Goal: Task Accomplishment & Management: Use online tool/utility

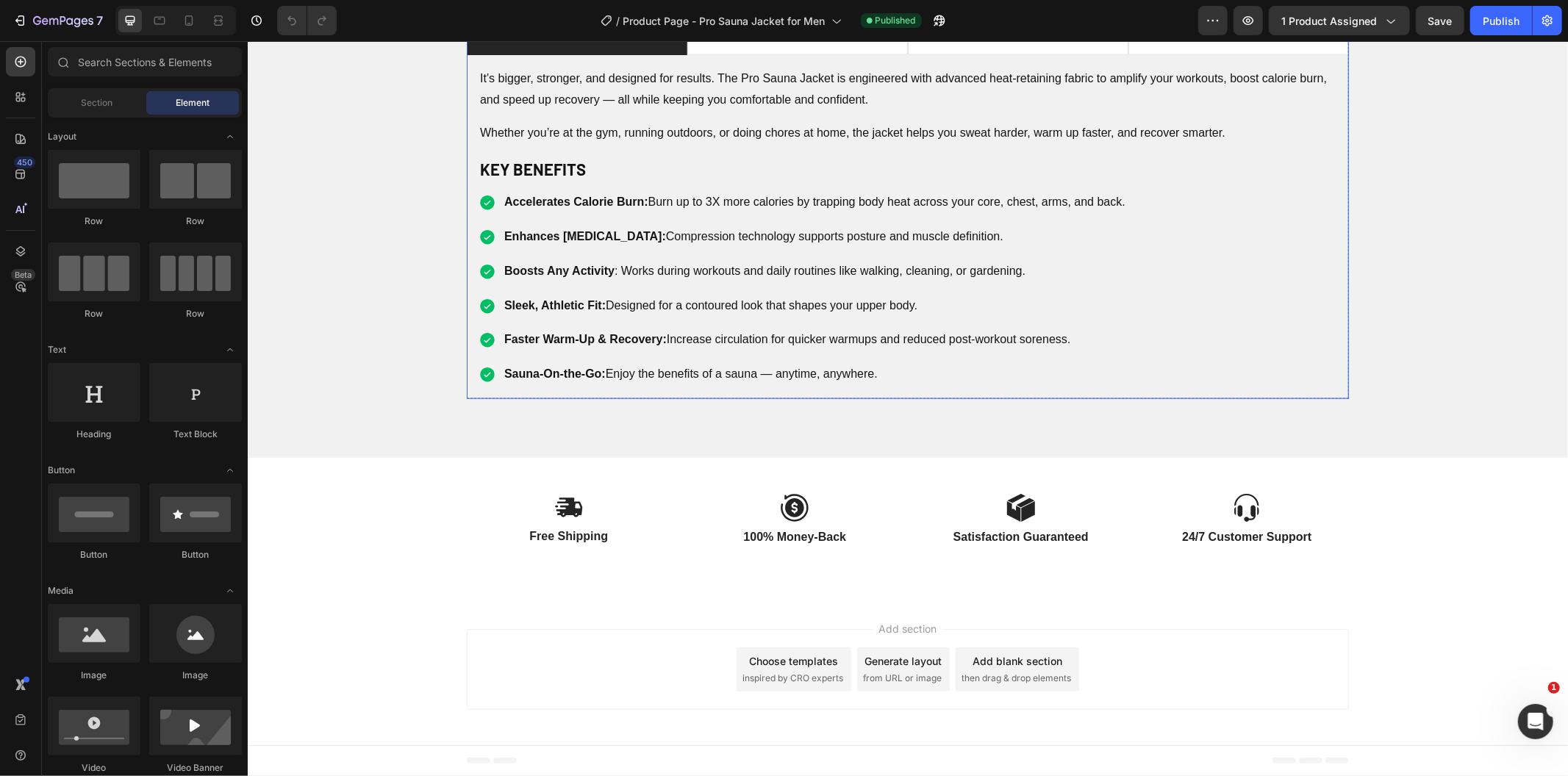
scroll to position [1470, 0]
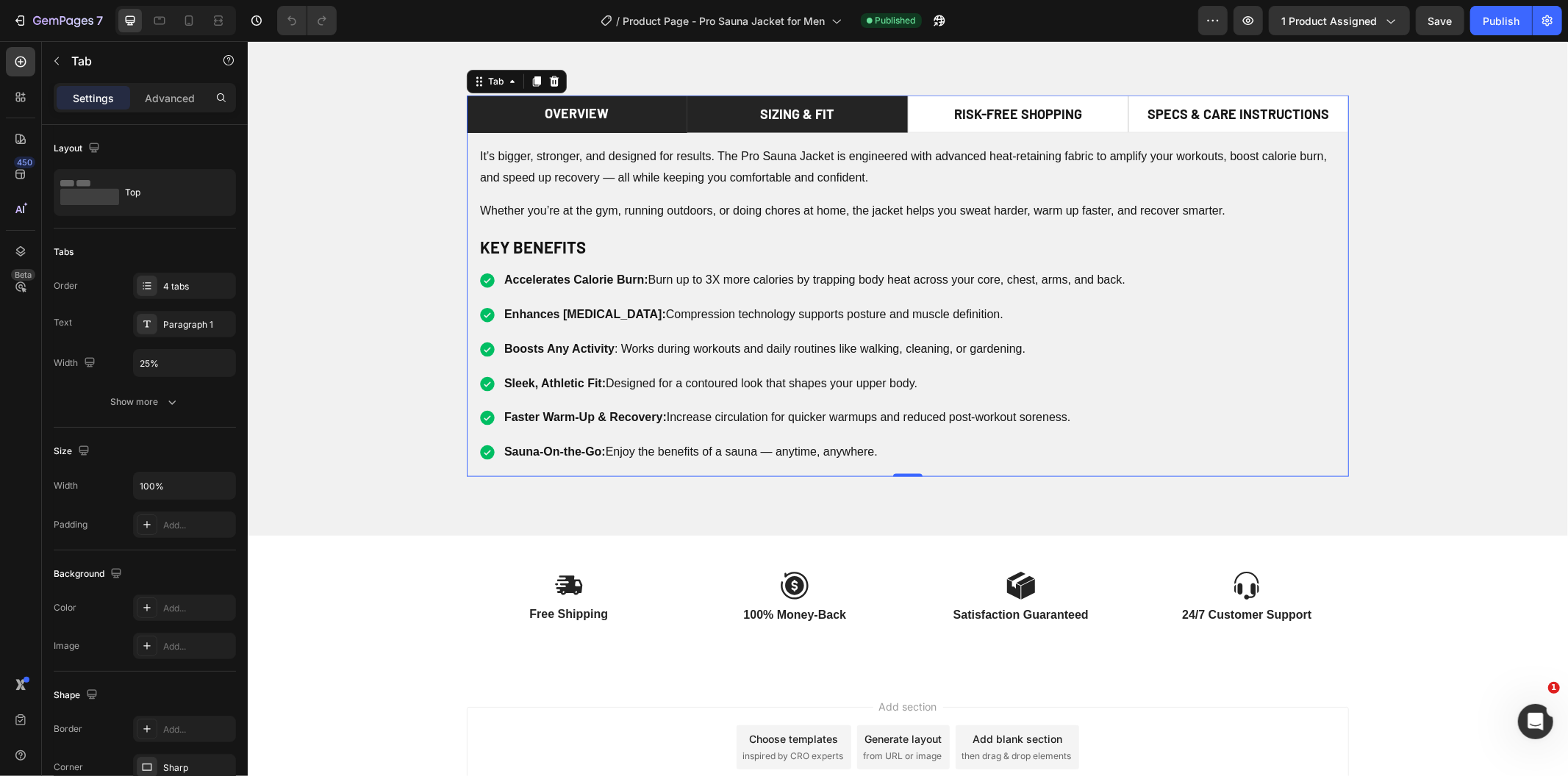
click at [877, 113] on li "SIZING & FIT" at bounding box center [797, 113] width 221 height 38
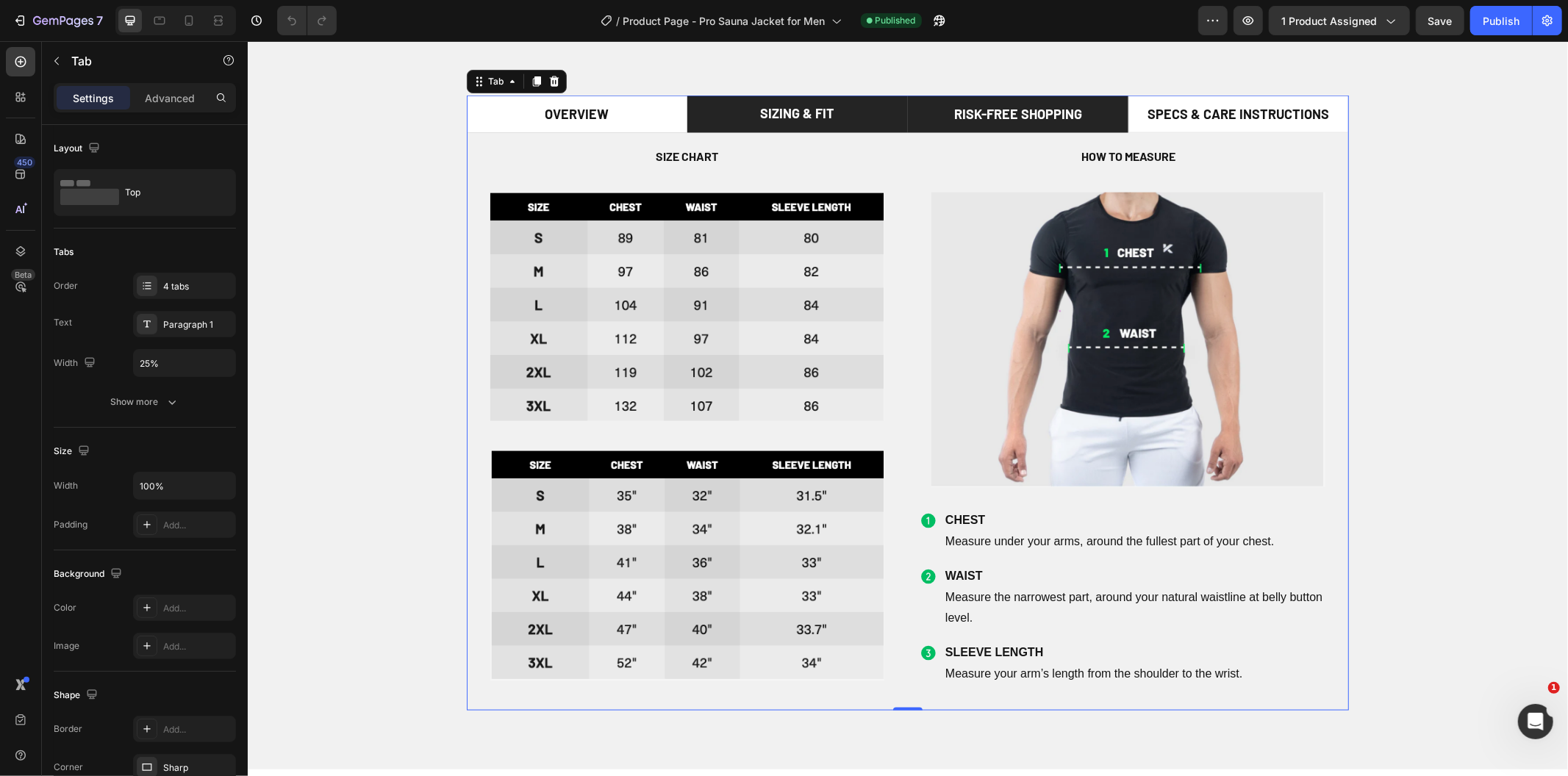
click at [929, 103] on li "Risk-Free Shopping" at bounding box center [1017, 113] width 221 height 38
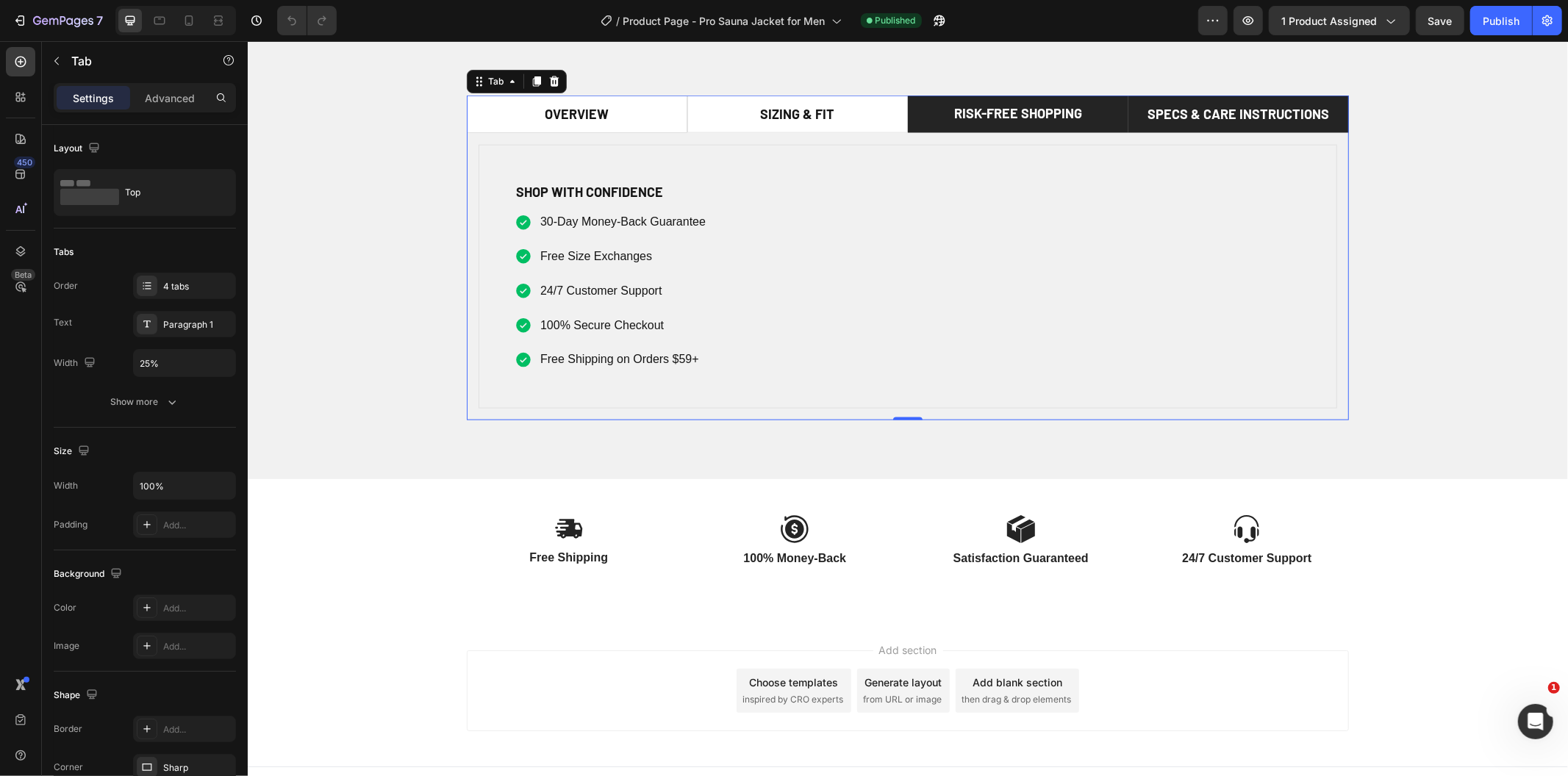
click at [1152, 106] on p "Specs & Care Instructions" at bounding box center [1237, 113] width 181 height 20
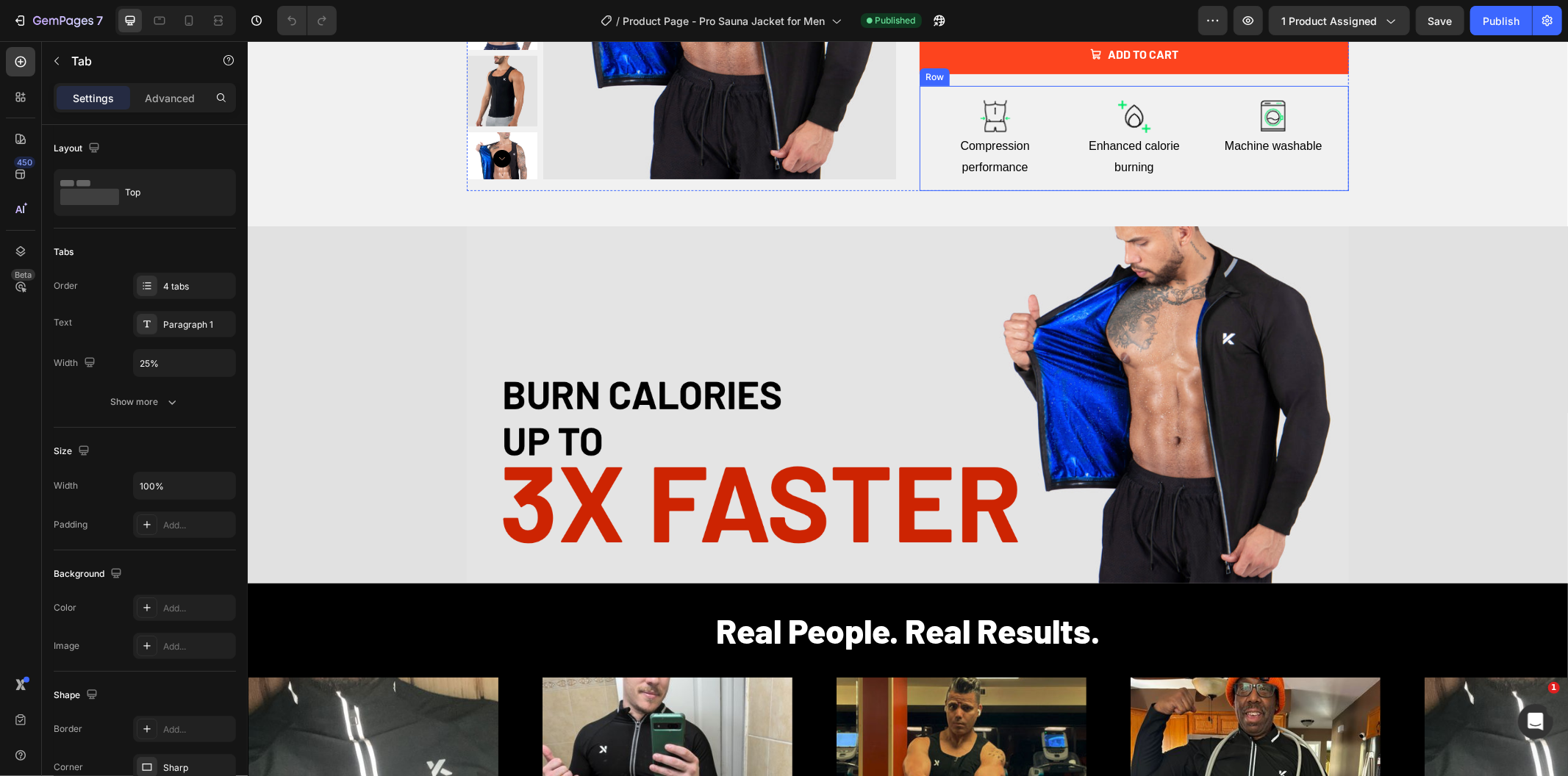
scroll to position [375, 0]
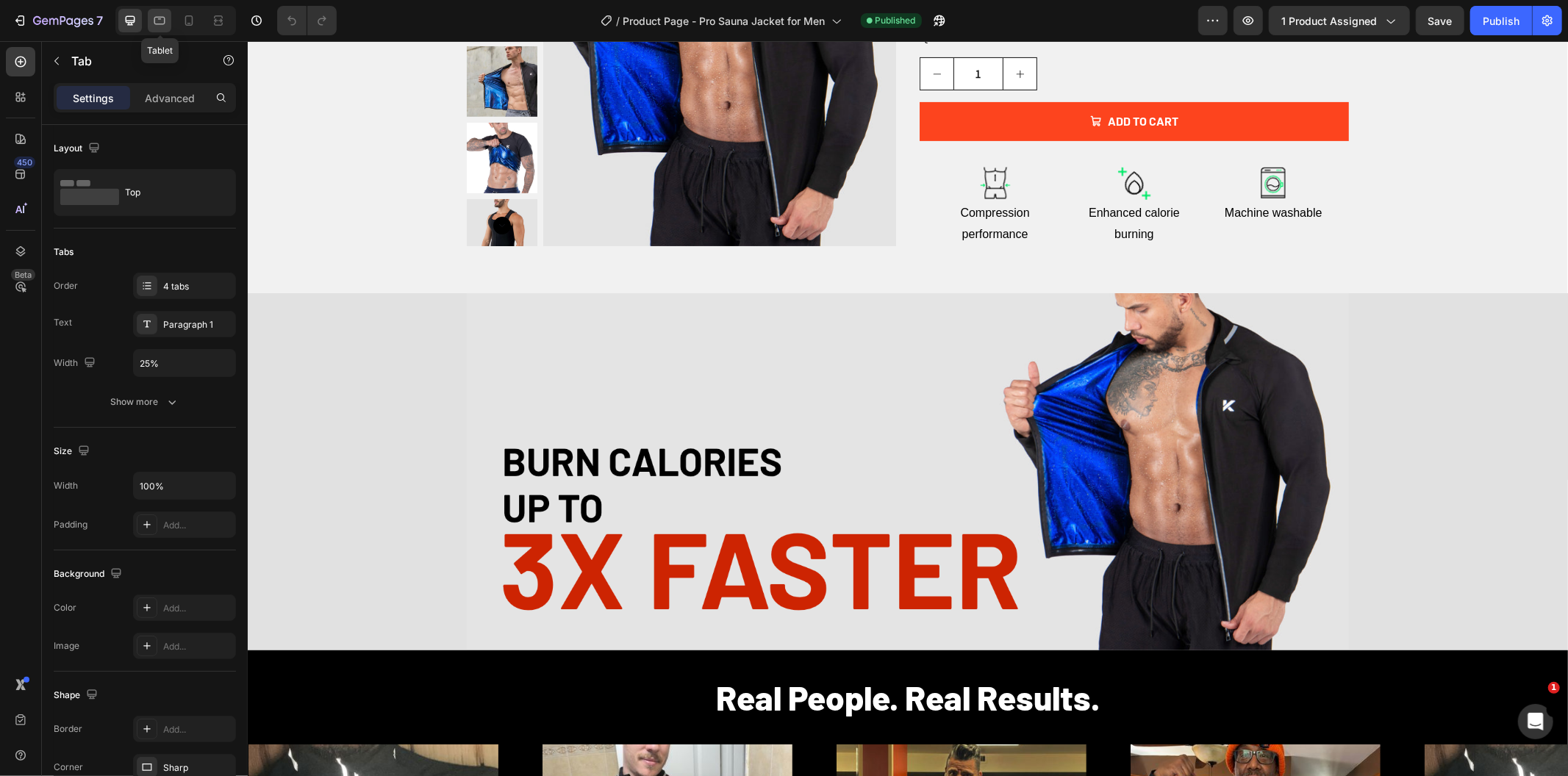
click at [164, 14] on icon at bounding box center [159, 21] width 14 height 14
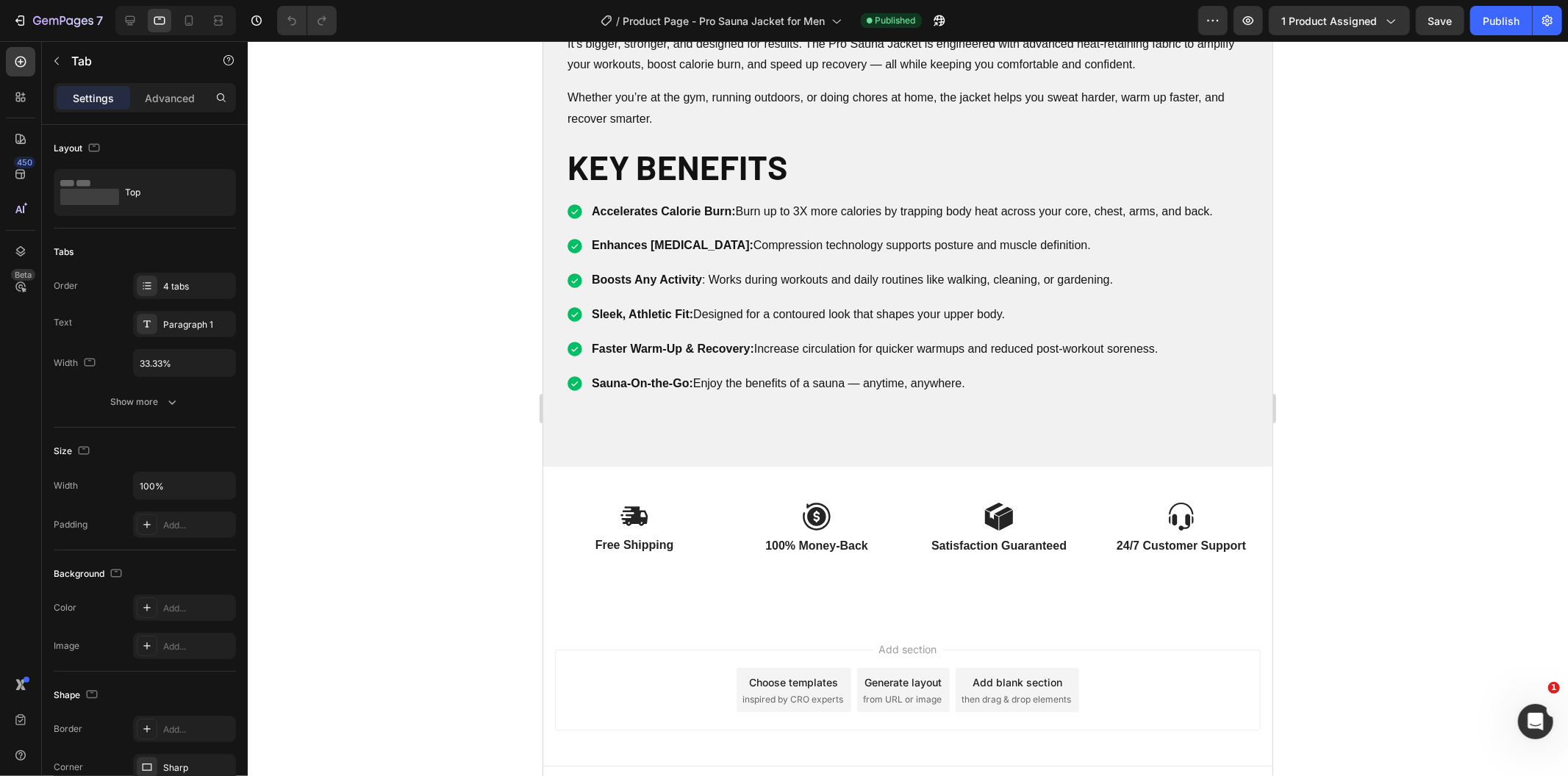
scroll to position [1558, 0]
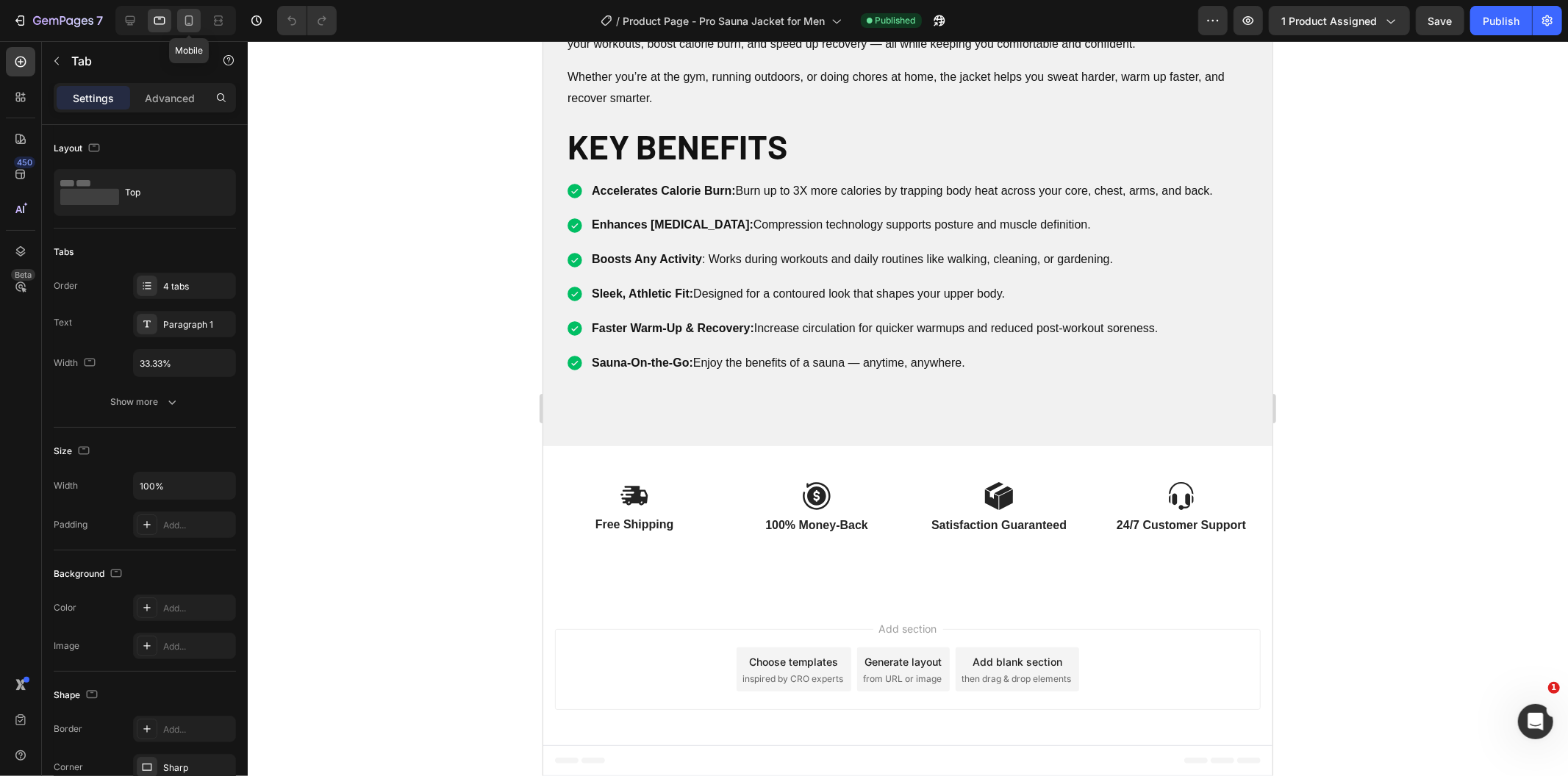
click at [193, 22] on icon at bounding box center [189, 21] width 8 height 11
type input "100%"
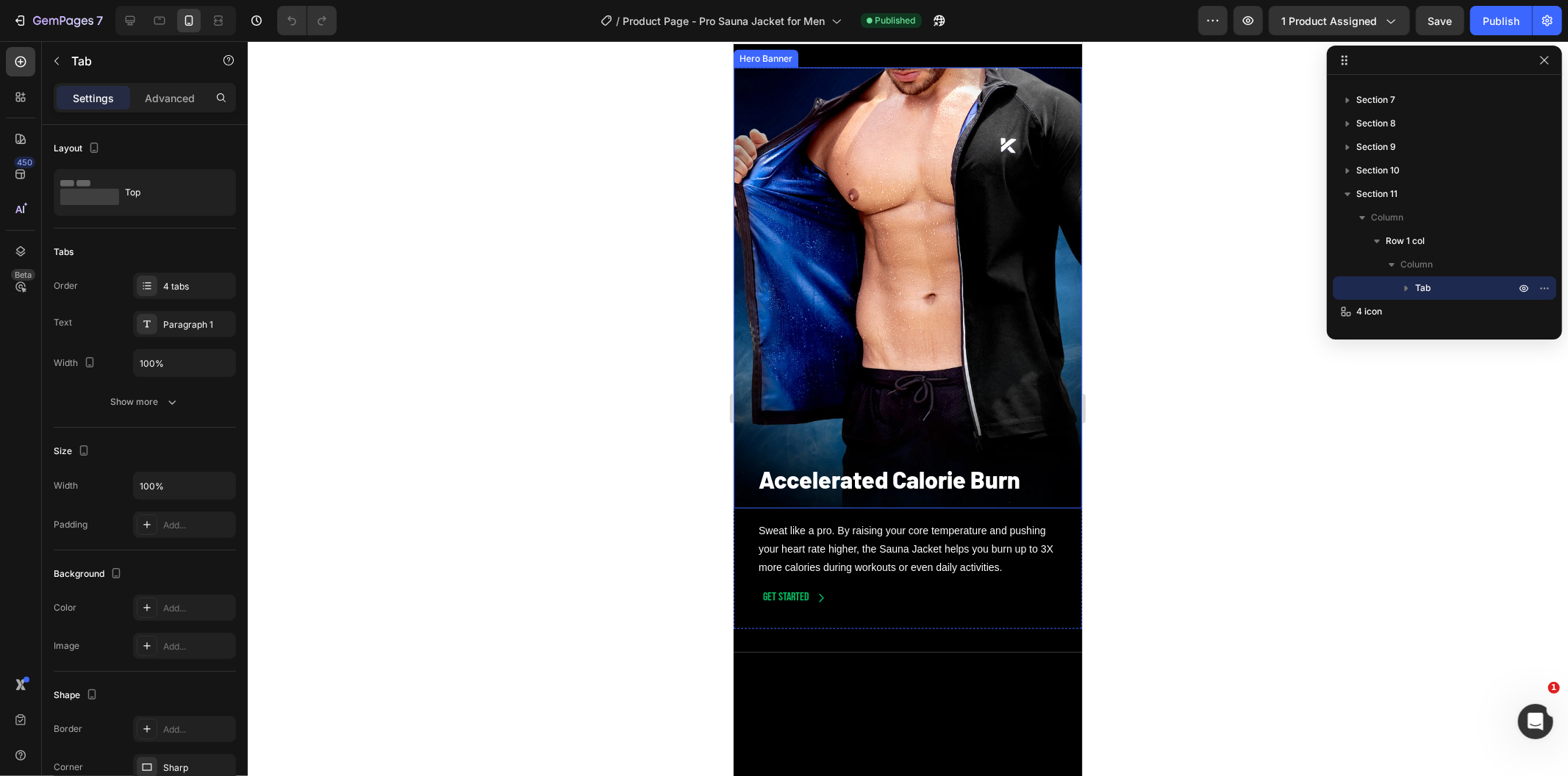
scroll to position [1230, 0]
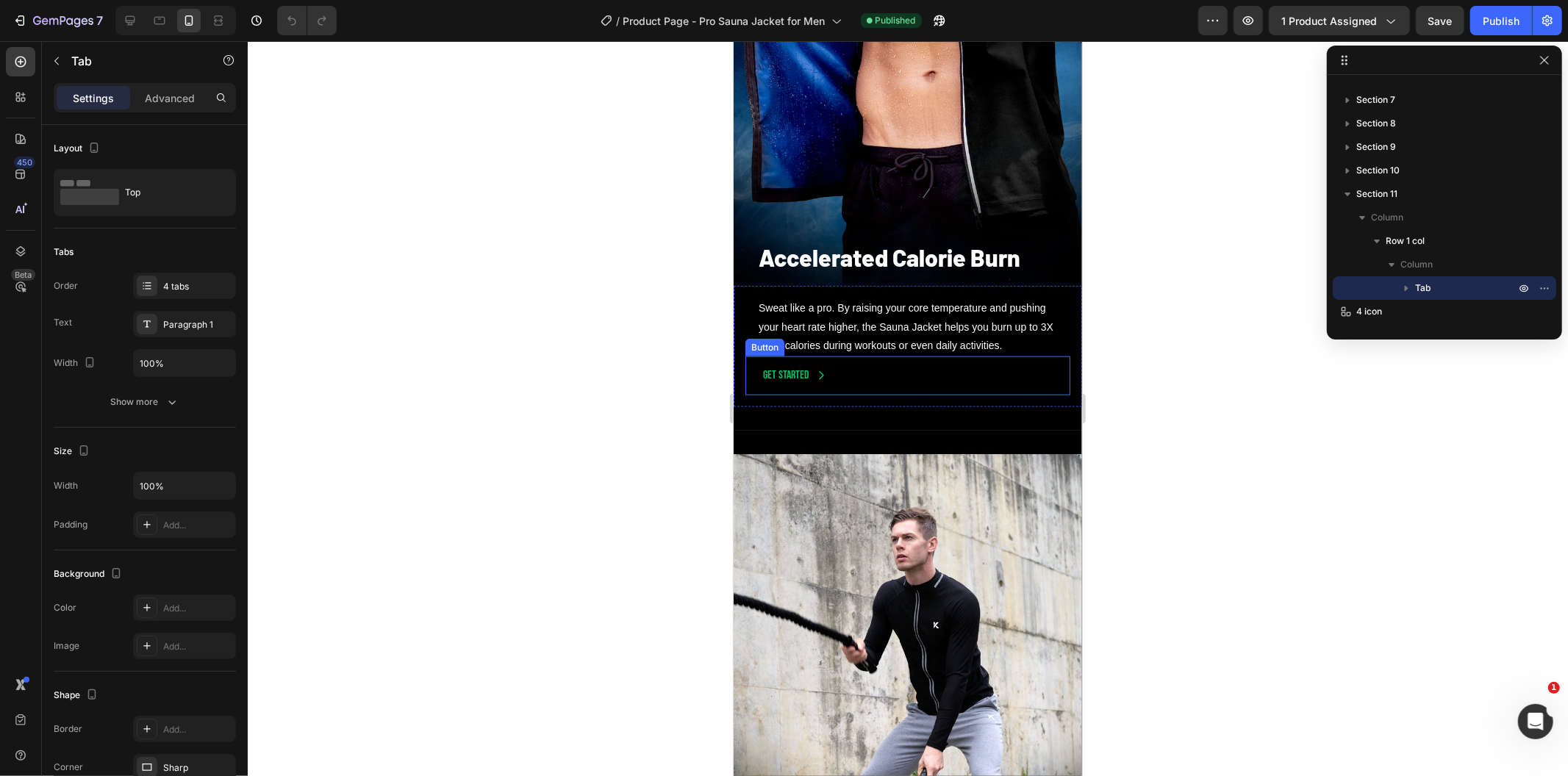
click at [805, 380] on button "Get started" at bounding box center [794, 375] width 99 height 39
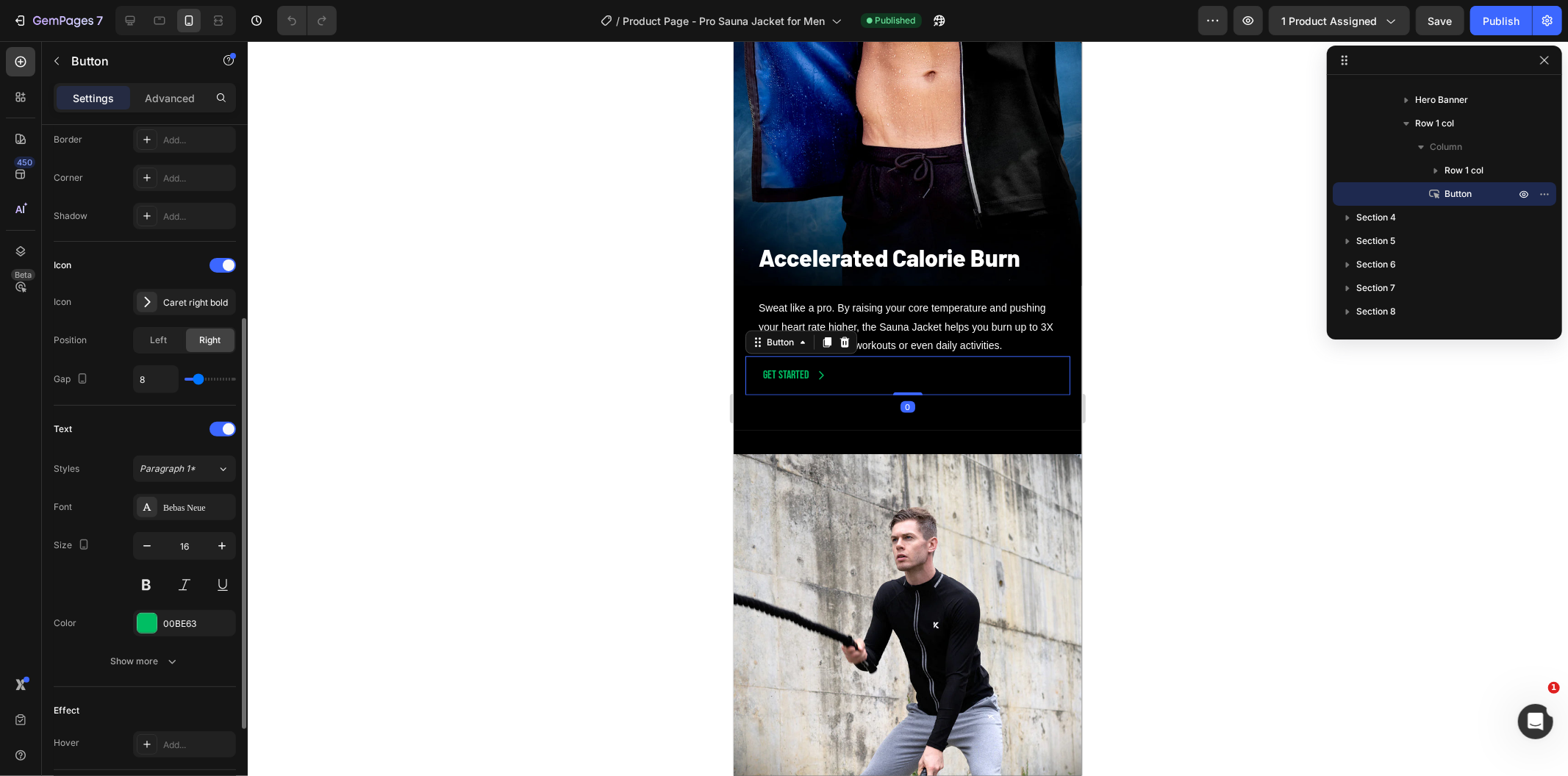
scroll to position [479, 0]
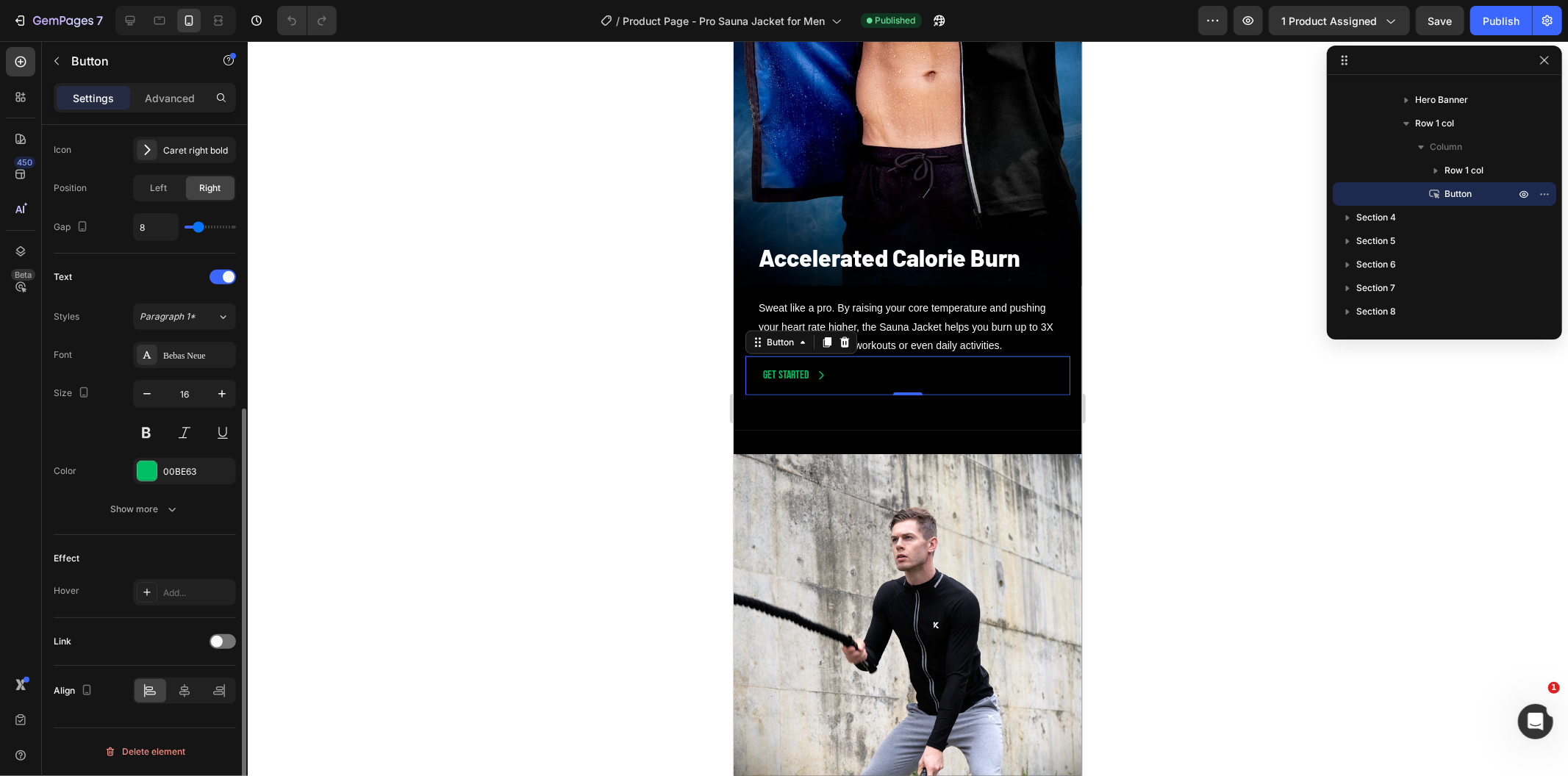
click at [745, 355] on button "Get started" at bounding box center [794, 375] width 99 height 39
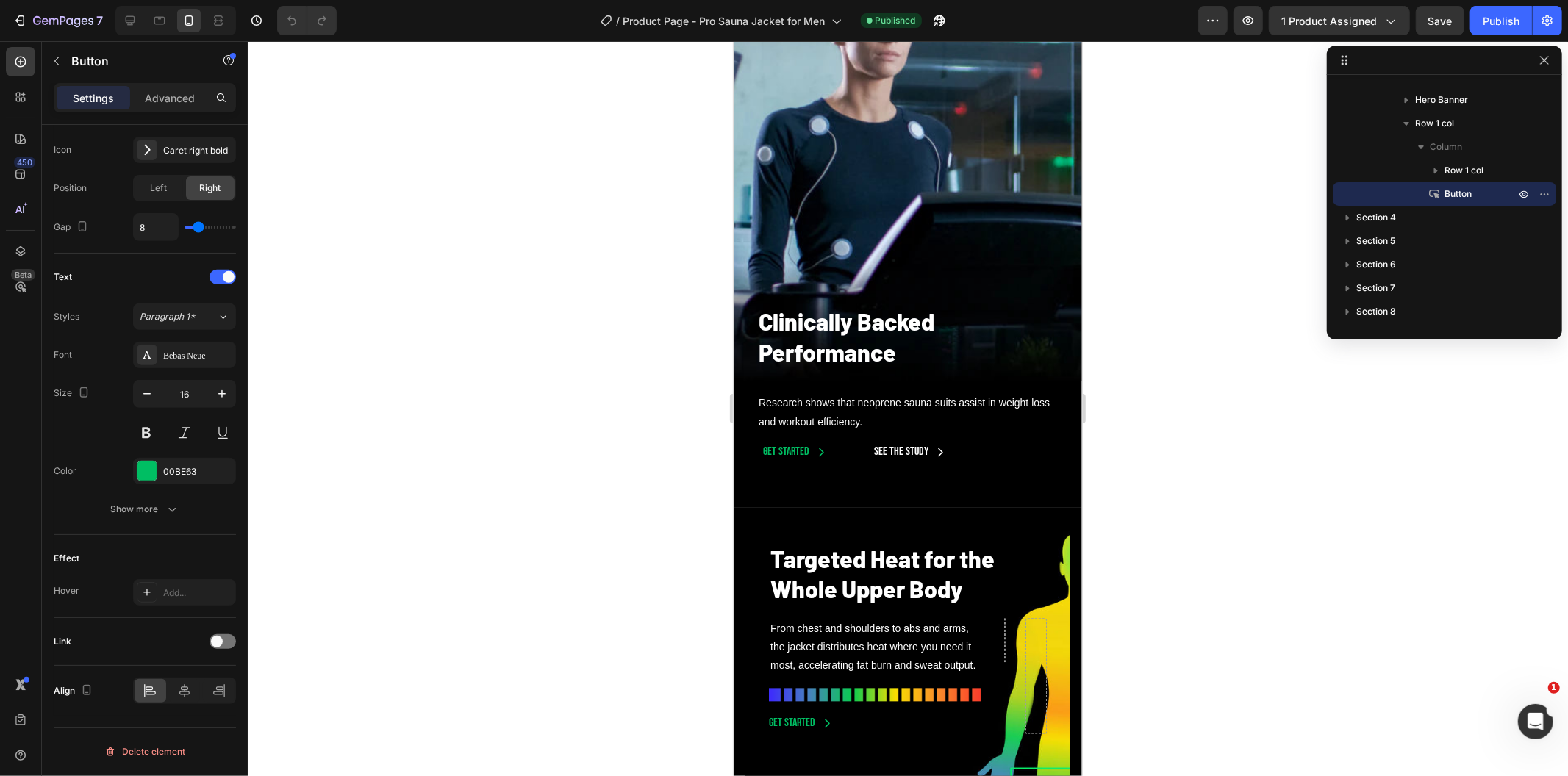
scroll to position [2413, 0]
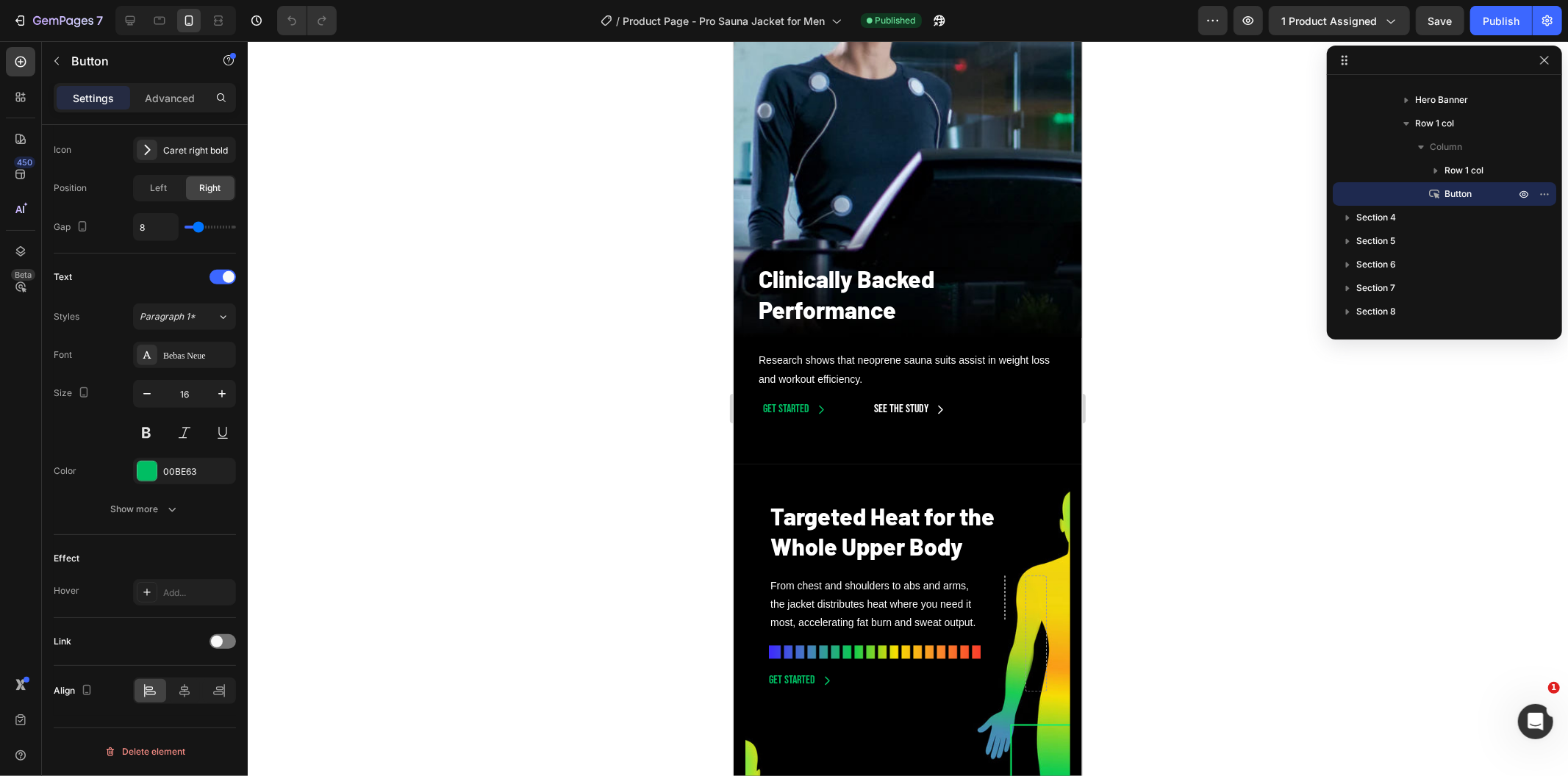
click at [856, 389] on button "See the Study" at bounding box center [910, 409] width 107 height 39
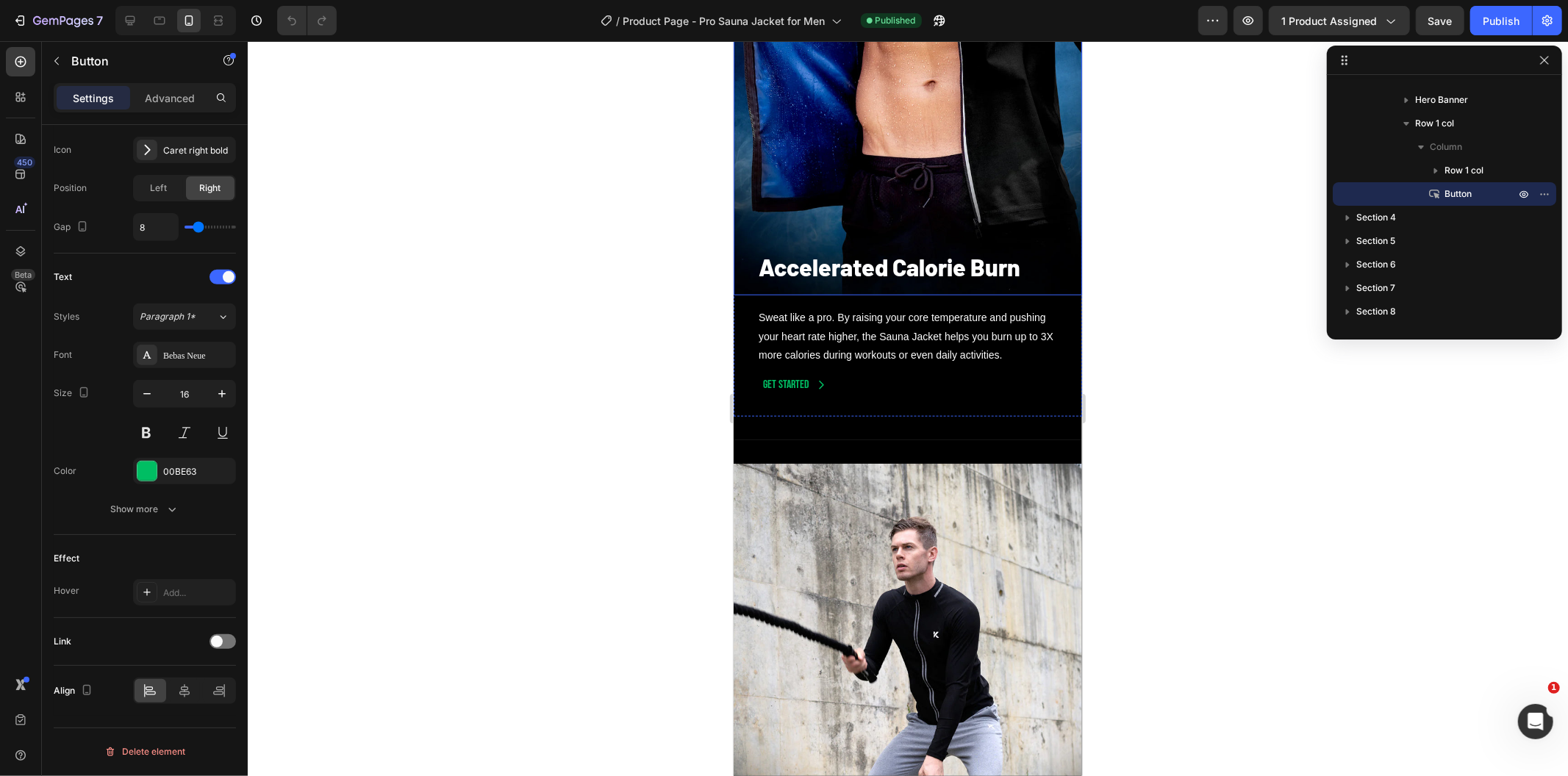
scroll to position [1270, 0]
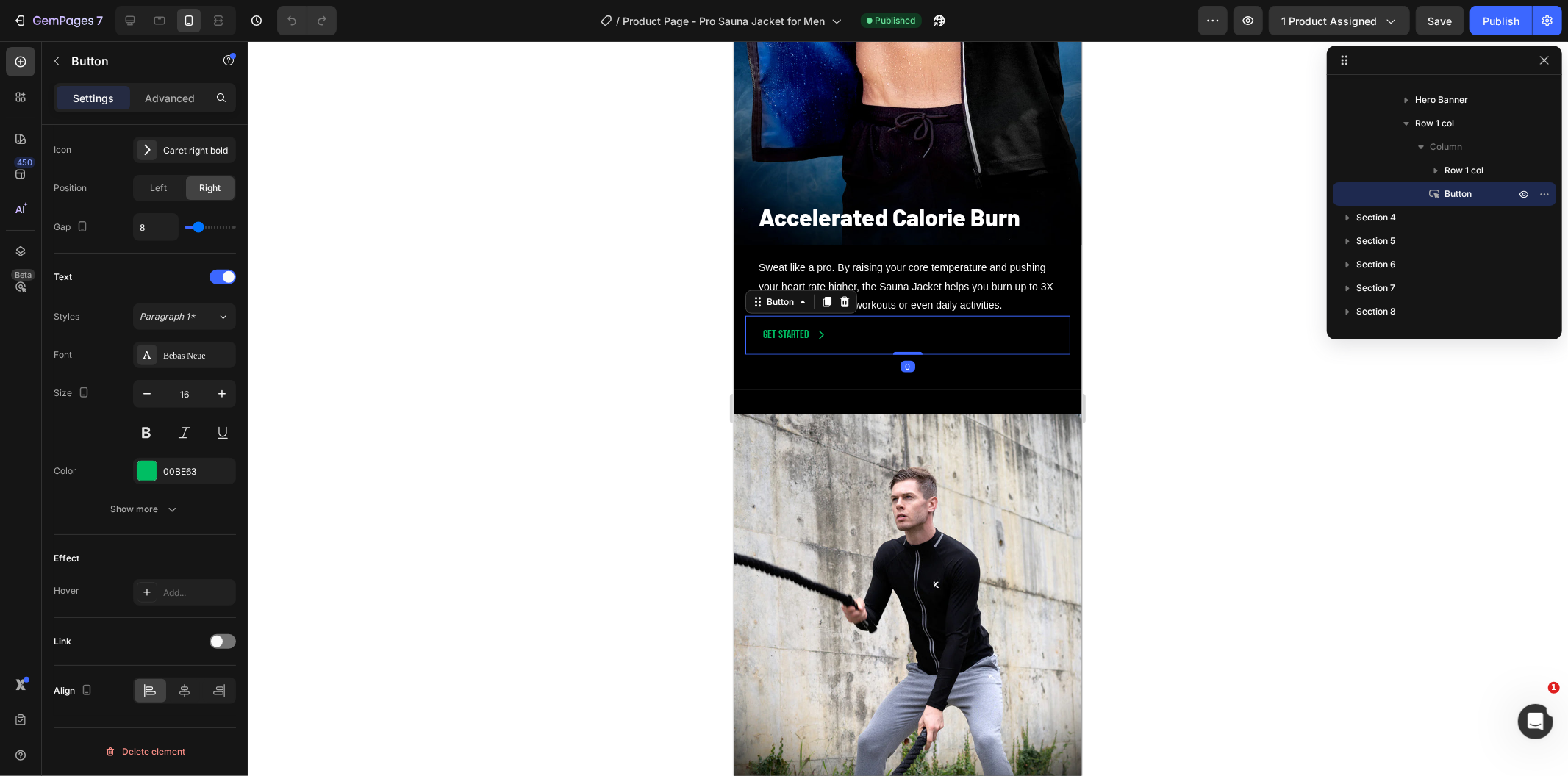
click at [874, 348] on div "Get started Button 0" at bounding box center [908, 335] width 325 height 39
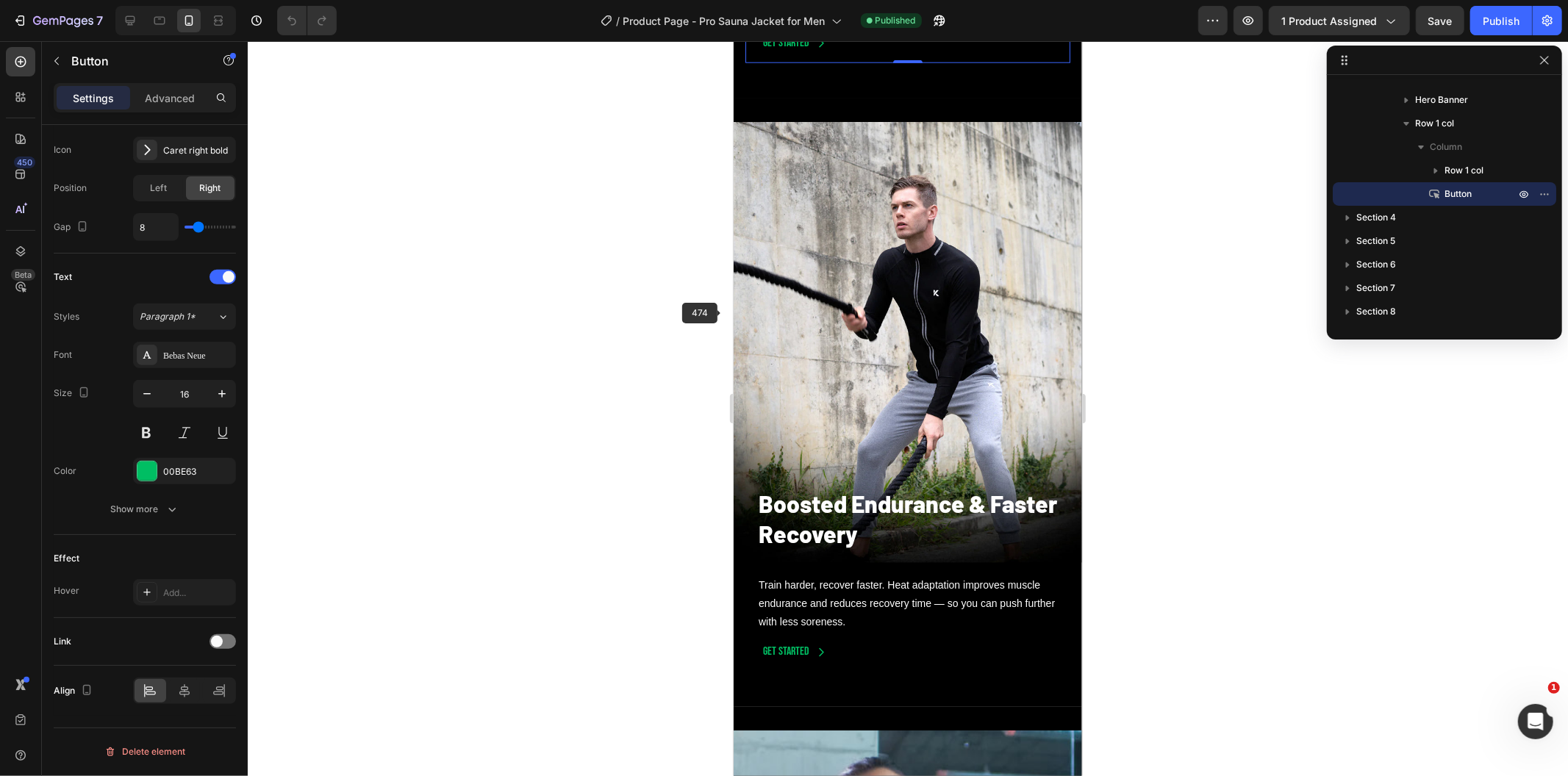
scroll to position [1597, 0]
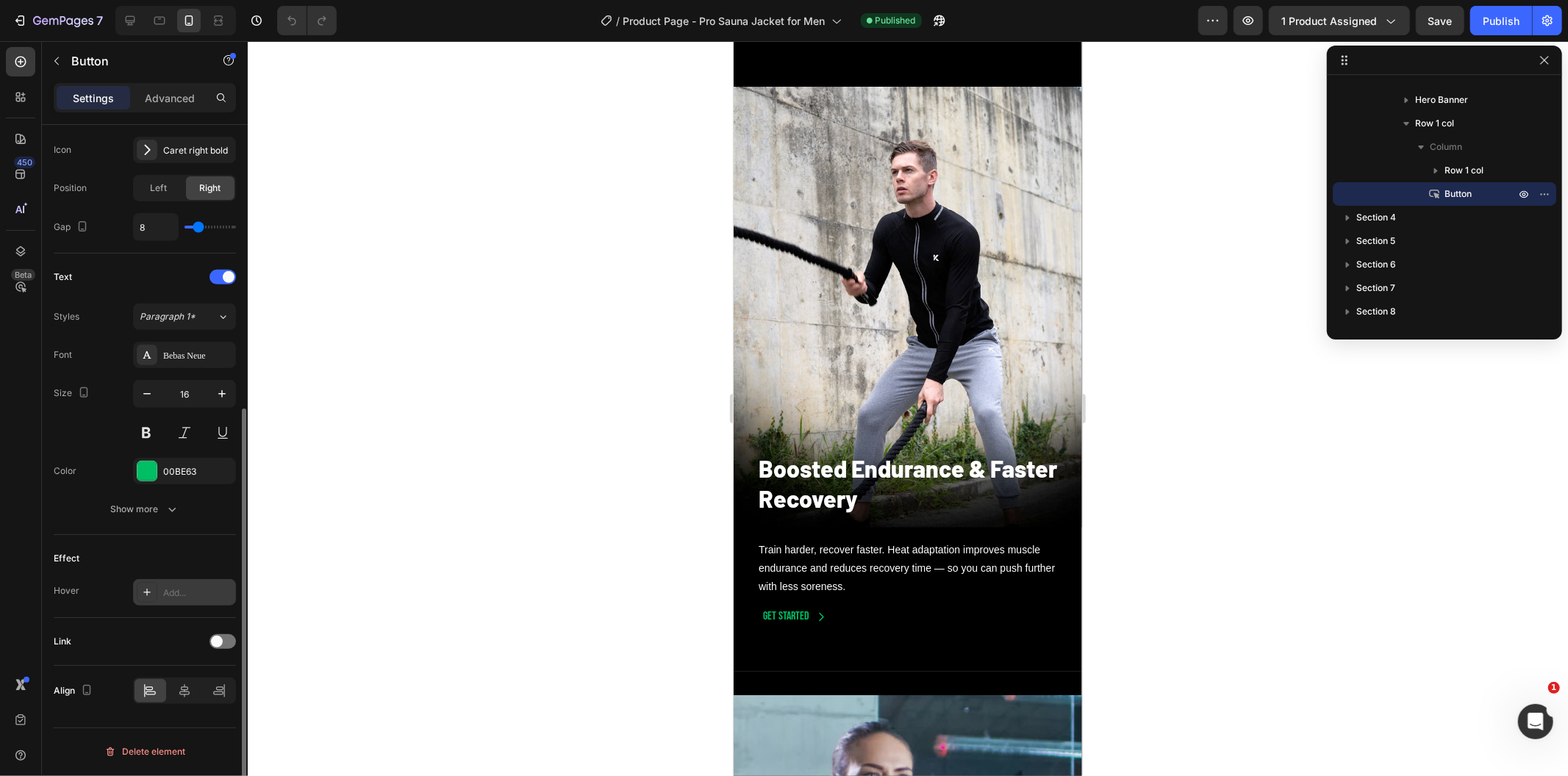
click at [205, 604] on div "Add..." at bounding box center [184, 592] width 103 height 27
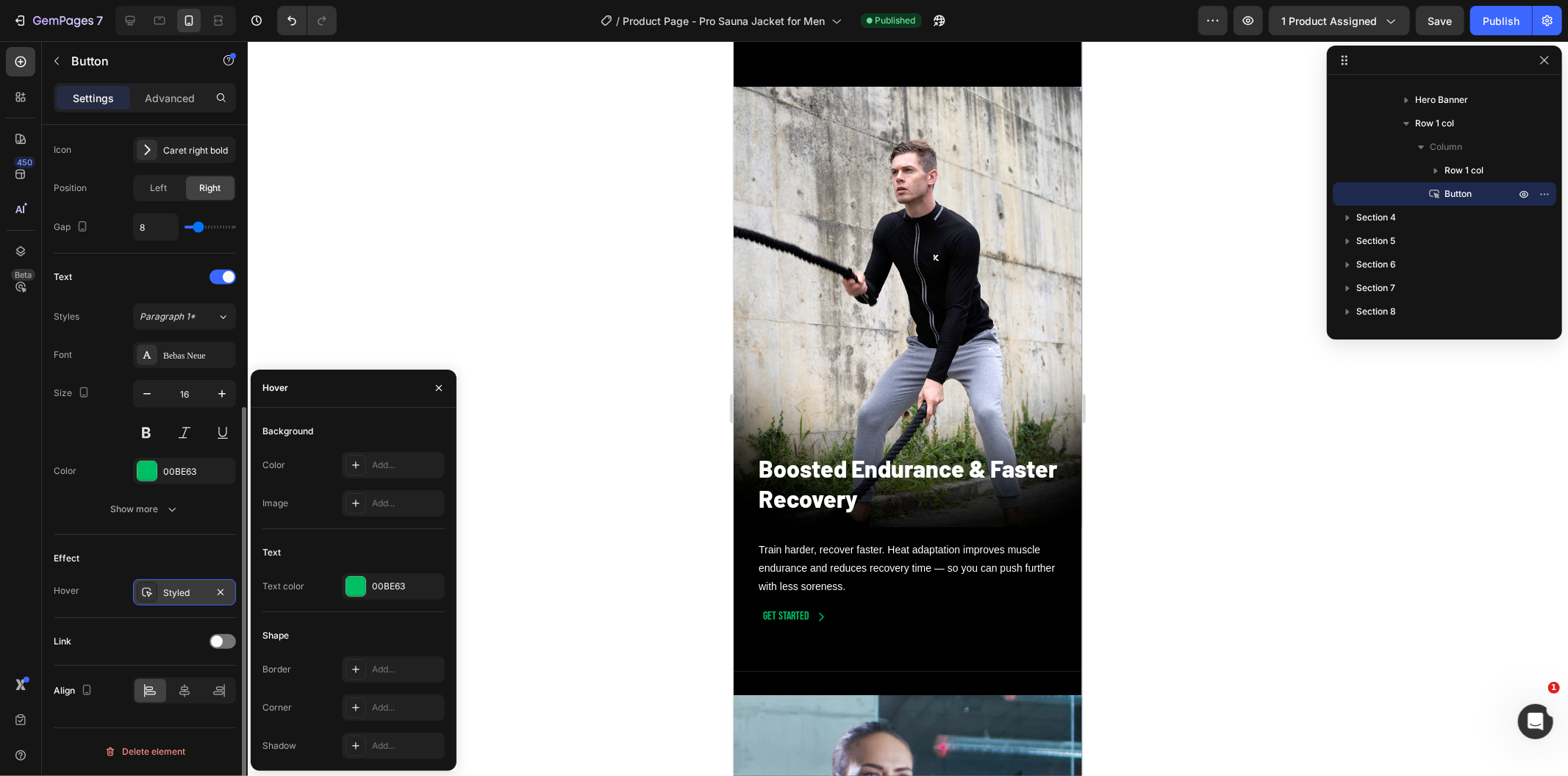
scroll to position [478, 0]
click at [217, 594] on icon "button" at bounding box center [220, 592] width 12 height 12
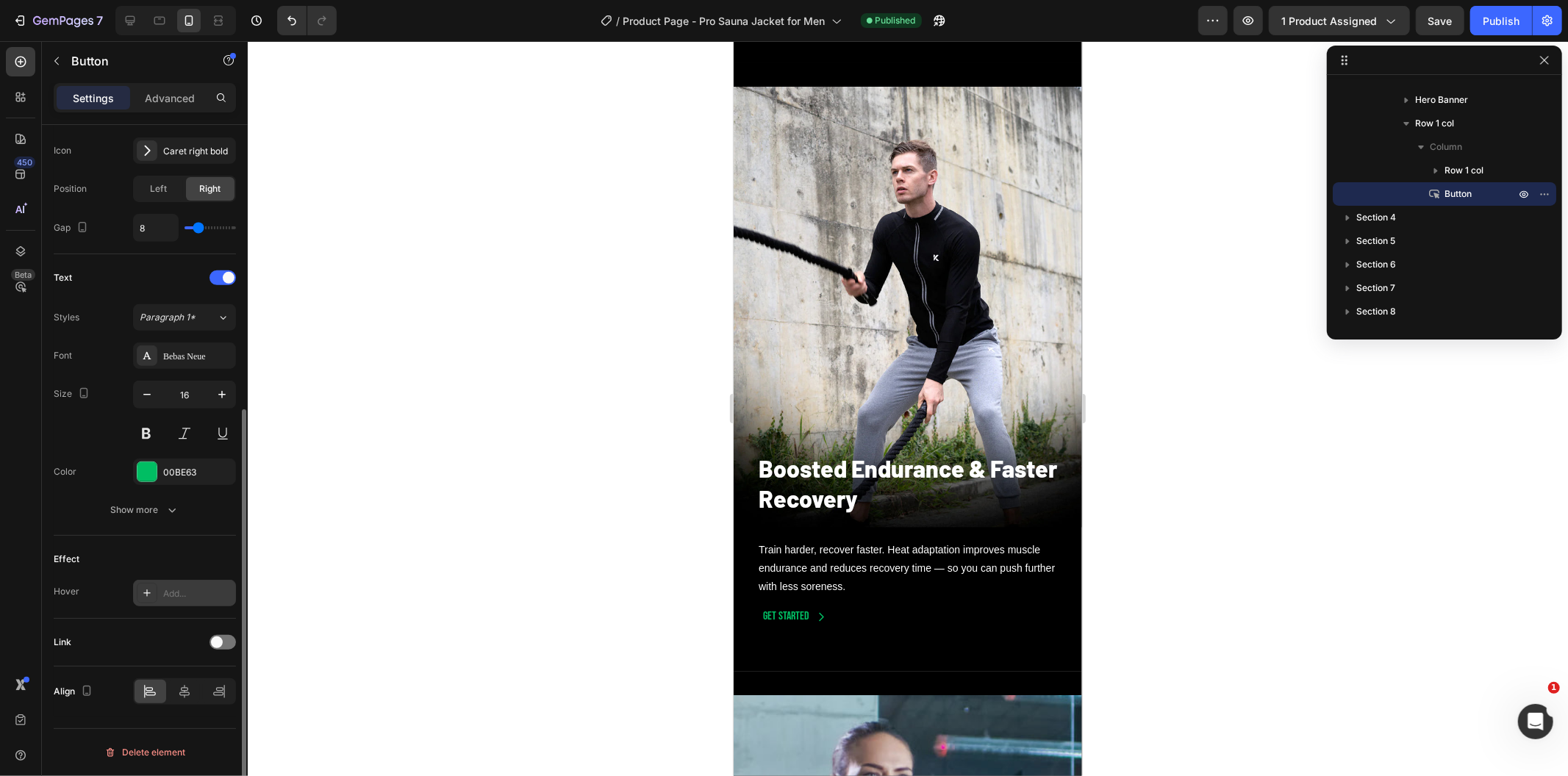
scroll to position [479, 0]
click at [217, 642] on span at bounding box center [216, 641] width 12 height 12
click at [207, 672] on div "Open page" at bounding box center [177, 678] width 75 height 13
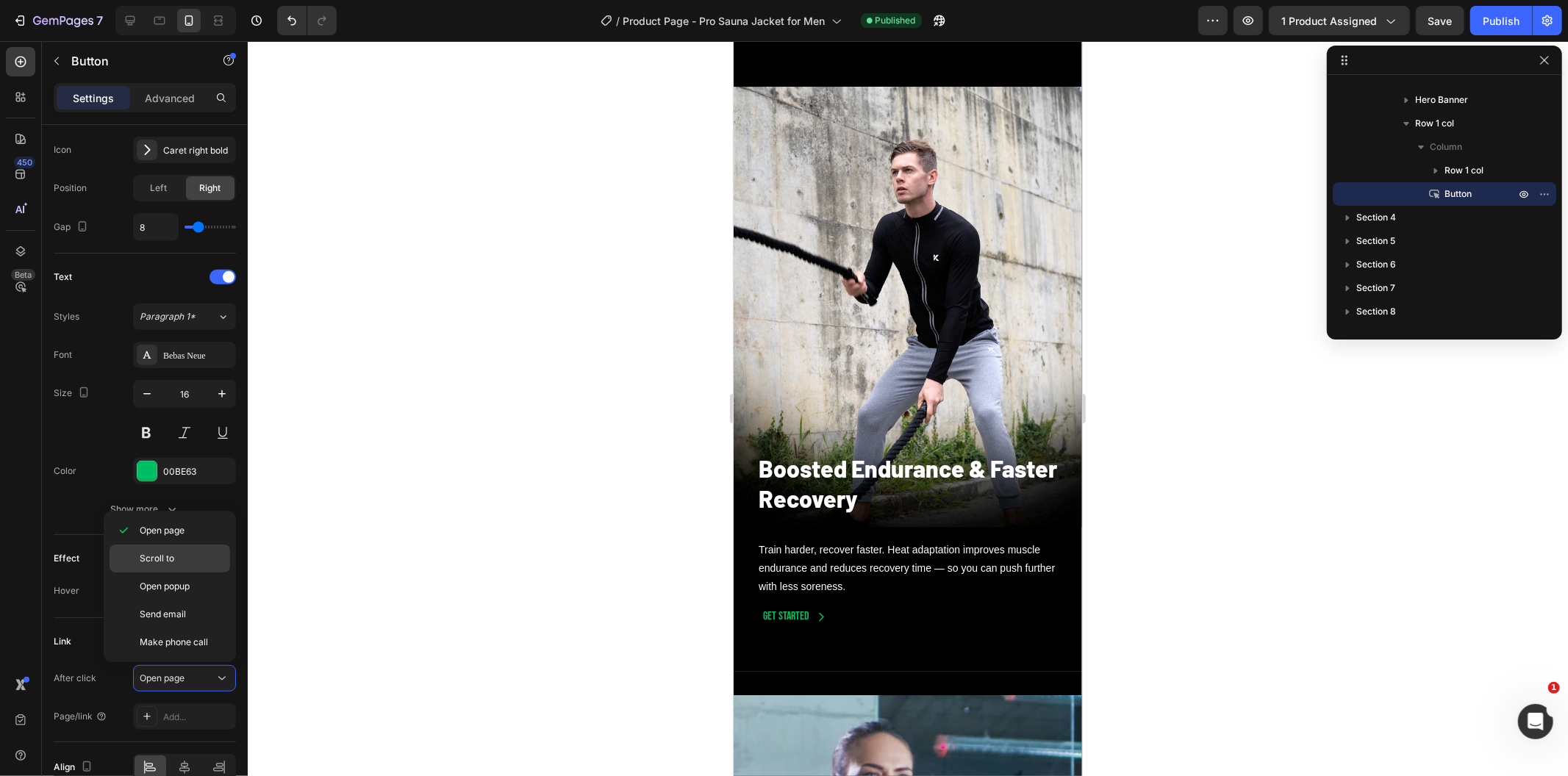
click at [205, 555] on p "Scroll to" at bounding box center [181, 558] width 84 height 13
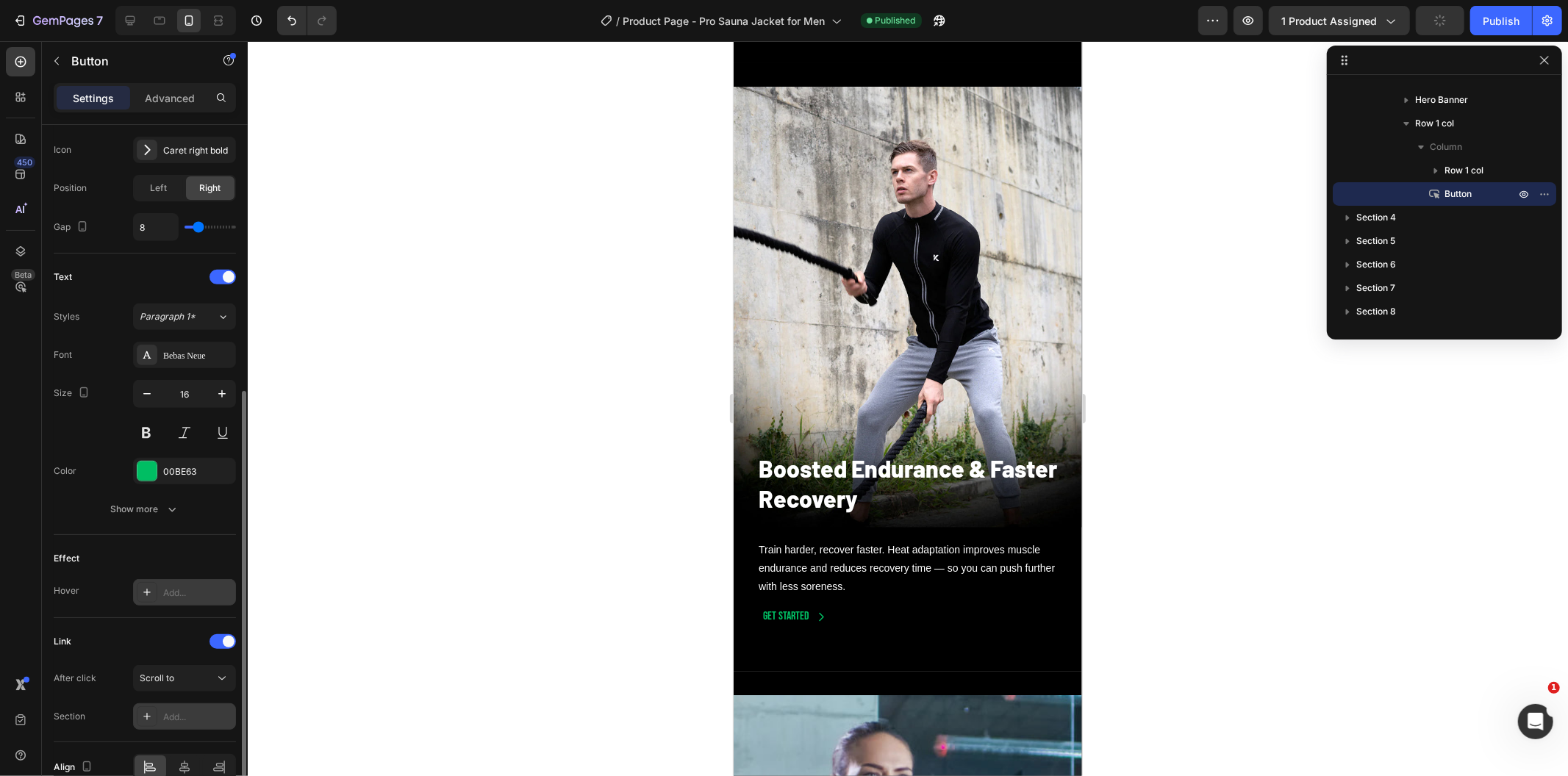
click at [208, 707] on div "Add..." at bounding box center [184, 716] width 103 height 27
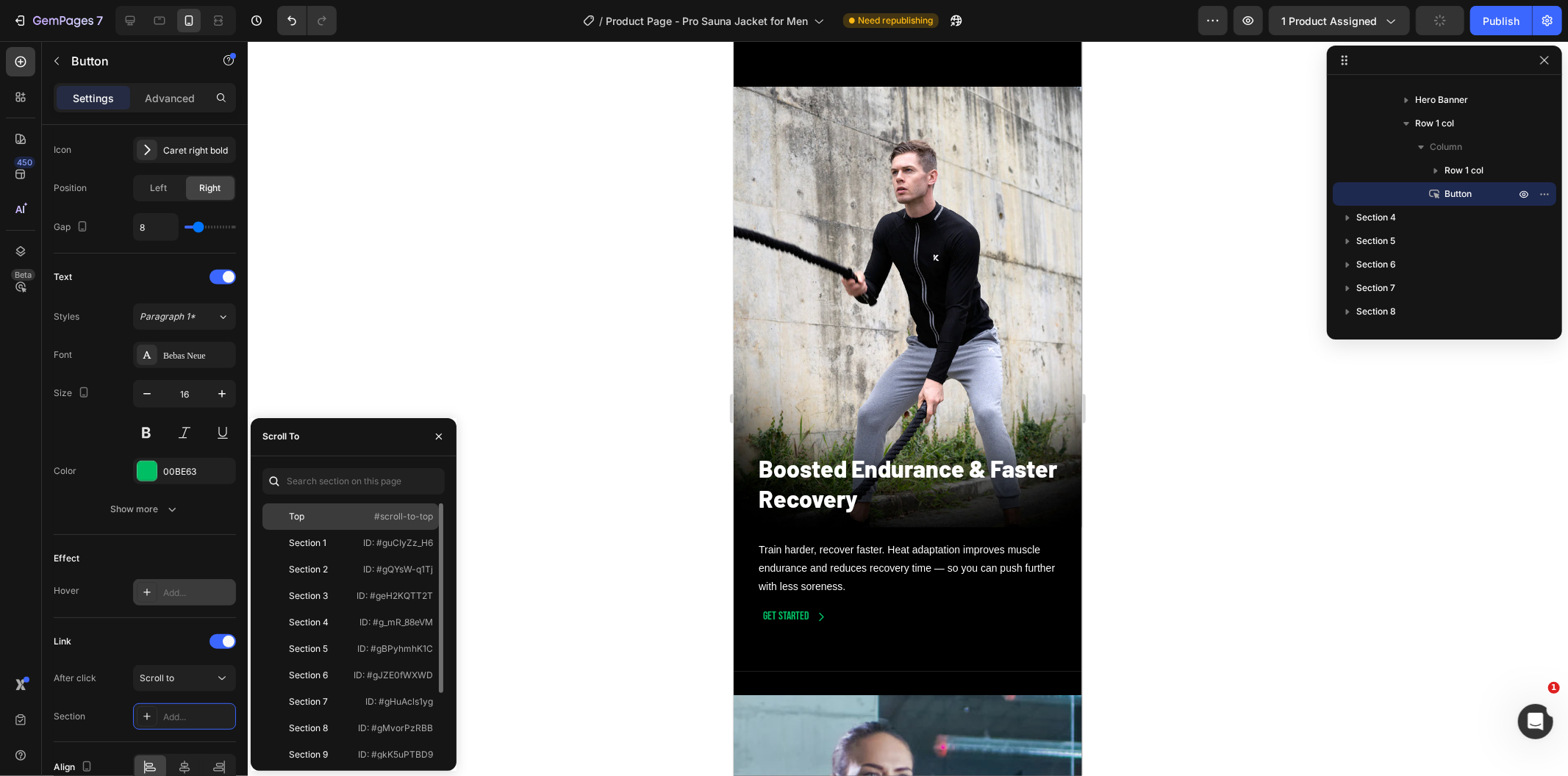
click at [321, 512] on div "Top" at bounding box center [310, 516] width 85 height 13
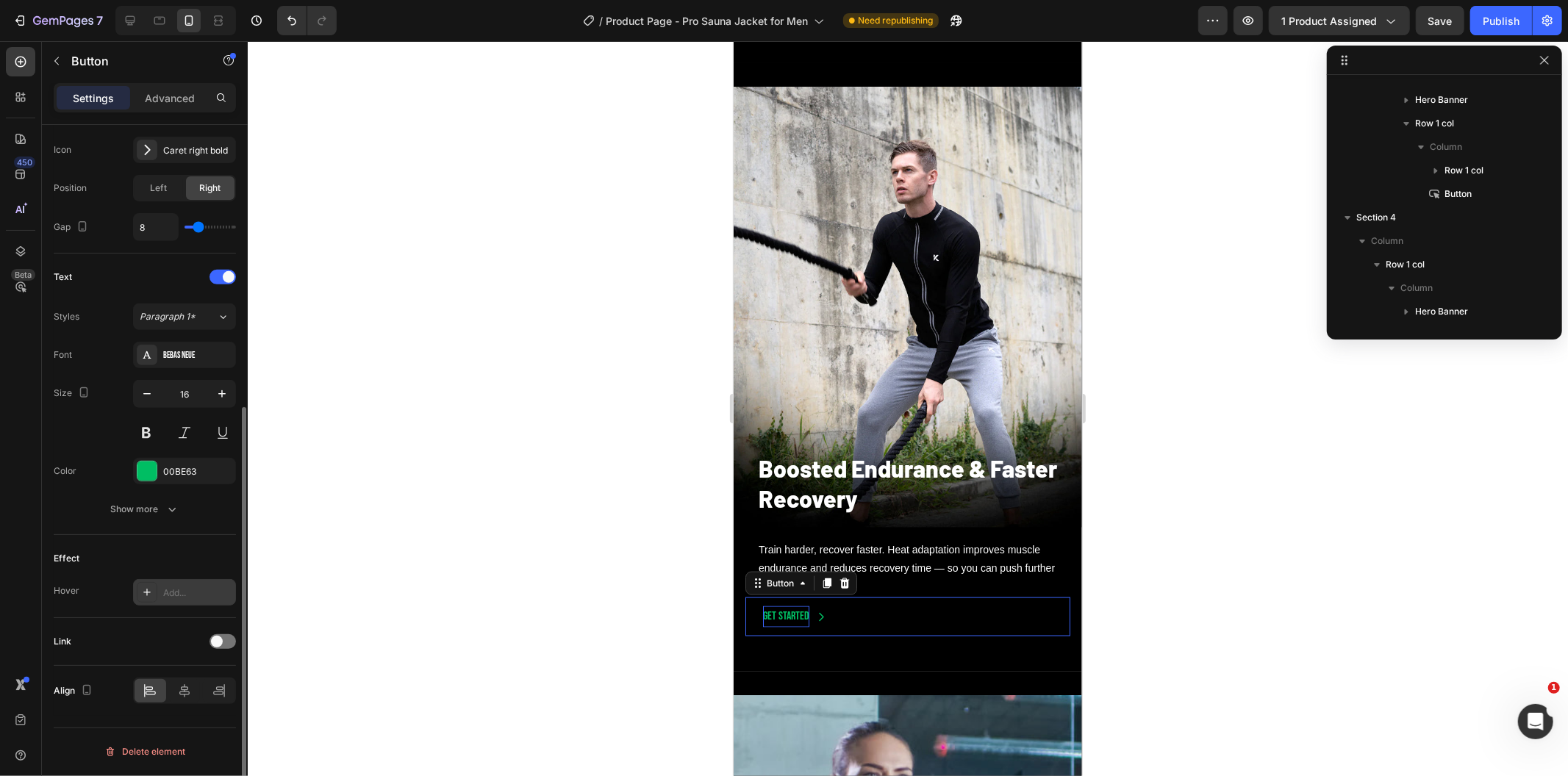
click at [794, 627] on p "Get started" at bounding box center [785, 616] width 46 height 21
click at [216, 647] on span at bounding box center [216, 642] width 12 height 12
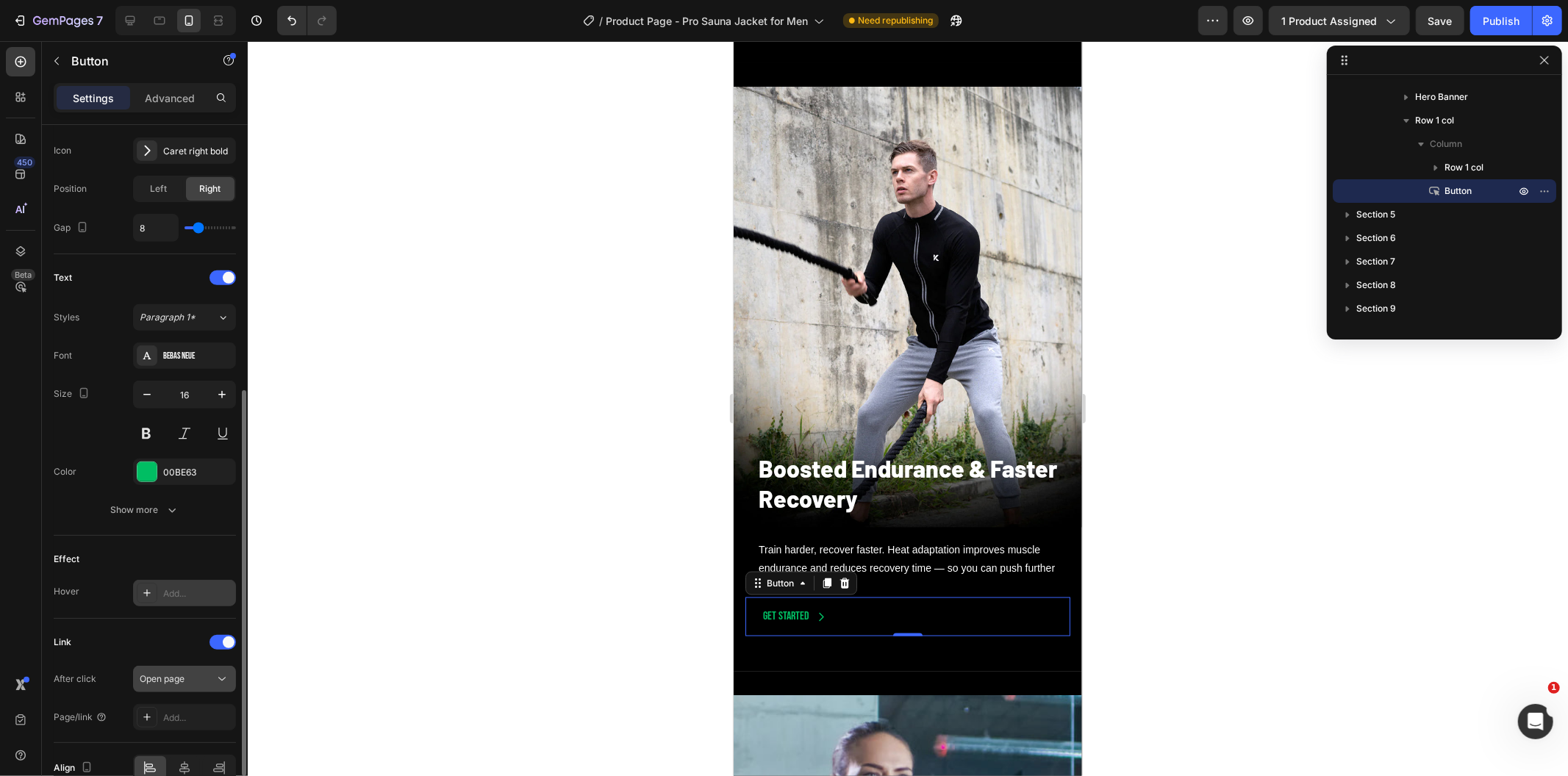
click at [192, 684] on div "Open page" at bounding box center [177, 679] width 75 height 13
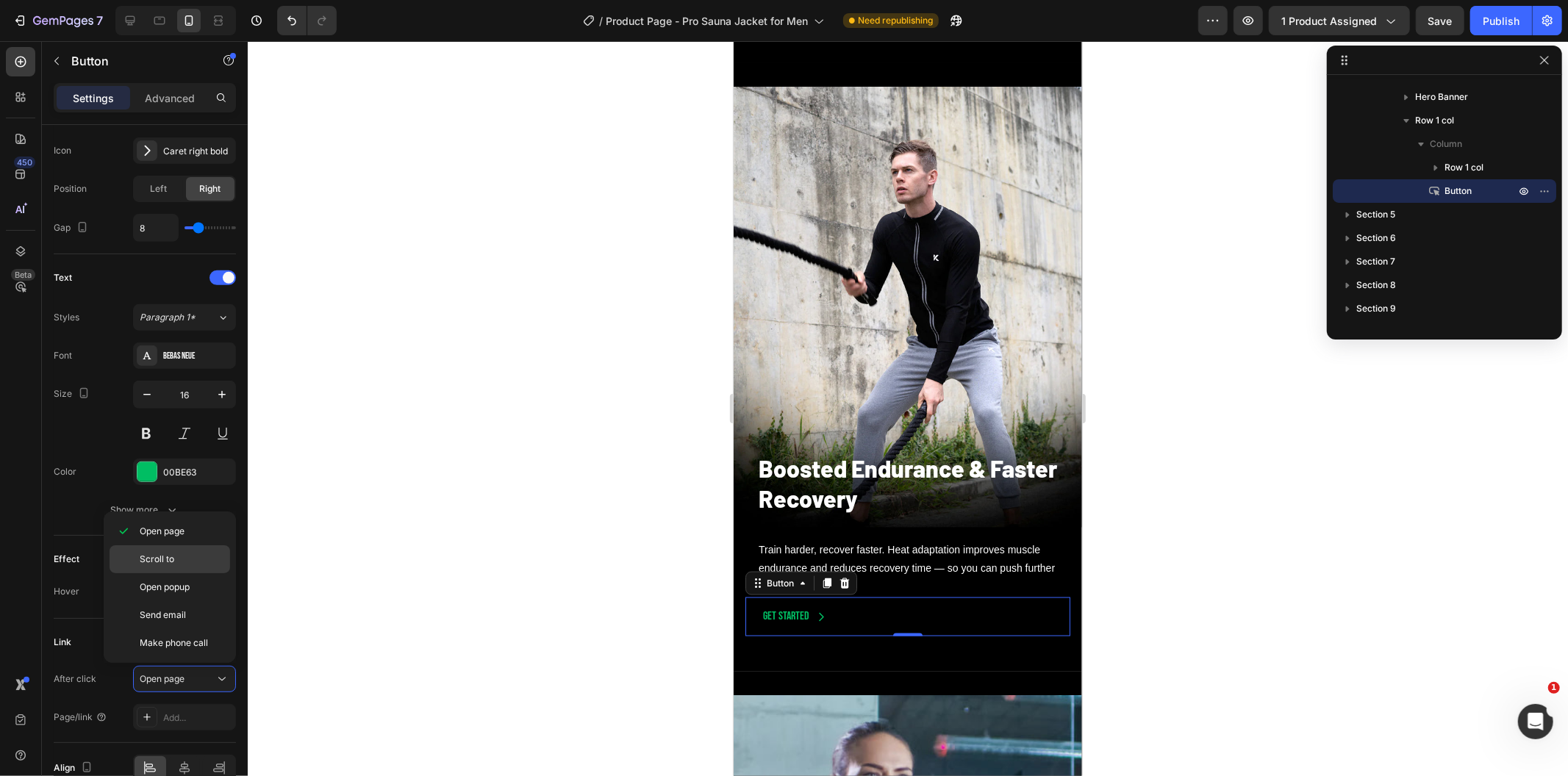
click at [197, 573] on div "Scroll to" at bounding box center [170, 587] width 121 height 28
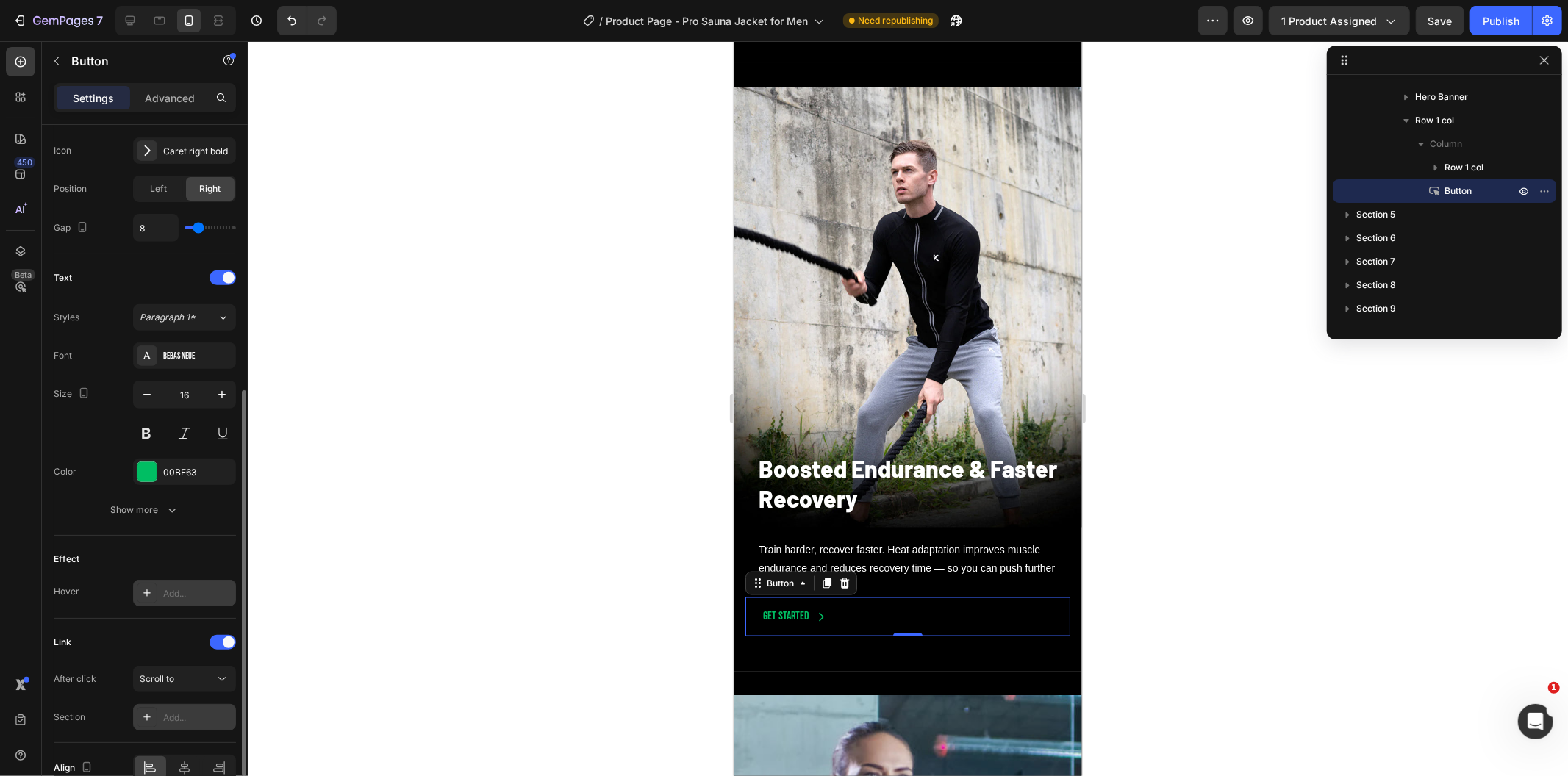
click at [214, 710] on div "Add..." at bounding box center [184, 717] width 103 height 27
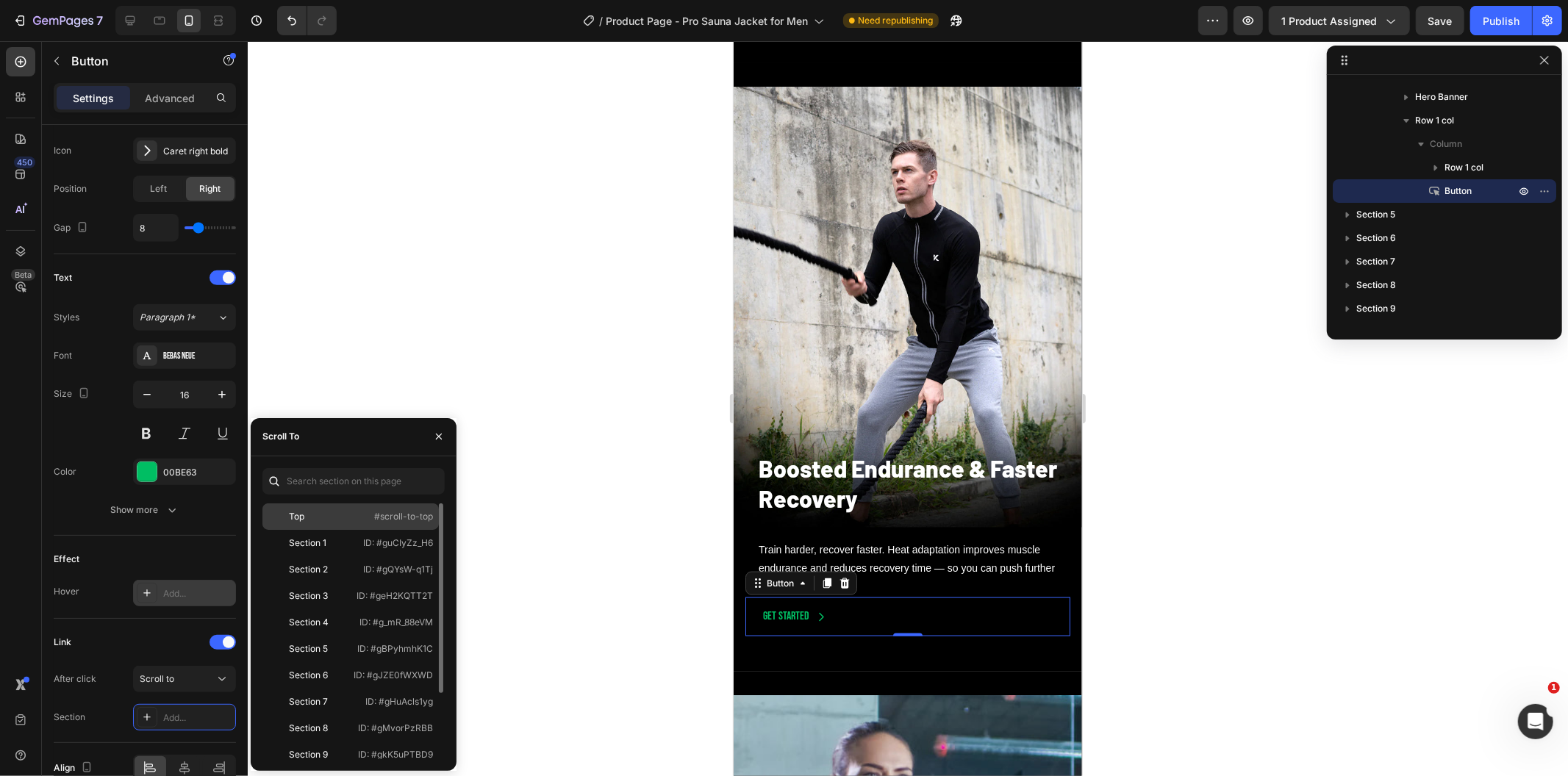
click at [365, 530] on div "Top #scroll-to-top" at bounding box center [350, 543] width 176 height 27
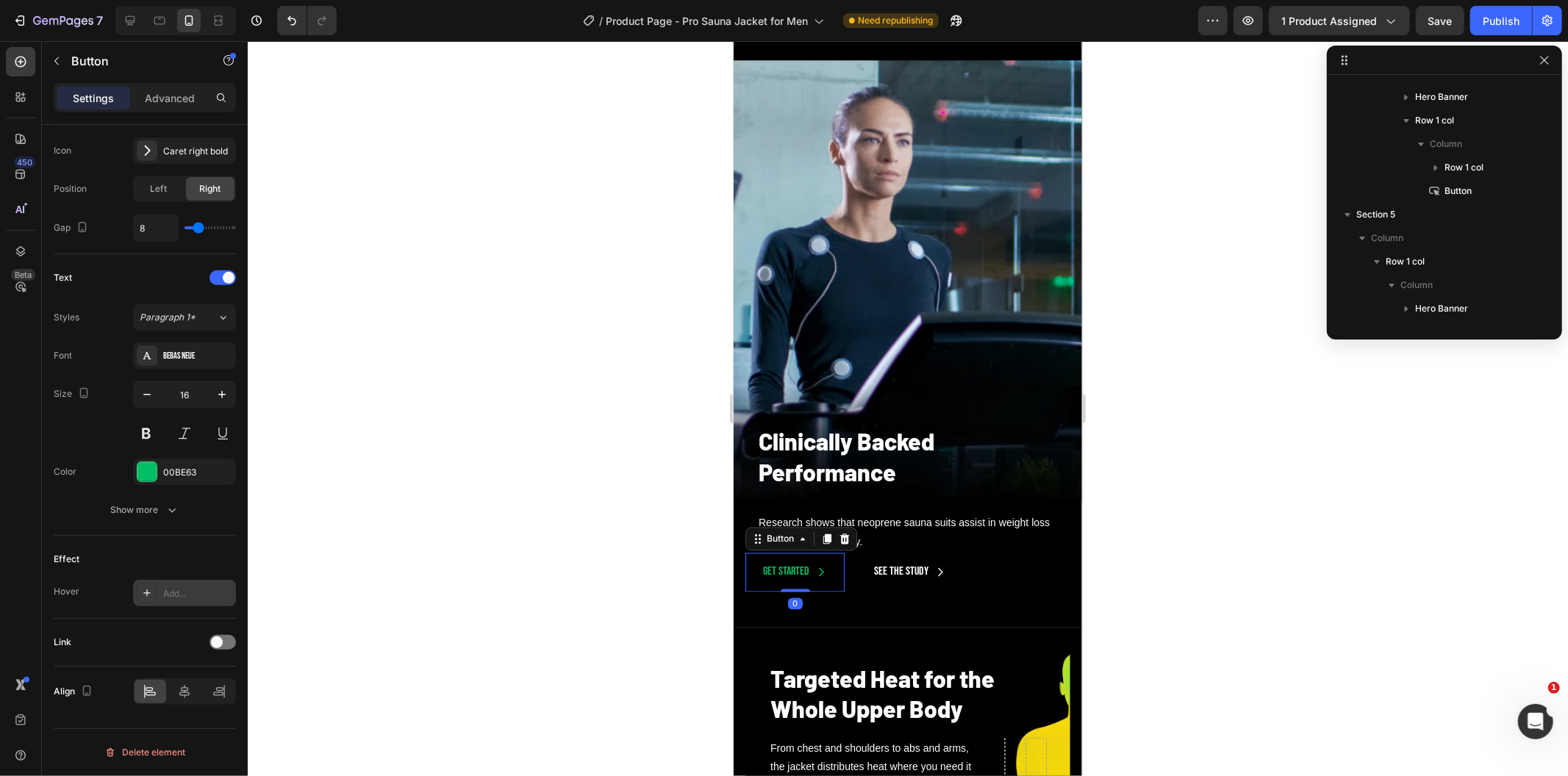
scroll to position [607, 0]
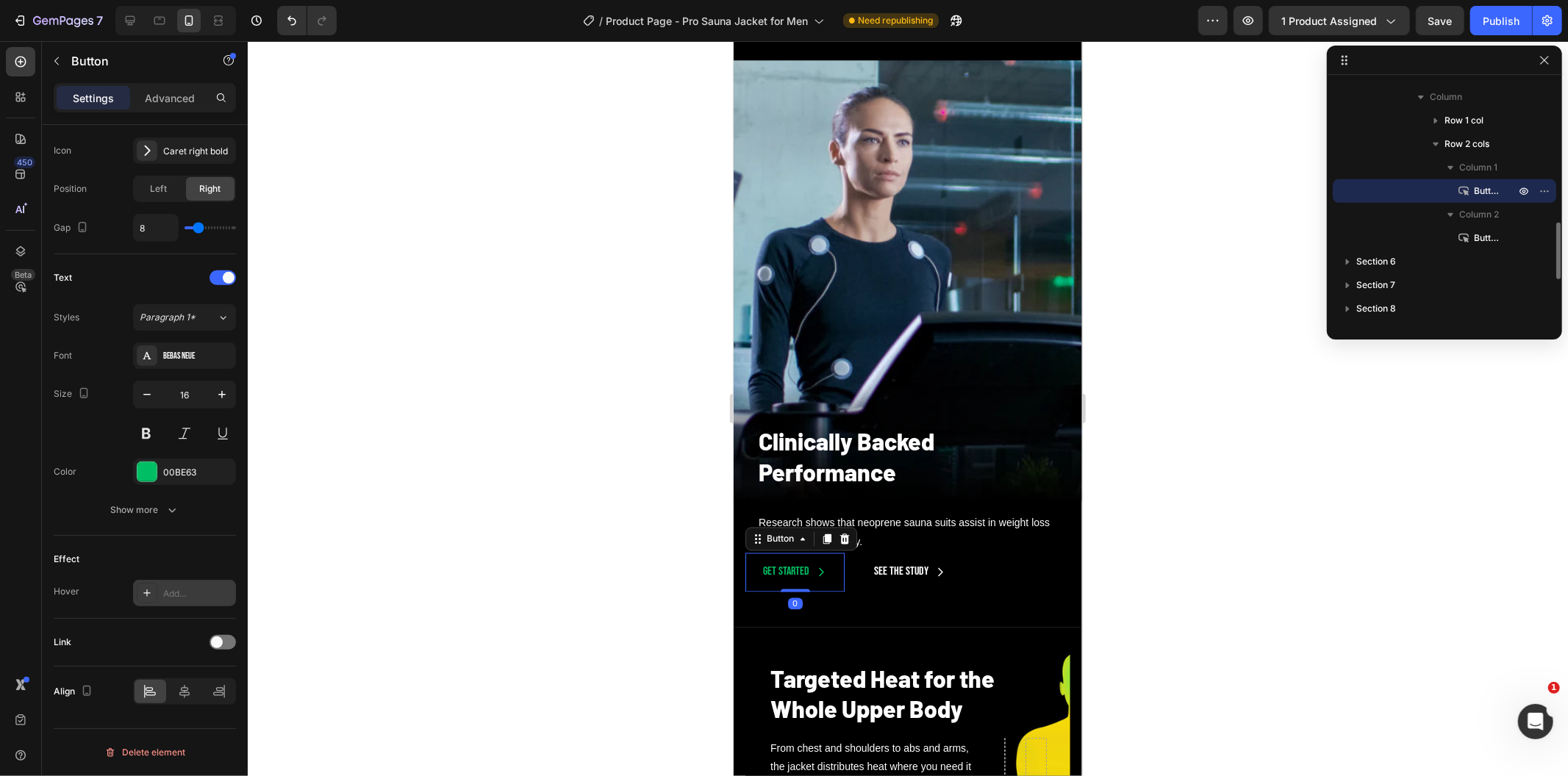
click at [803, 582] on button "Get started" at bounding box center [794, 572] width 99 height 39
click at [226, 647] on div at bounding box center [223, 642] width 27 height 14
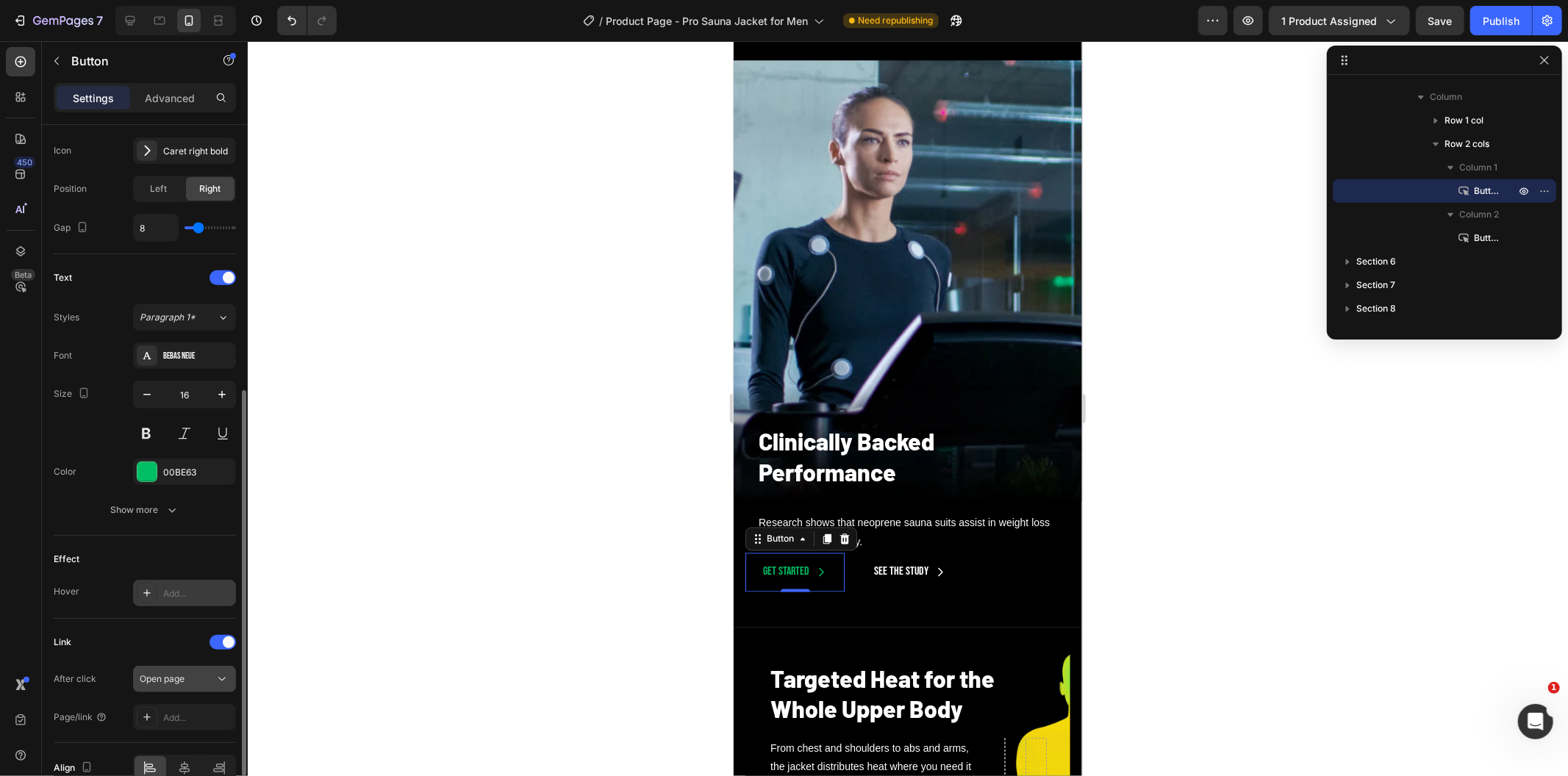
click at [212, 672] on div "Open page" at bounding box center [177, 679] width 75 height 13
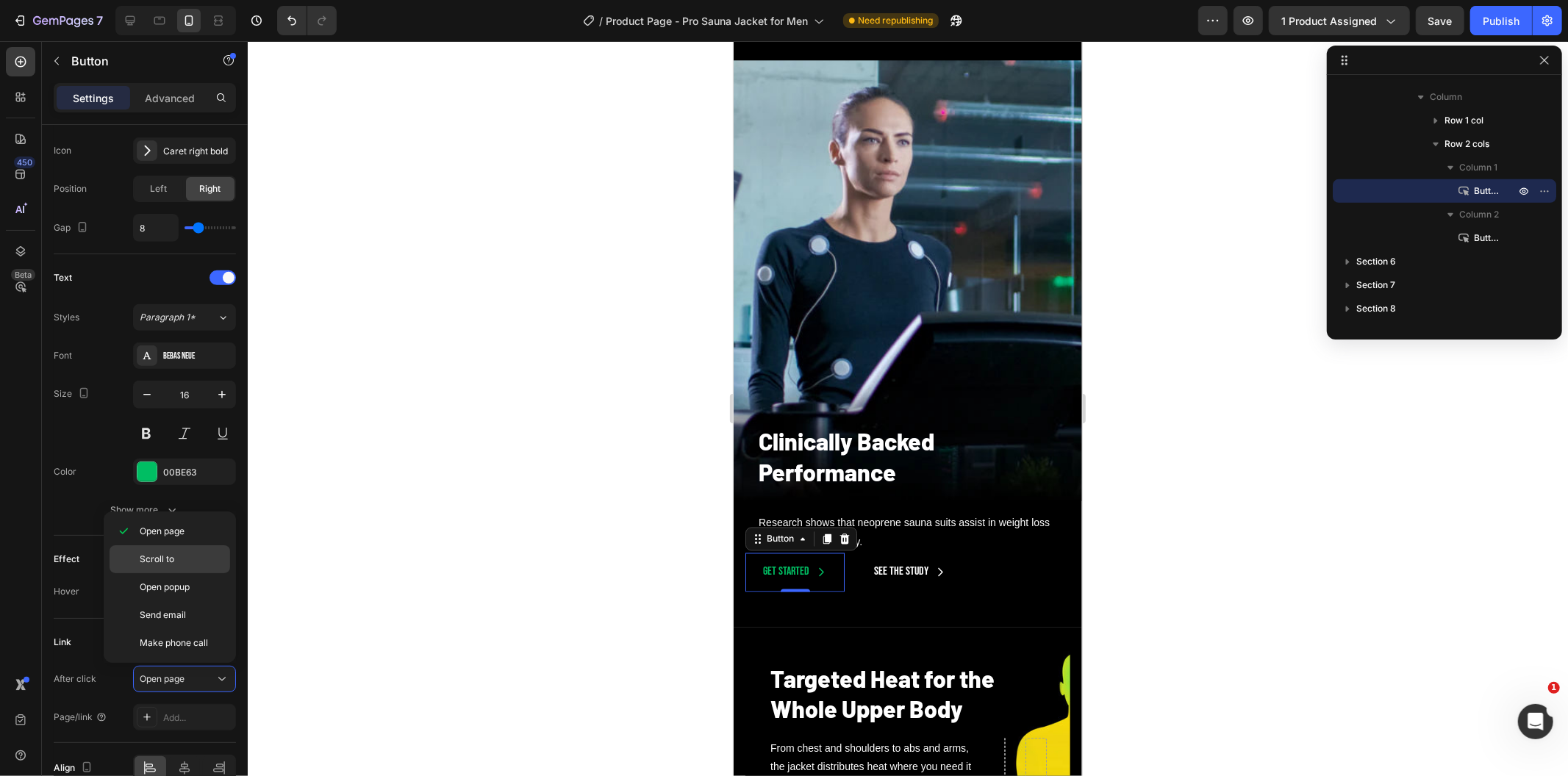
click at [214, 566] on p "Scroll to" at bounding box center [181, 559] width 84 height 13
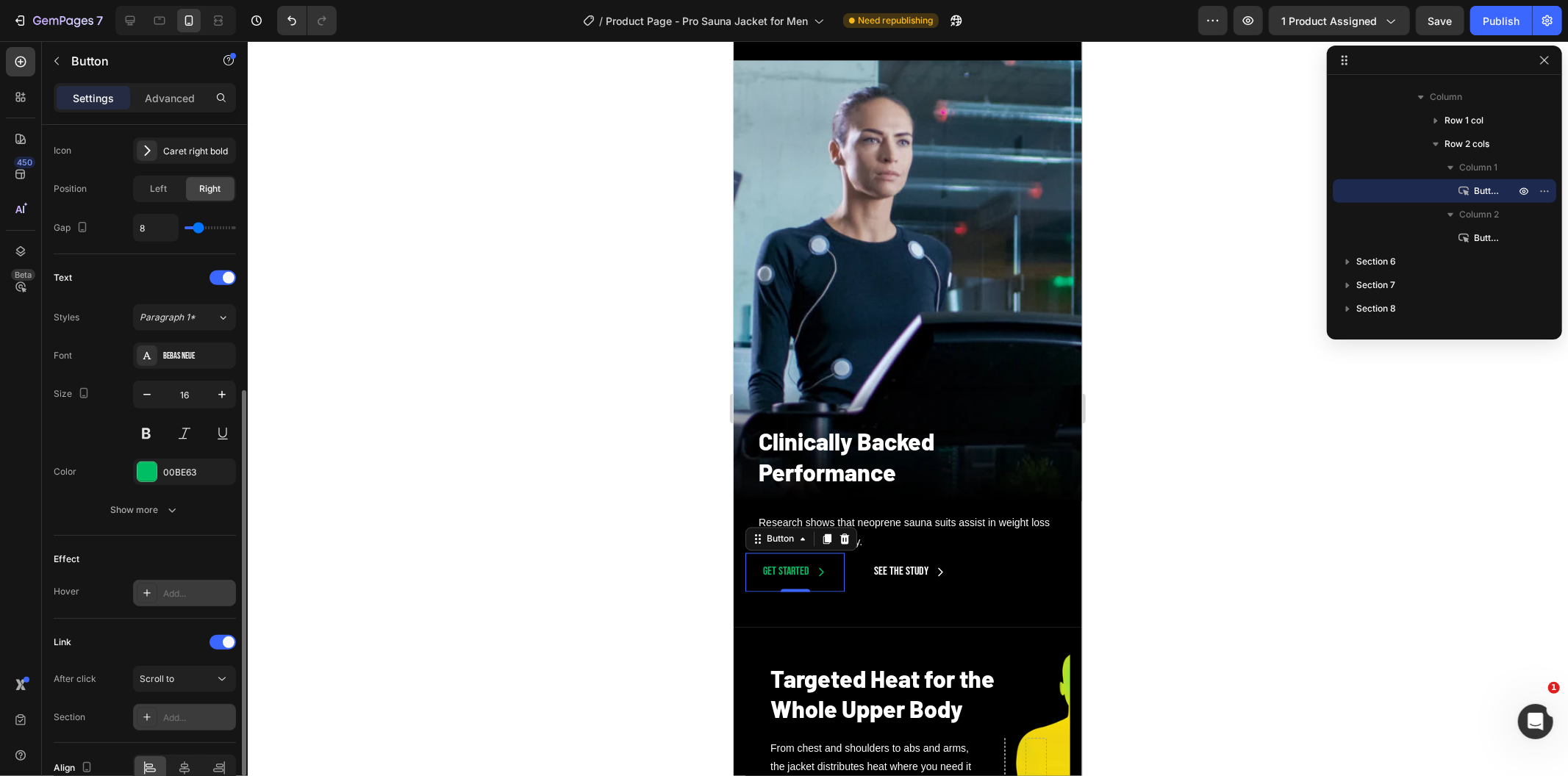
click at [200, 715] on div "Add..." at bounding box center [197, 717] width 69 height 13
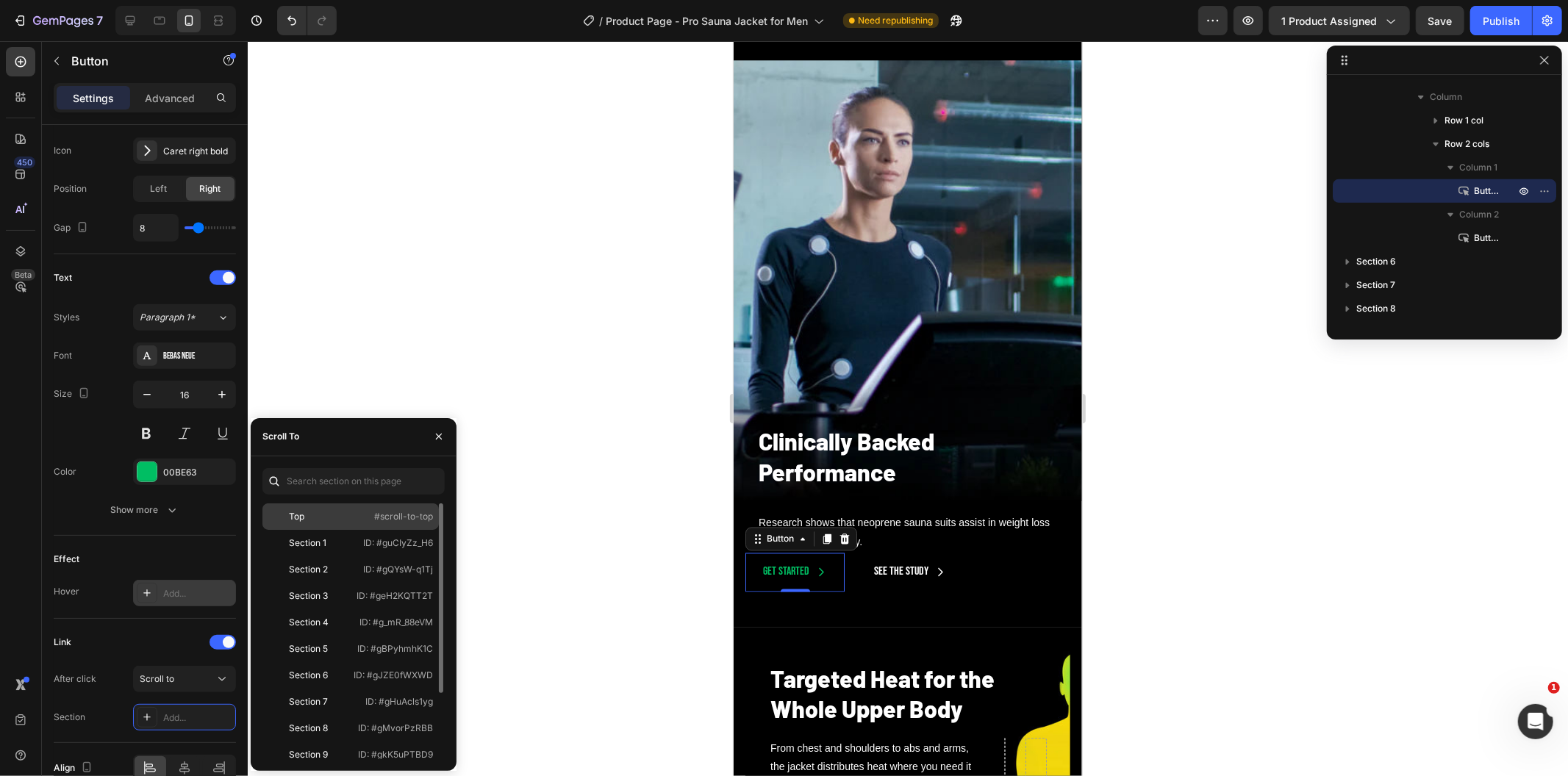
click at [311, 530] on div "Top #scroll-to-top" at bounding box center [350, 543] width 176 height 27
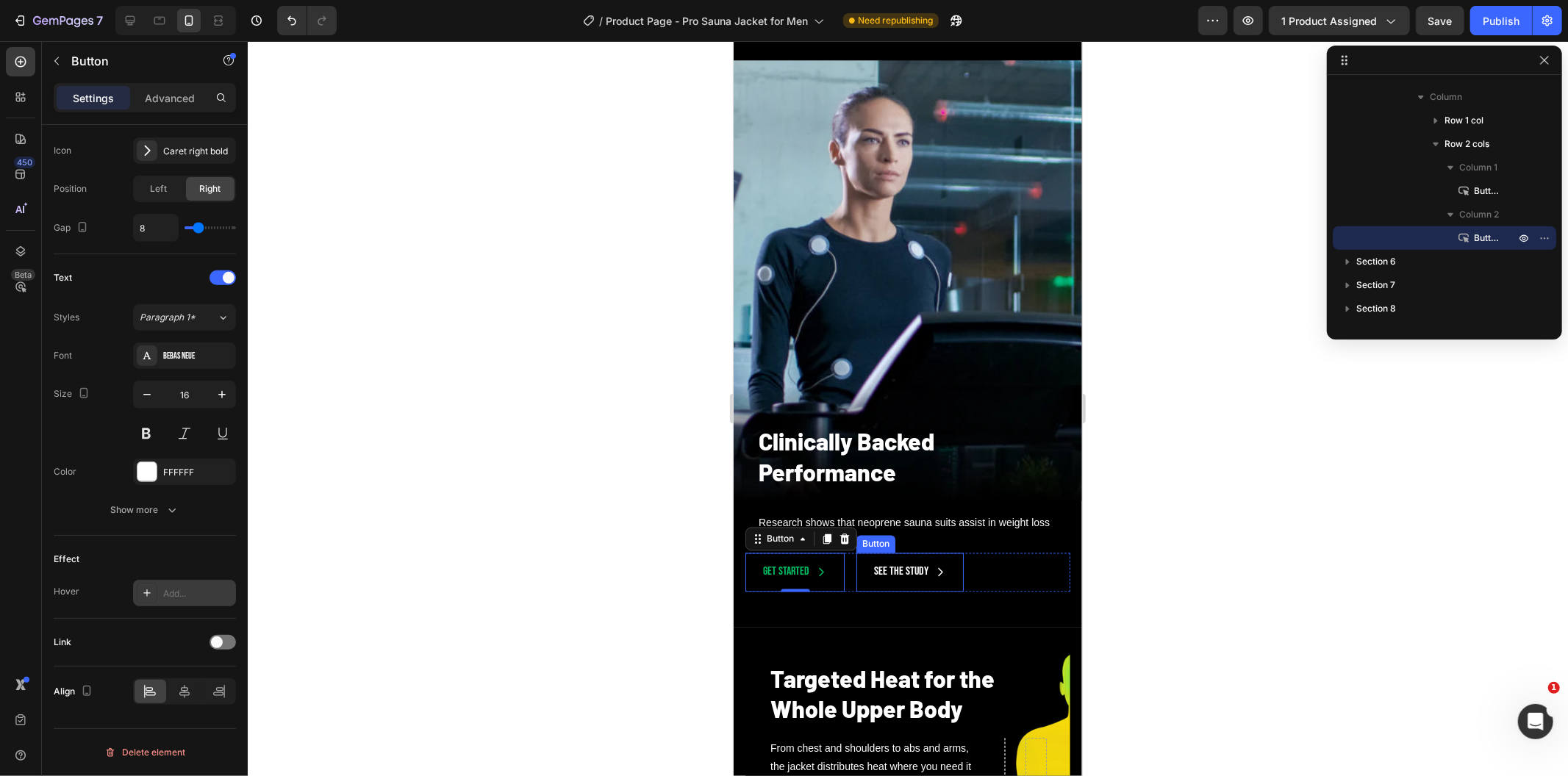
click at [948, 570] on button "See the Study" at bounding box center [910, 572] width 107 height 39
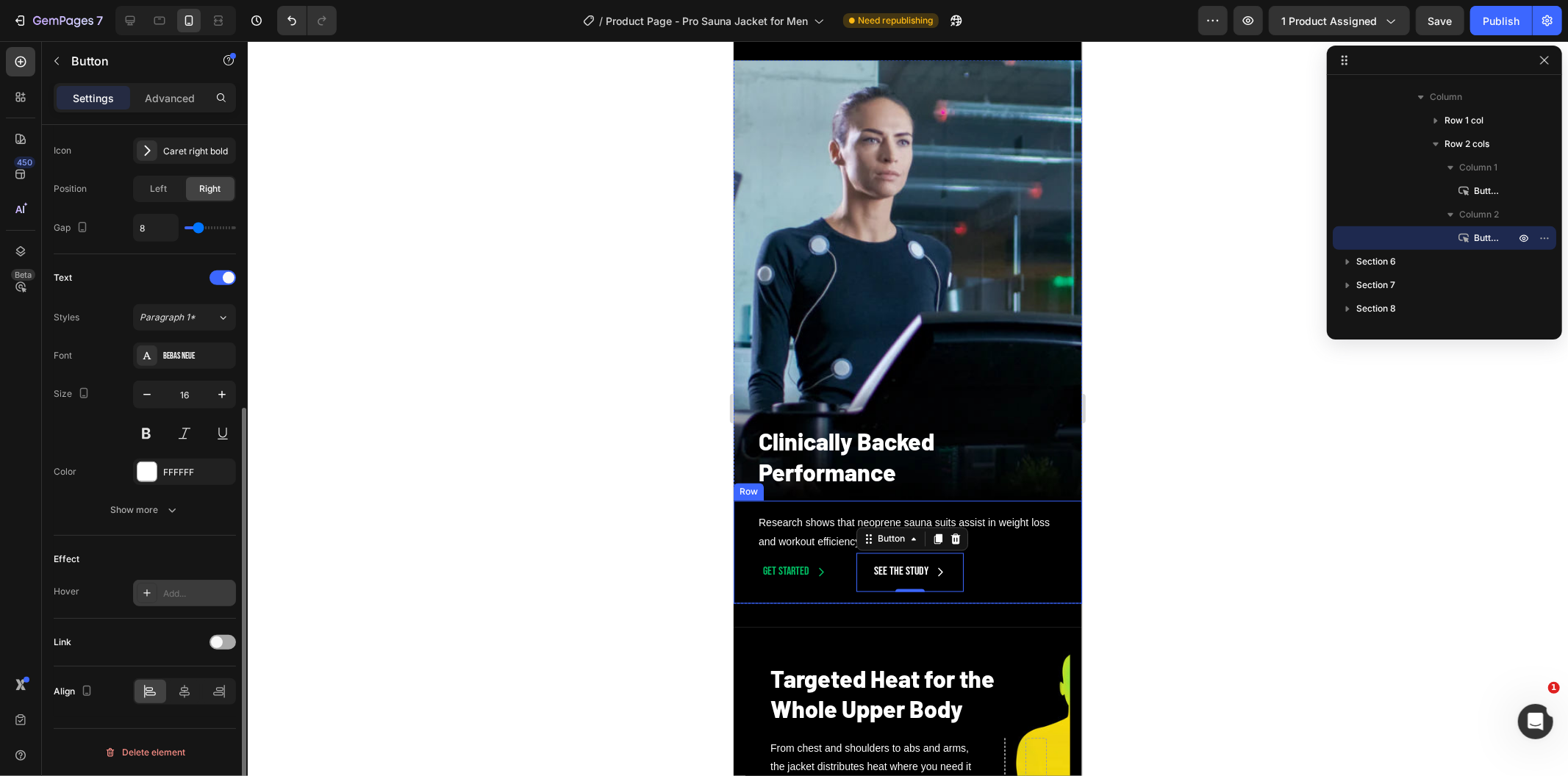
click at [224, 649] on div at bounding box center [223, 642] width 27 height 14
click at [217, 674] on icon at bounding box center [222, 679] width 14 height 14
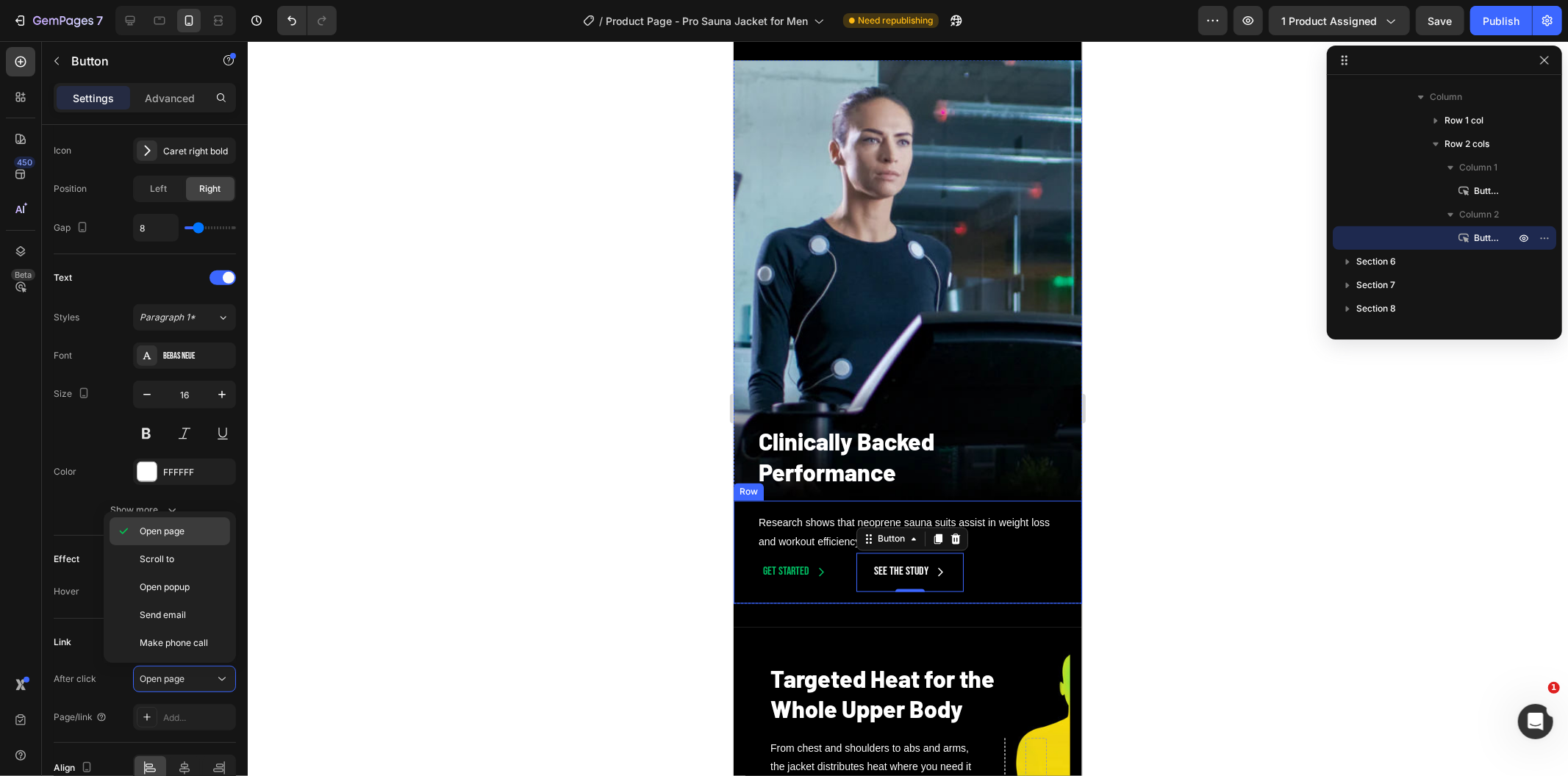
click at [206, 546] on div "Open page" at bounding box center [170, 559] width 121 height 28
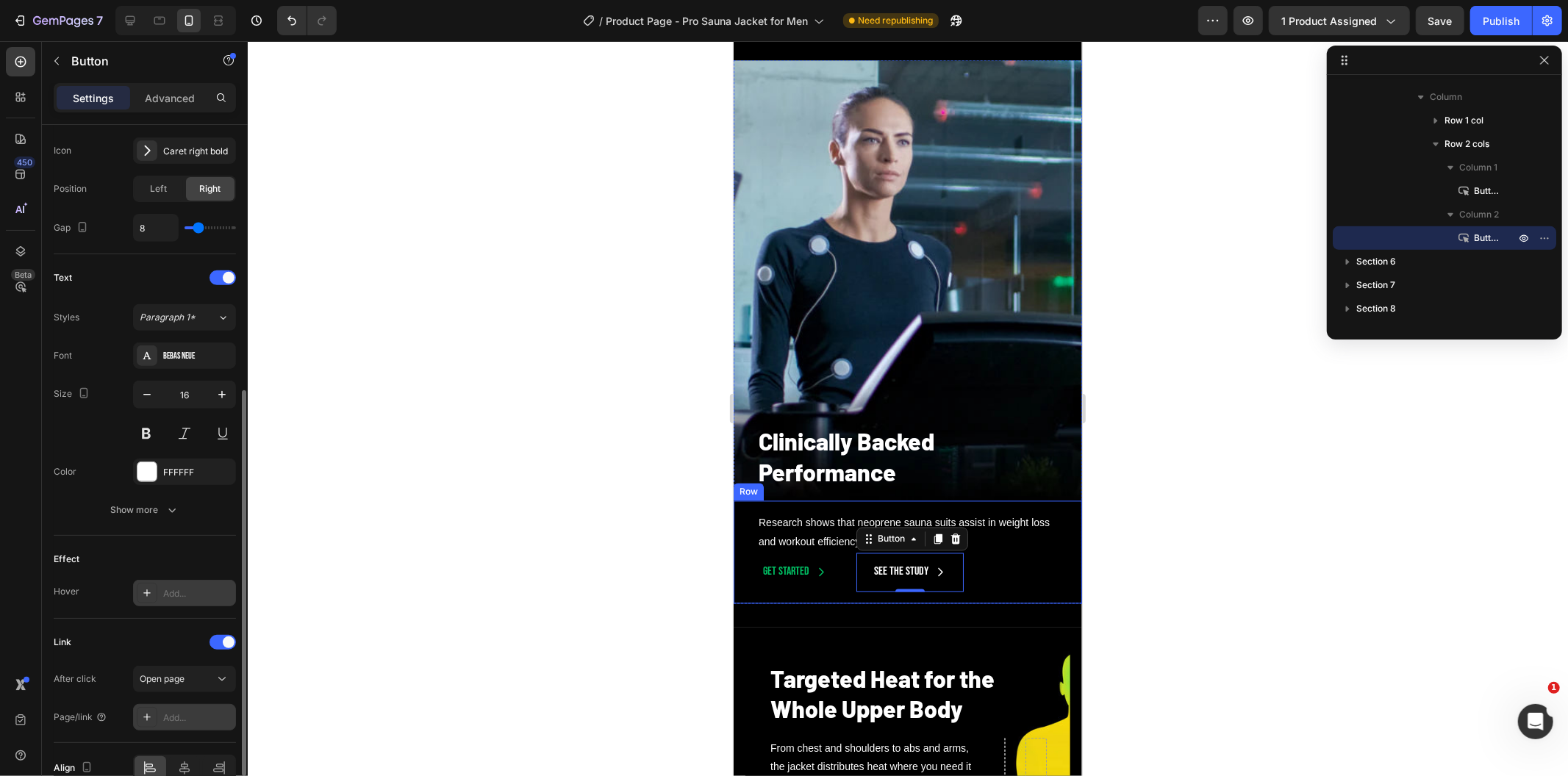
click at [197, 708] on div "Add..." at bounding box center [184, 717] width 103 height 27
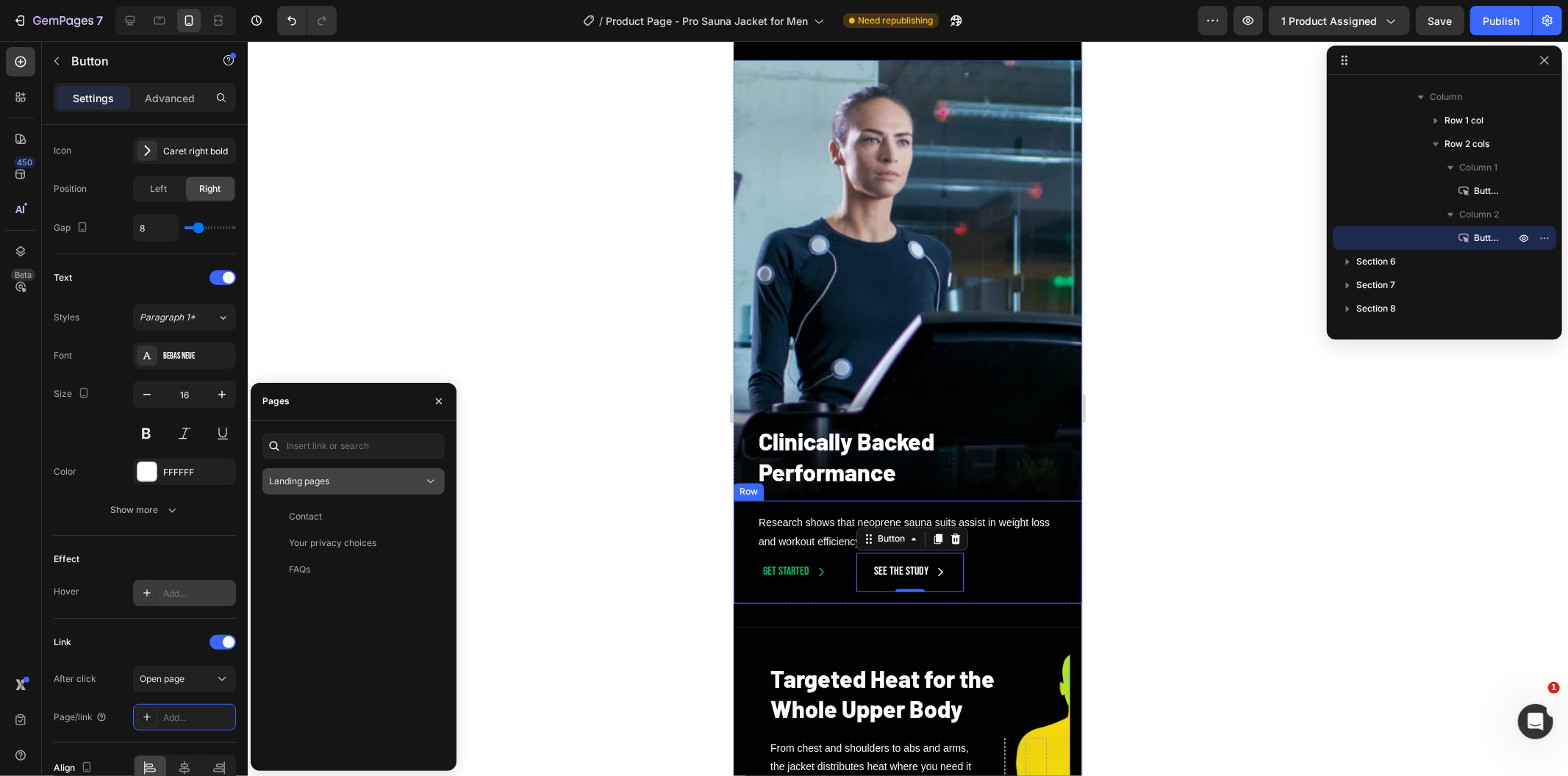
click at [362, 488] on div "Landing pages" at bounding box center [346, 481] width 155 height 13
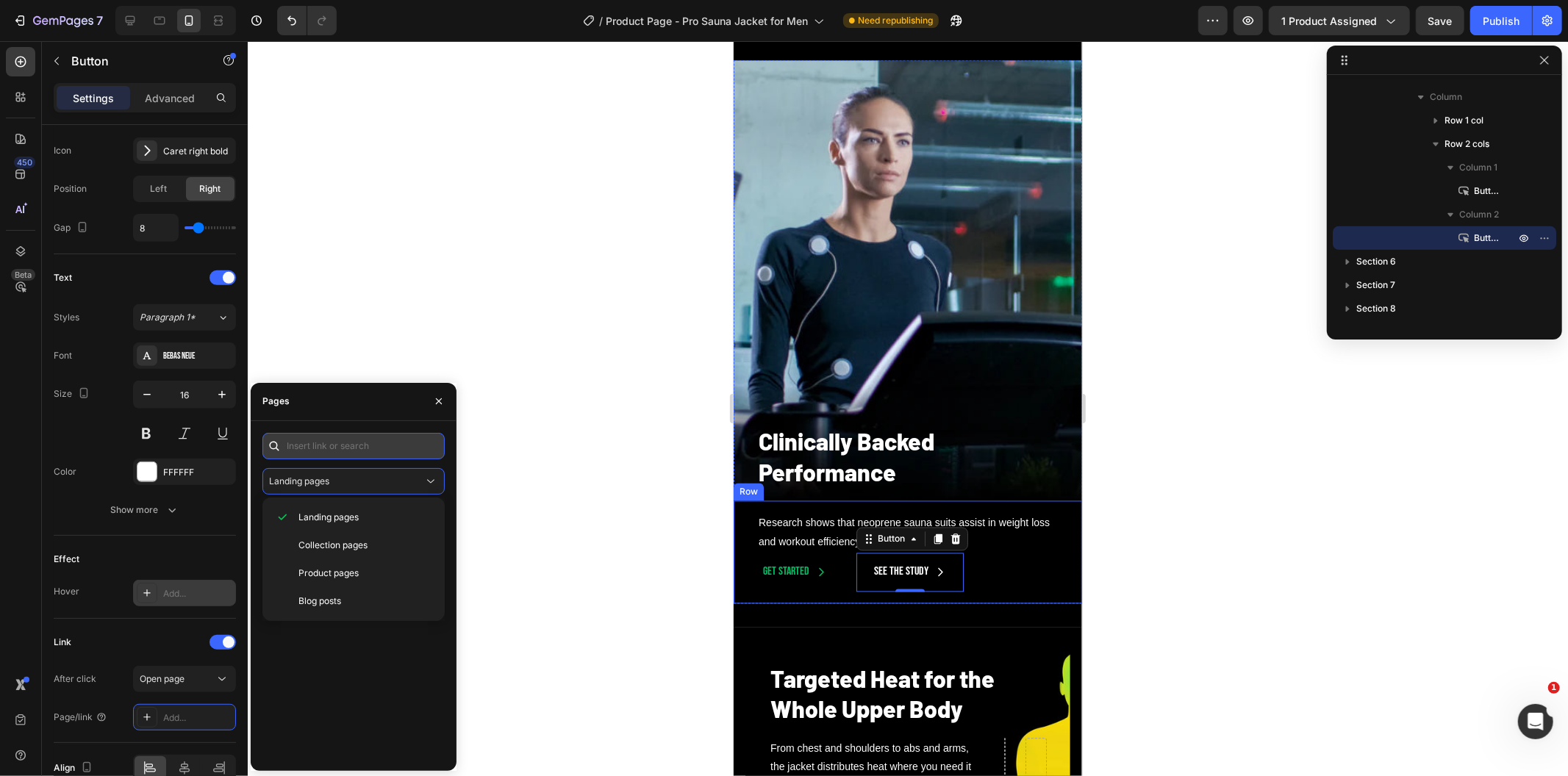
click at [377, 438] on input "text" at bounding box center [354, 446] width 182 height 27
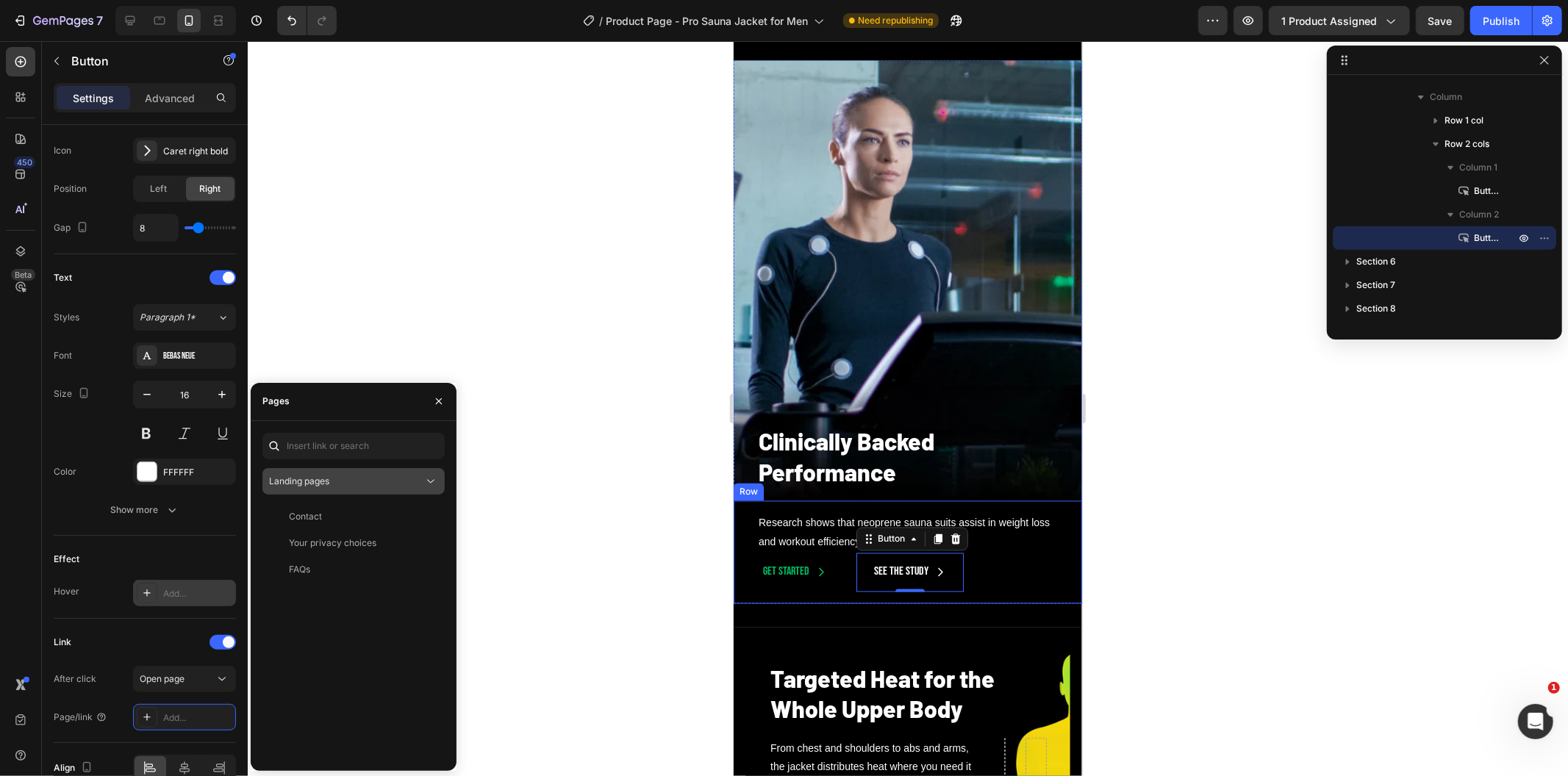
click at [390, 480] on div "Landing pages" at bounding box center [346, 481] width 155 height 13
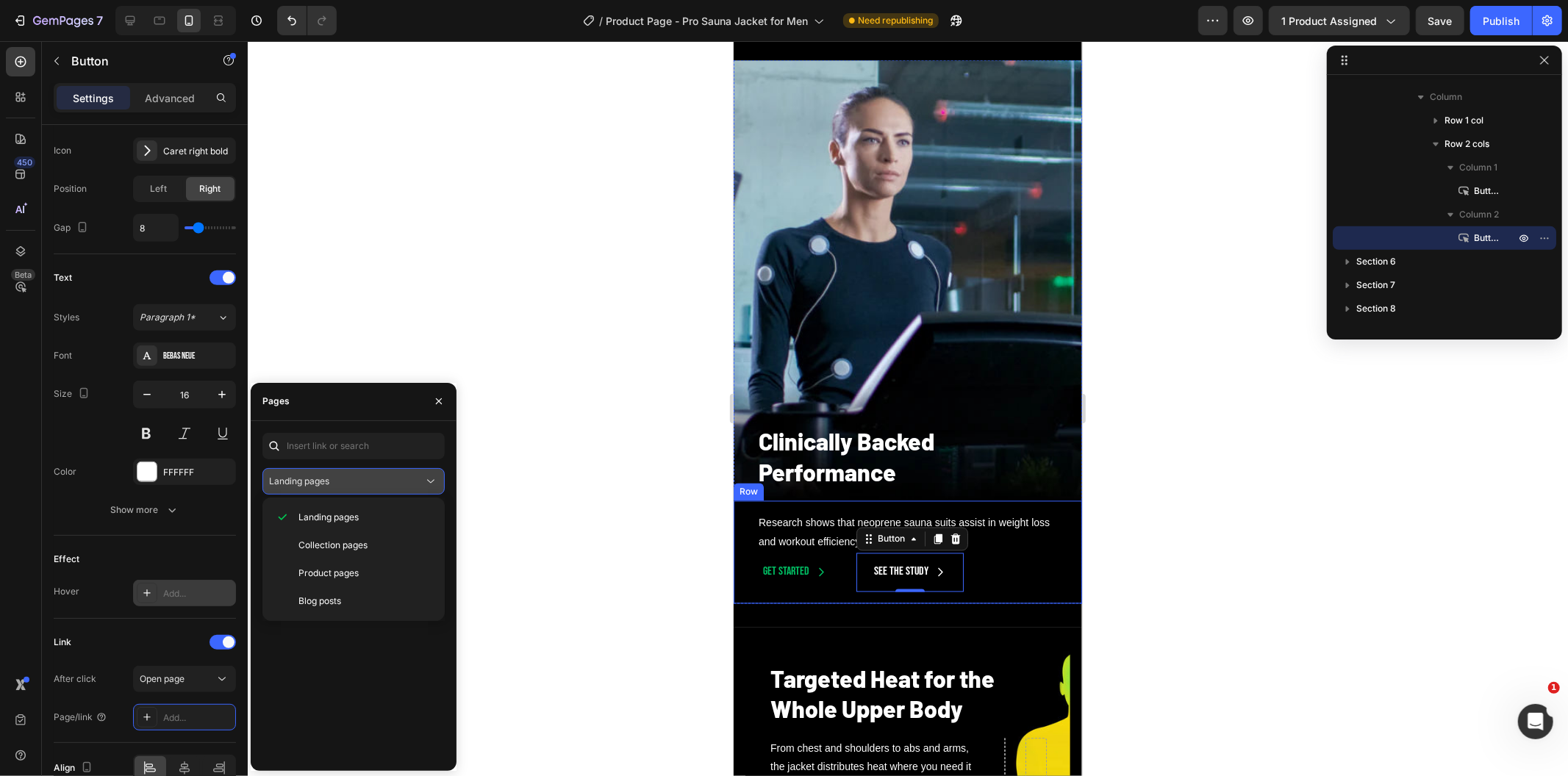
click at [390, 478] on div "Landing pages" at bounding box center [346, 481] width 155 height 13
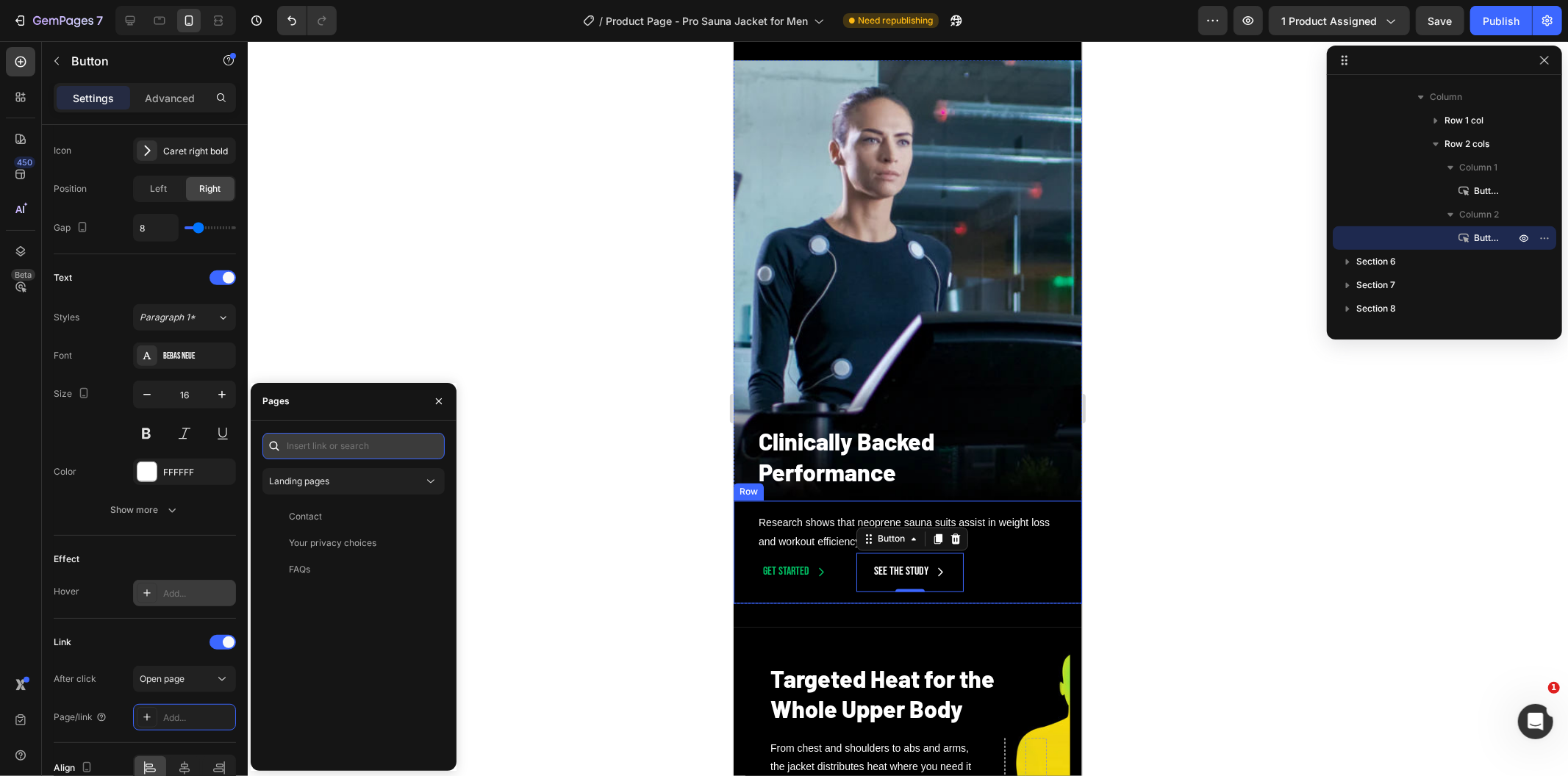
click at [383, 438] on input "text" at bounding box center [354, 446] width 182 height 27
paste input "[URL][DOMAIN_NAME]"
type input "[URL][DOMAIN_NAME]"
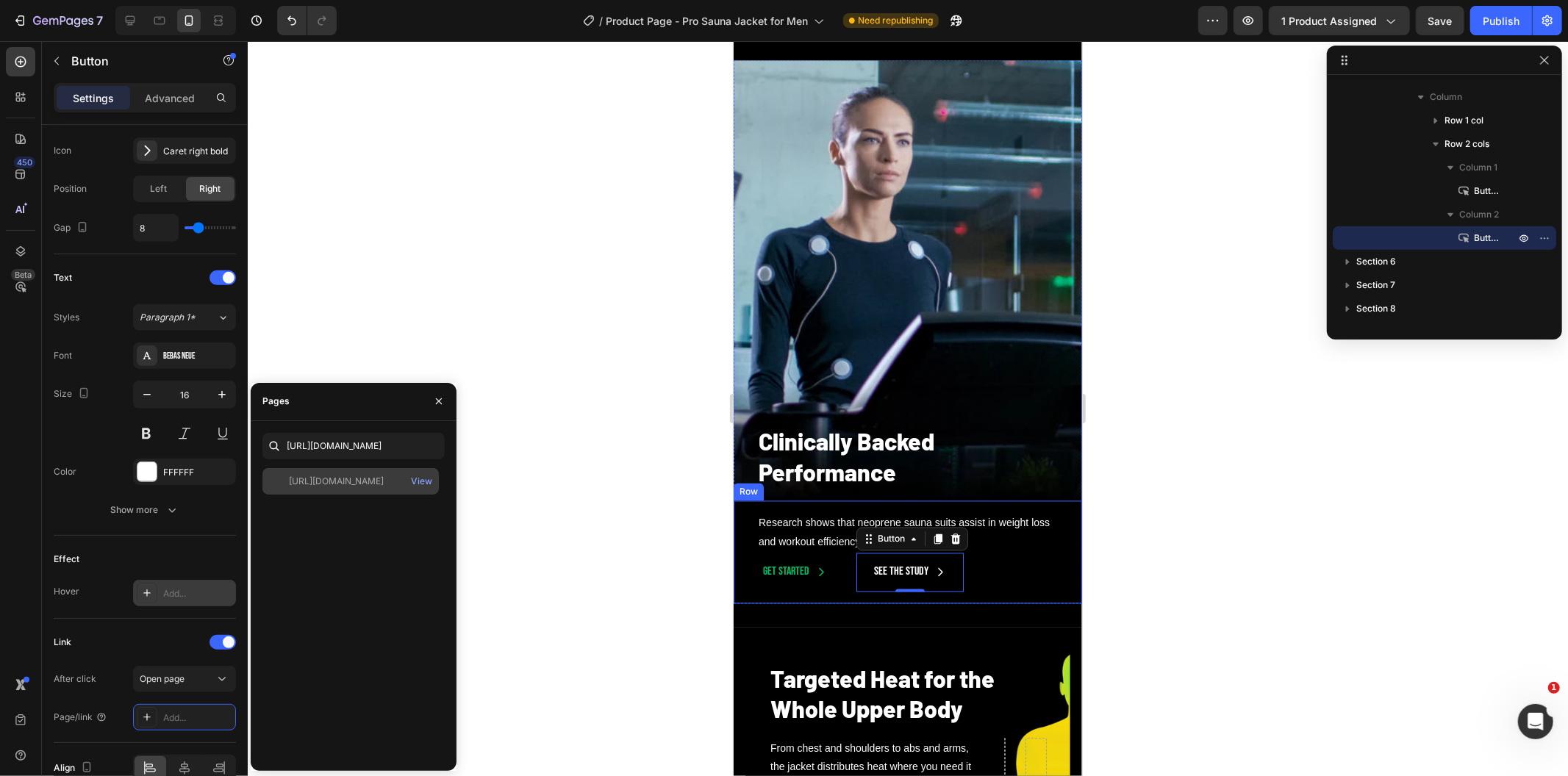
click at [342, 488] on div "[URL][DOMAIN_NAME]" at bounding box center [336, 481] width 95 height 13
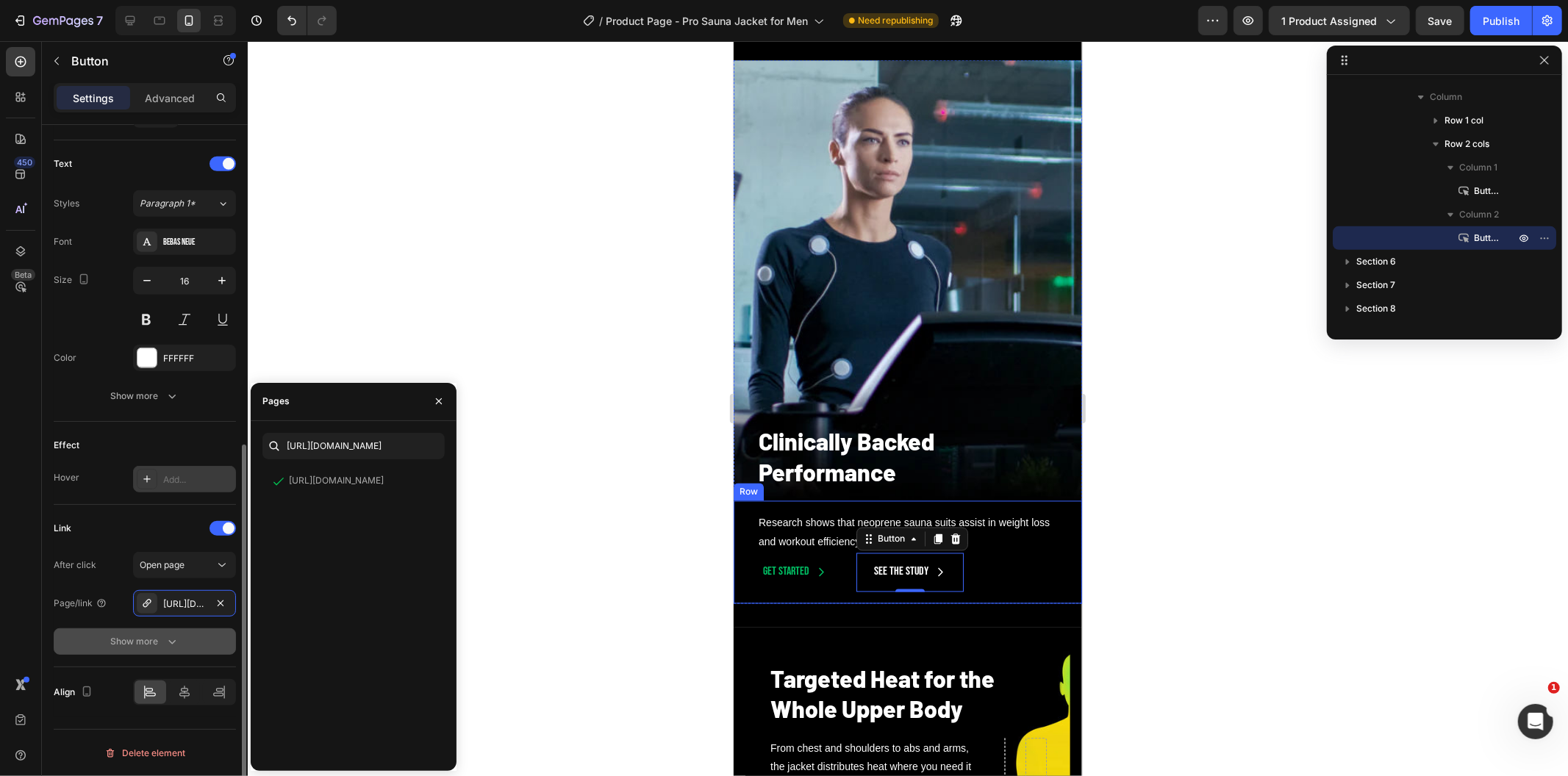
click at [155, 634] on div "Show more" at bounding box center [145, 641] width 69 height 14
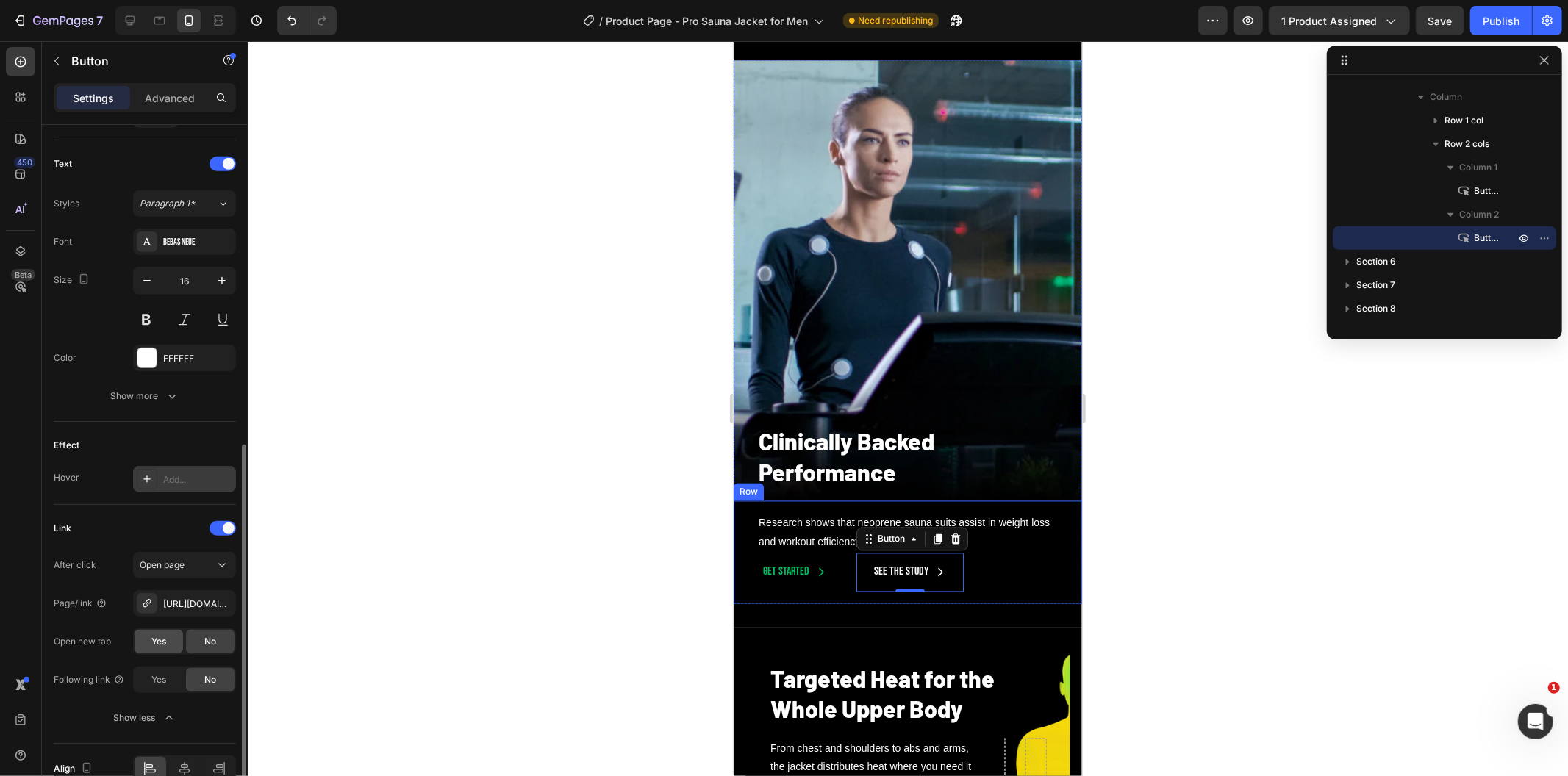
click at [164, 645] on span "Yes" at bounding box center [158, 641] width 14 height 13
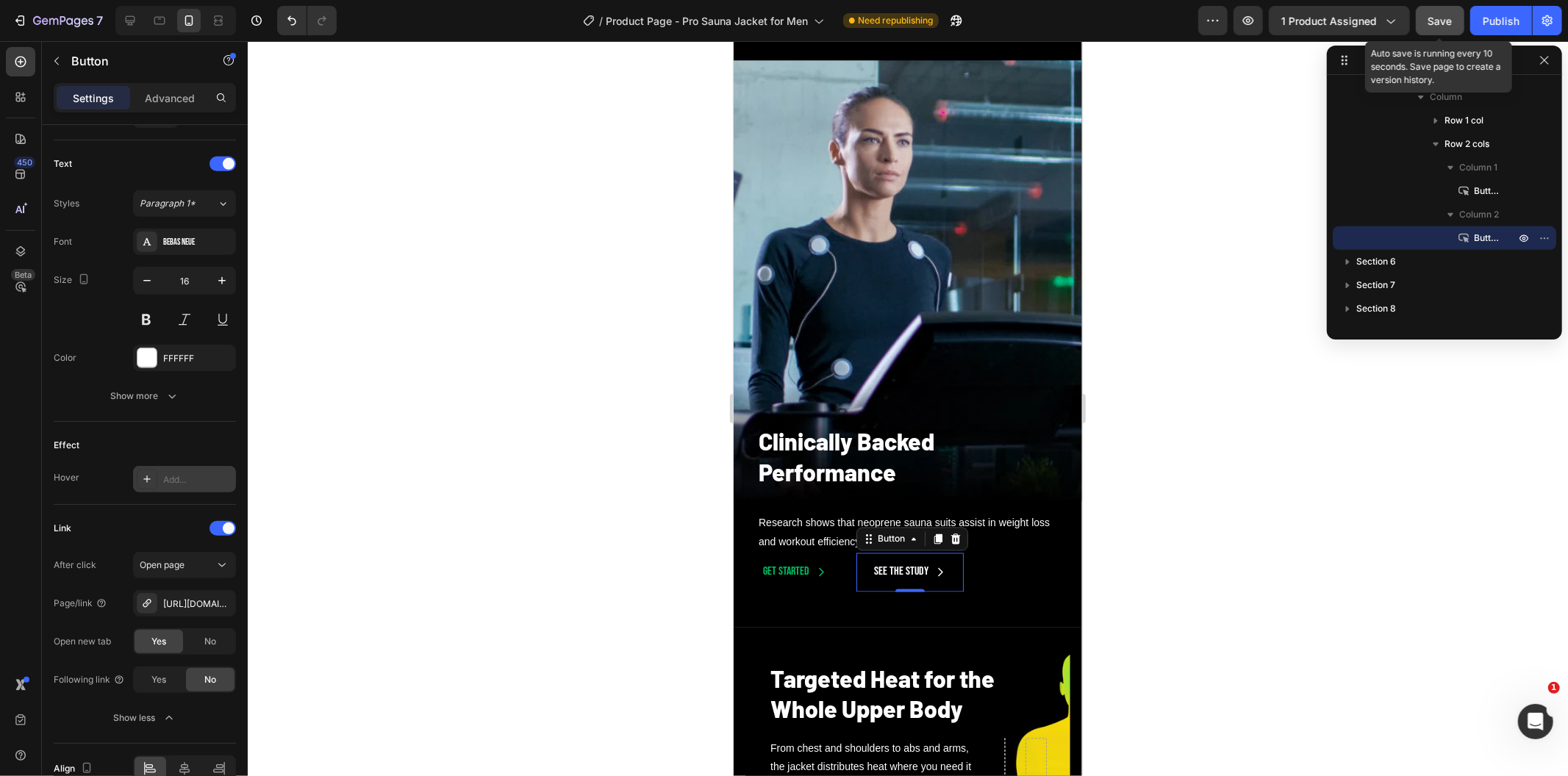
click at [1416, 30] on button "Save" at bounding box center [1440, 21] width 48 height 29
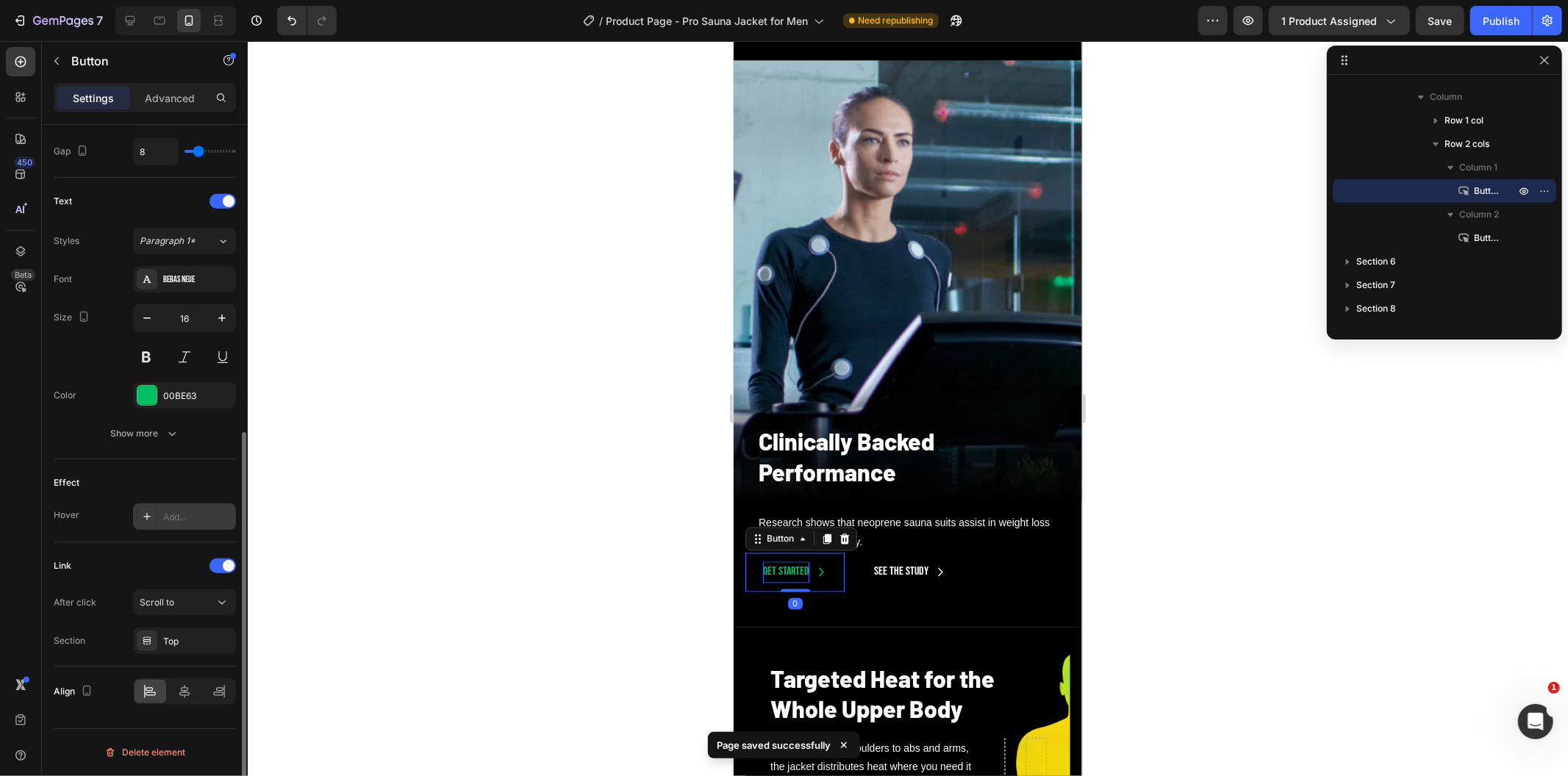
click at [782, 574] on p "Get started" at bounding box center [785, 572] width 46 height 21
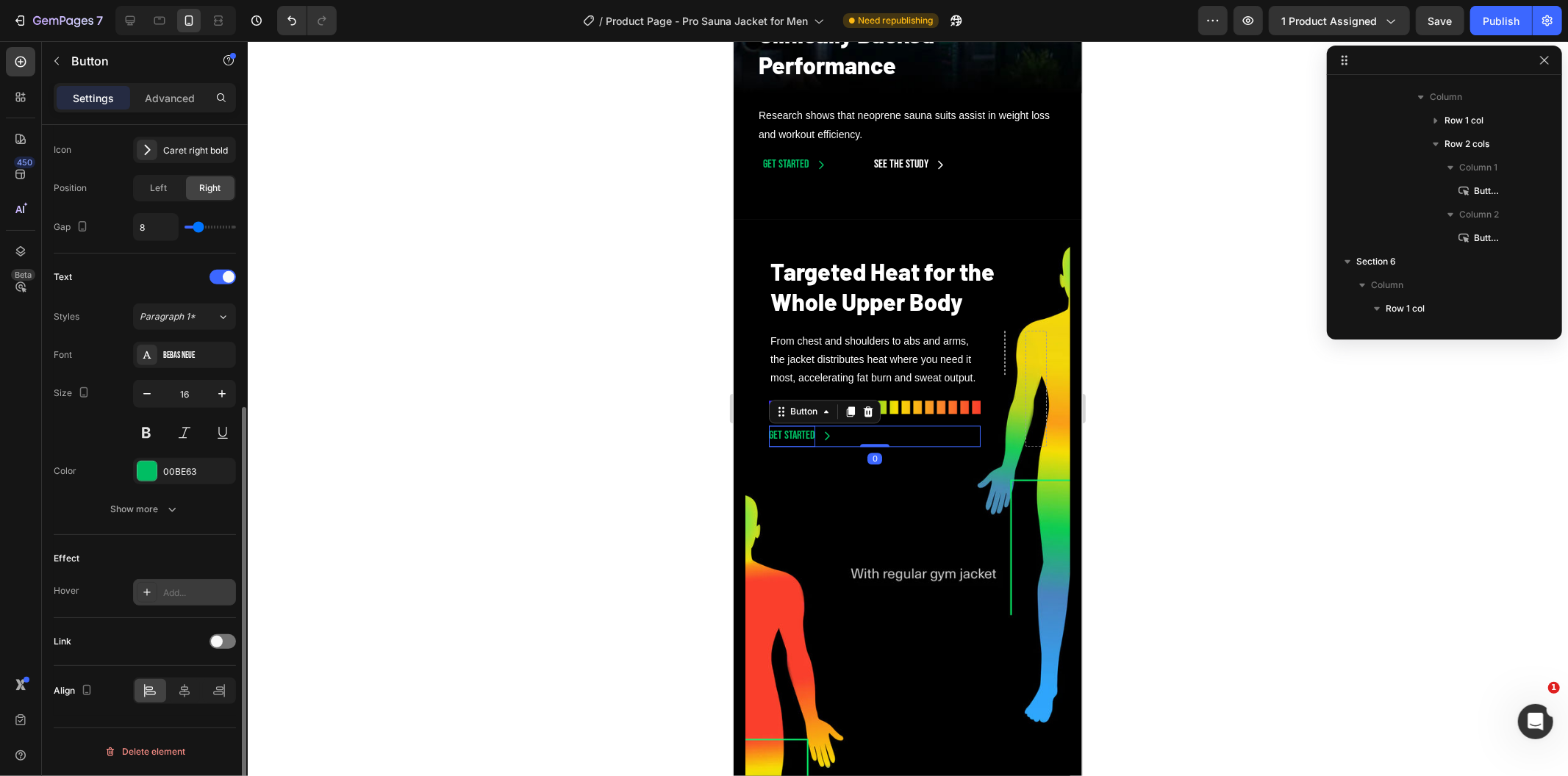
scroll to position [478, 0]
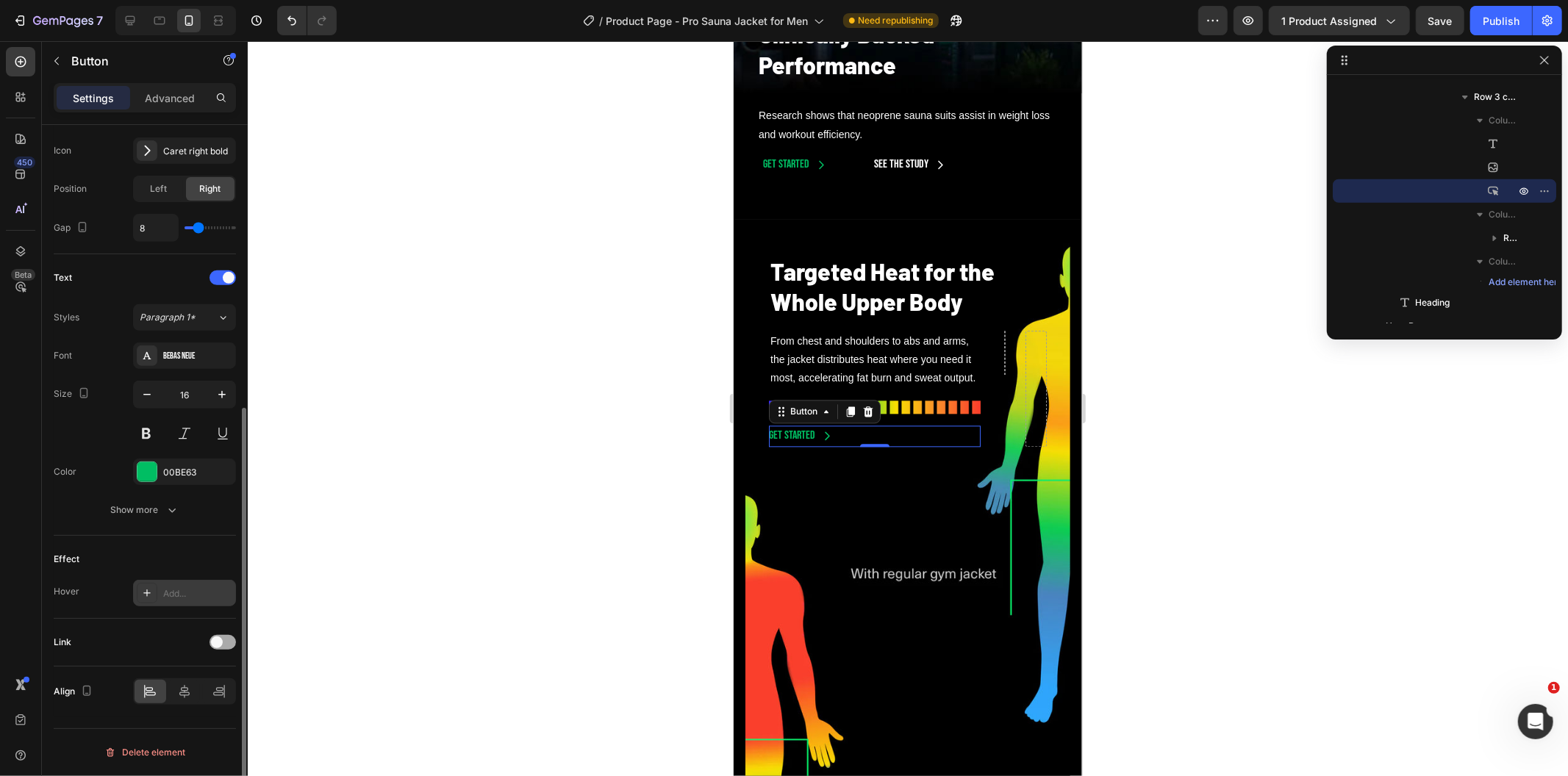
click at [233, 642] on div at bounding box center [223, 642] width 27 height 14
click at [207, 682] on div "Open page" at bounding box center [177, 679] width 75 height 13
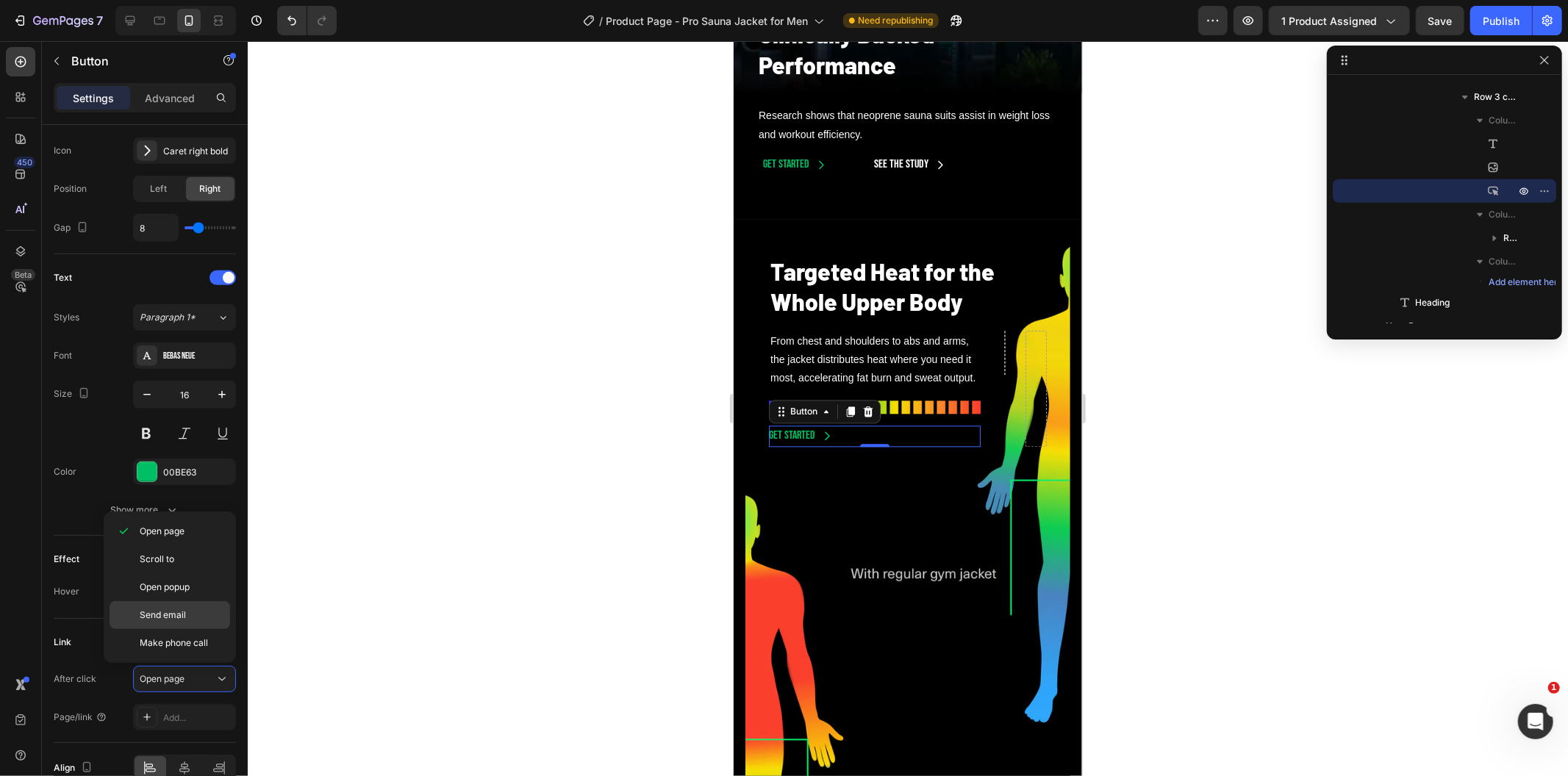
drag, startPoint x: 204, startPoint y: 556, endPoint x: 201, endPoint y: 613, distance: 57.1
click at [207, 573] on div "Scroll to" at bounding box center [170, 587] width 121 height 28
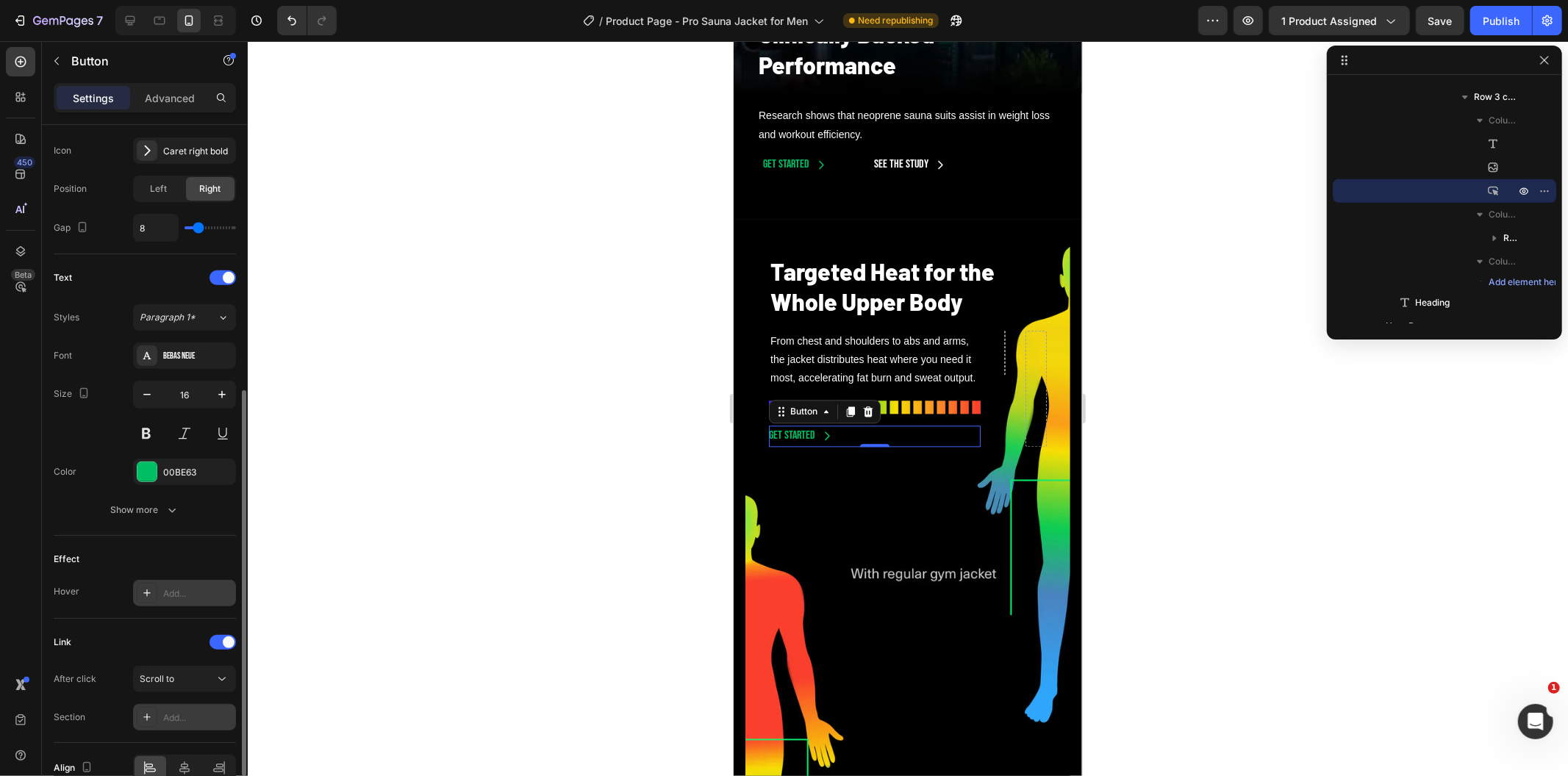
click at [197, 713] on div "Add..." at bounding box center [197, 717] width 69 height 13
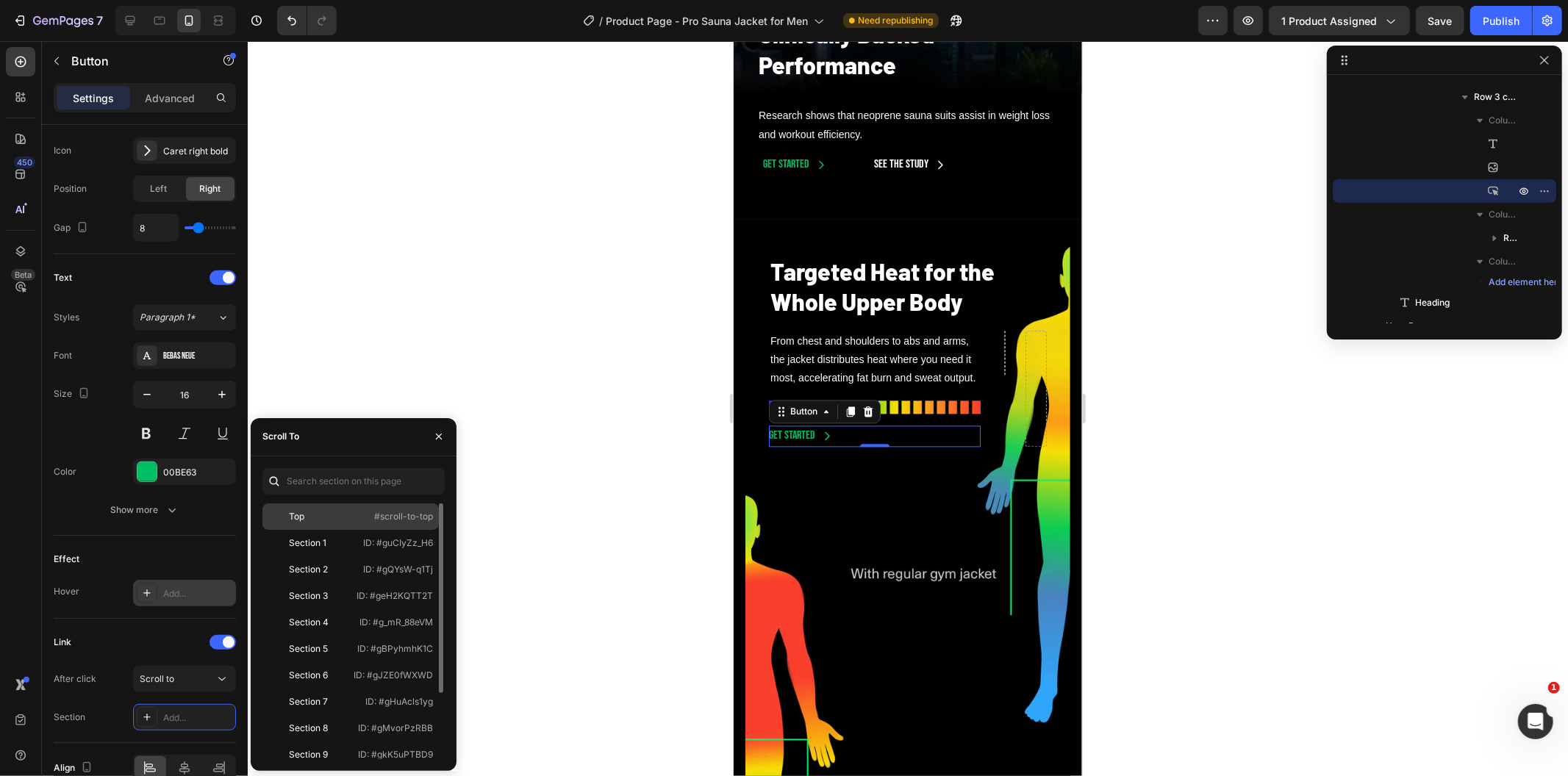
click at [334, 512] on div "Top" at bounding box center [310, 516] width 85 height 13
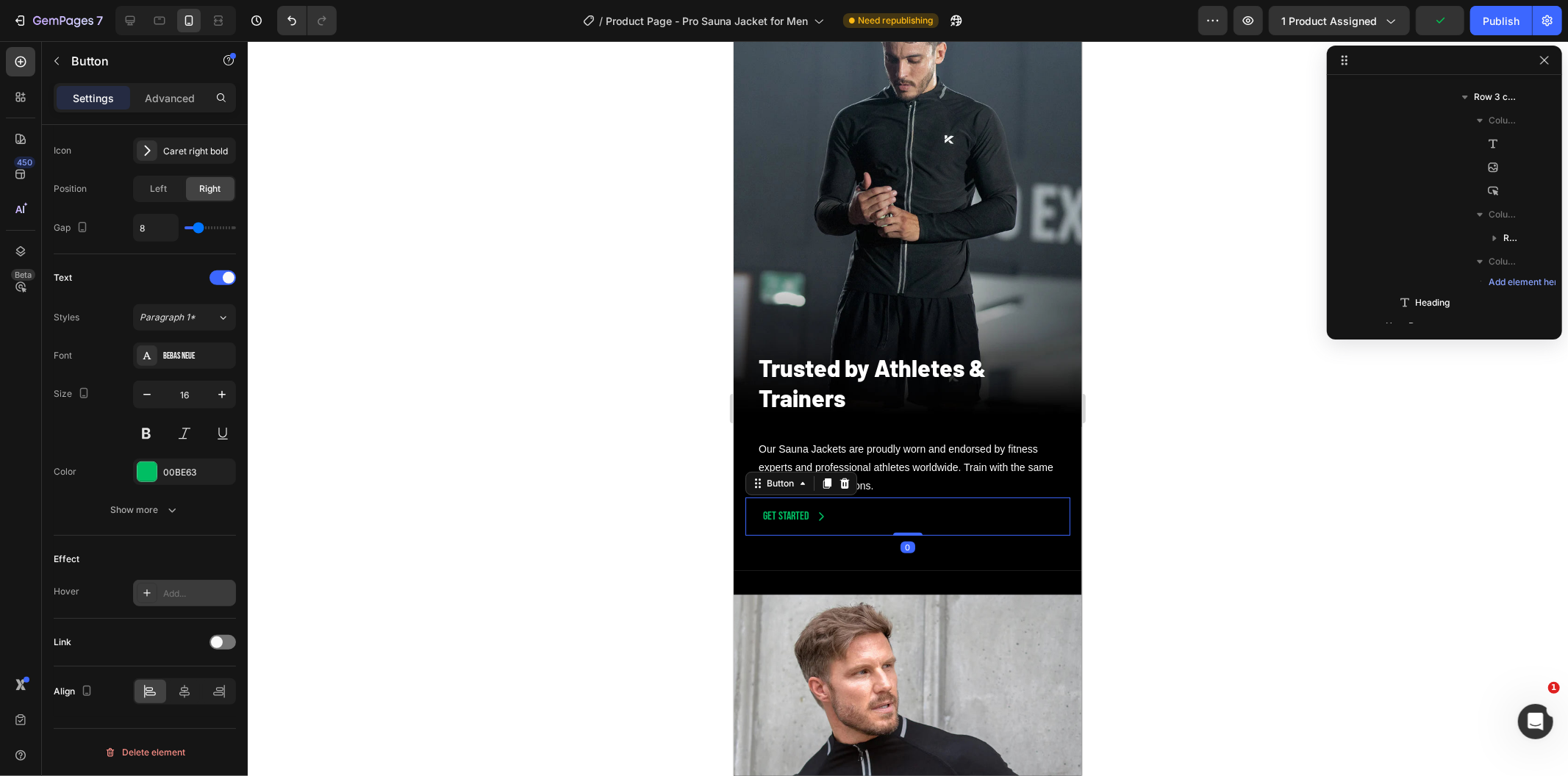
scroll to position [1377, 0]
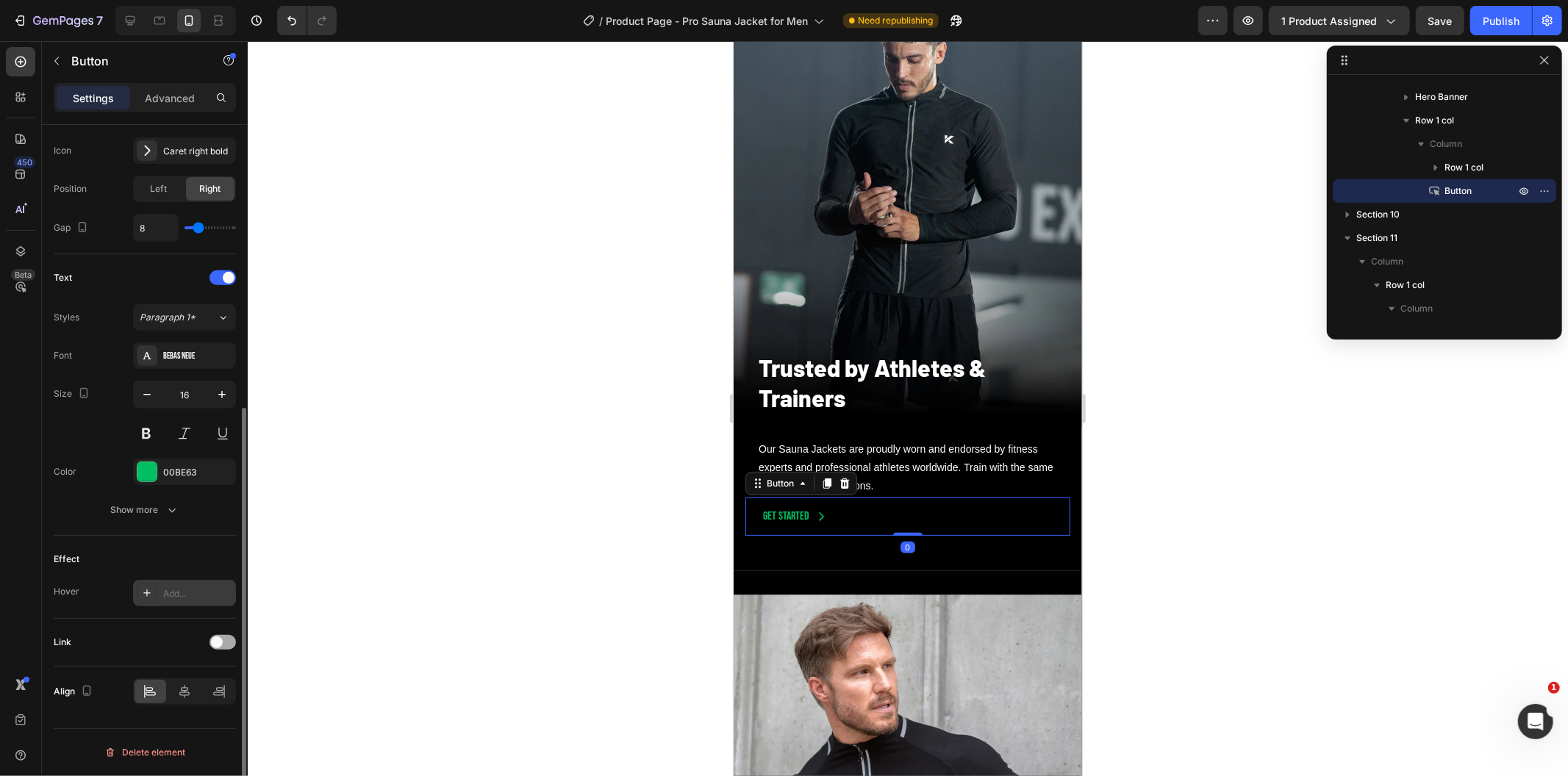
click at [222, 649] on div at bounding box center [223, 642] width 27 height 14
click at [198, 683] on div "Open page" at bounding box center [177, 679] width 75 height 13
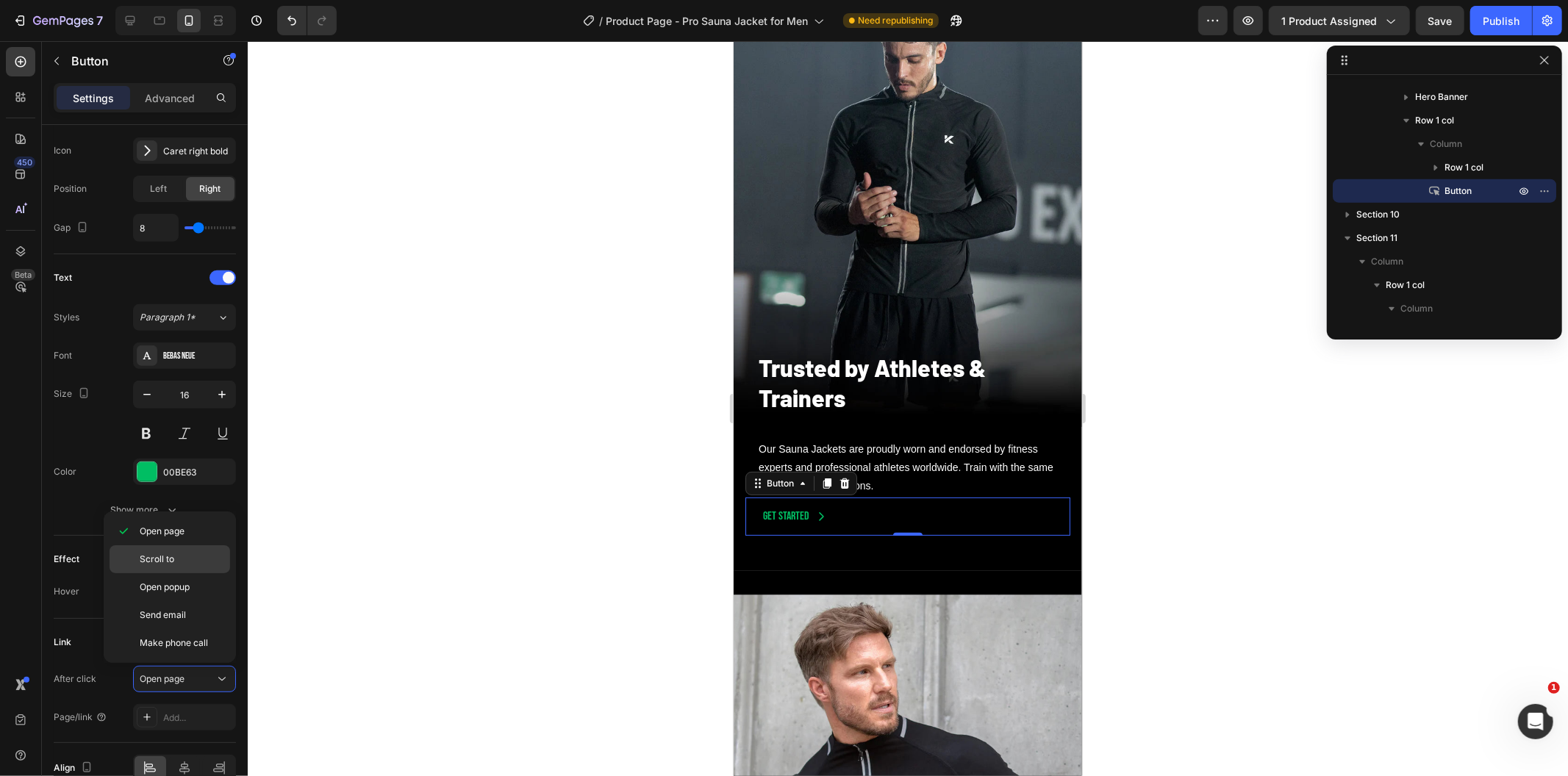
click at [210, 563] on p "Scroll to" at bounding box center [181, 559] width 84 height 13
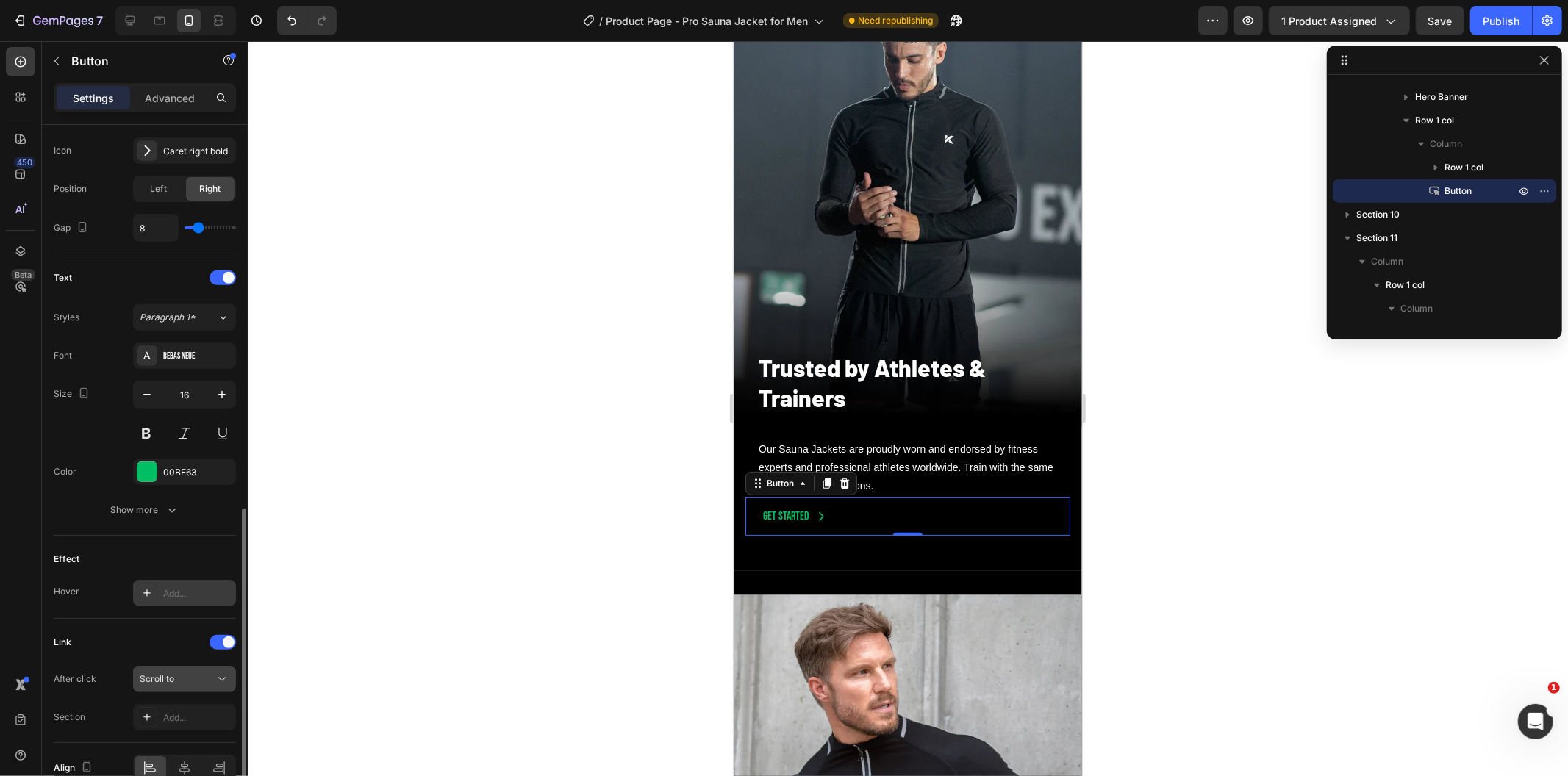
scroll to position [554, 0]
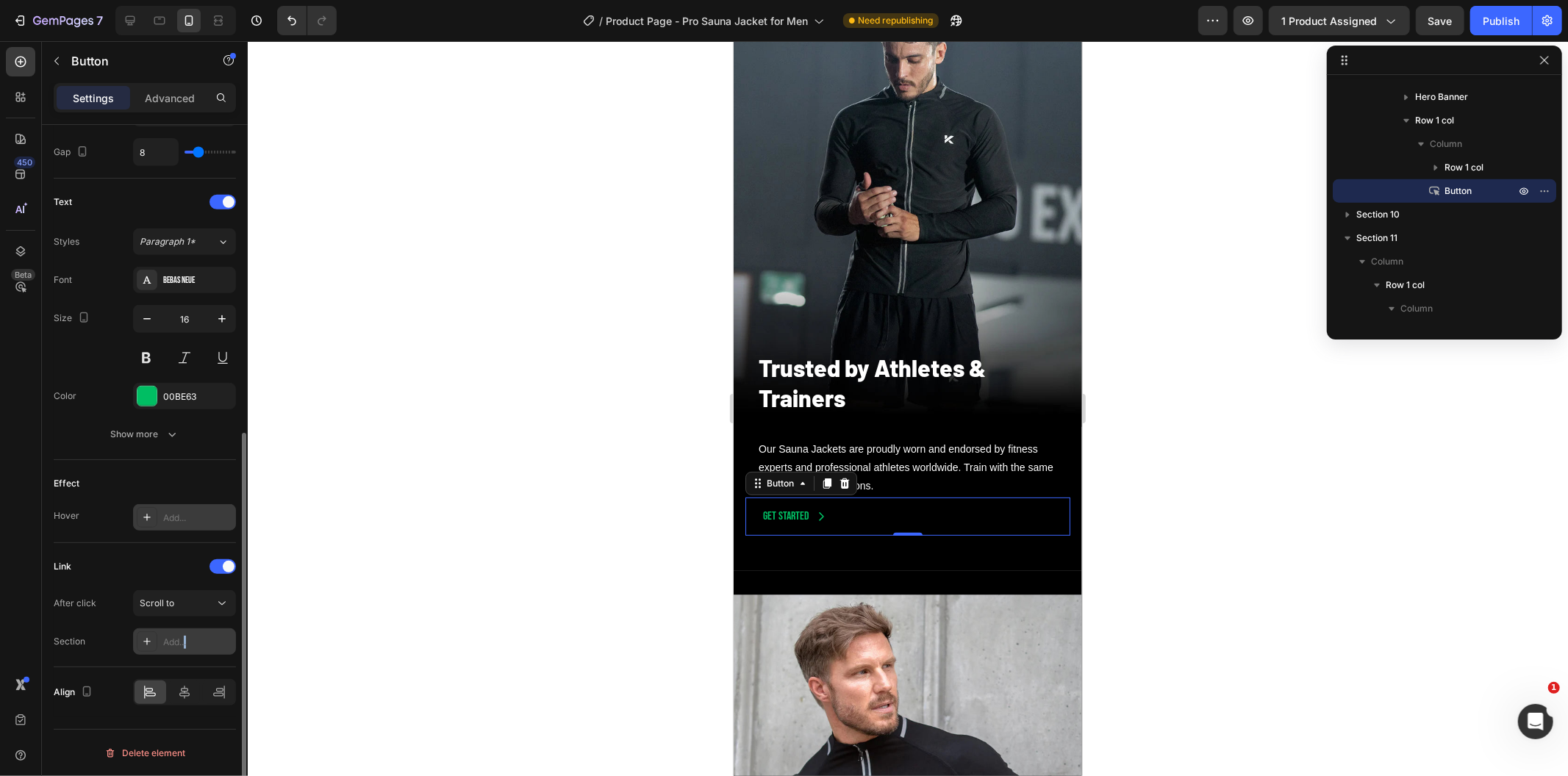
click at [189, 648] on div "Add..." at bounding box center [184, 642] width 103 height 27
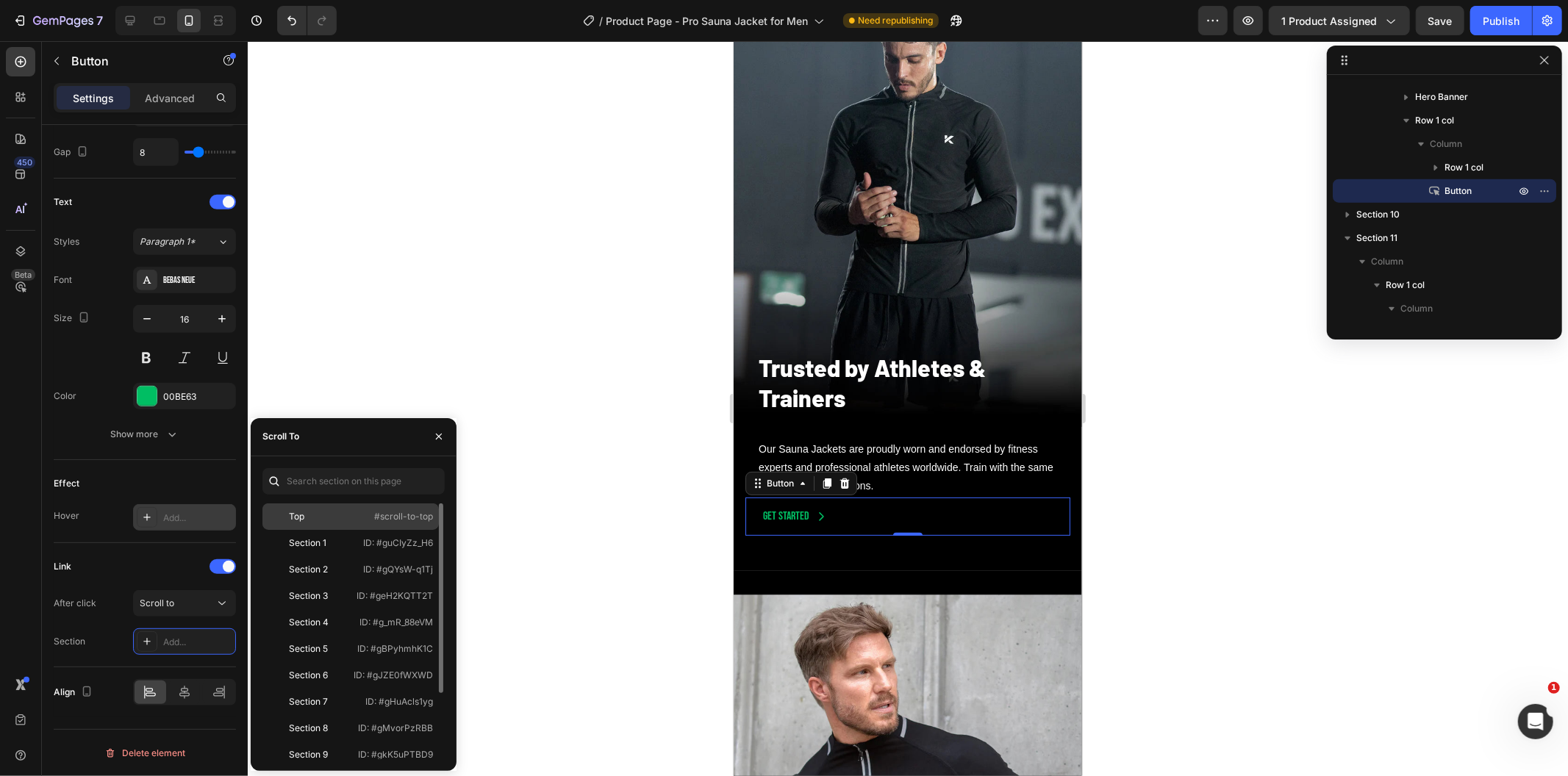
click at [387, 512] on p "#scroll-to-top" at bounding box center [404, 516] width 59 height 13
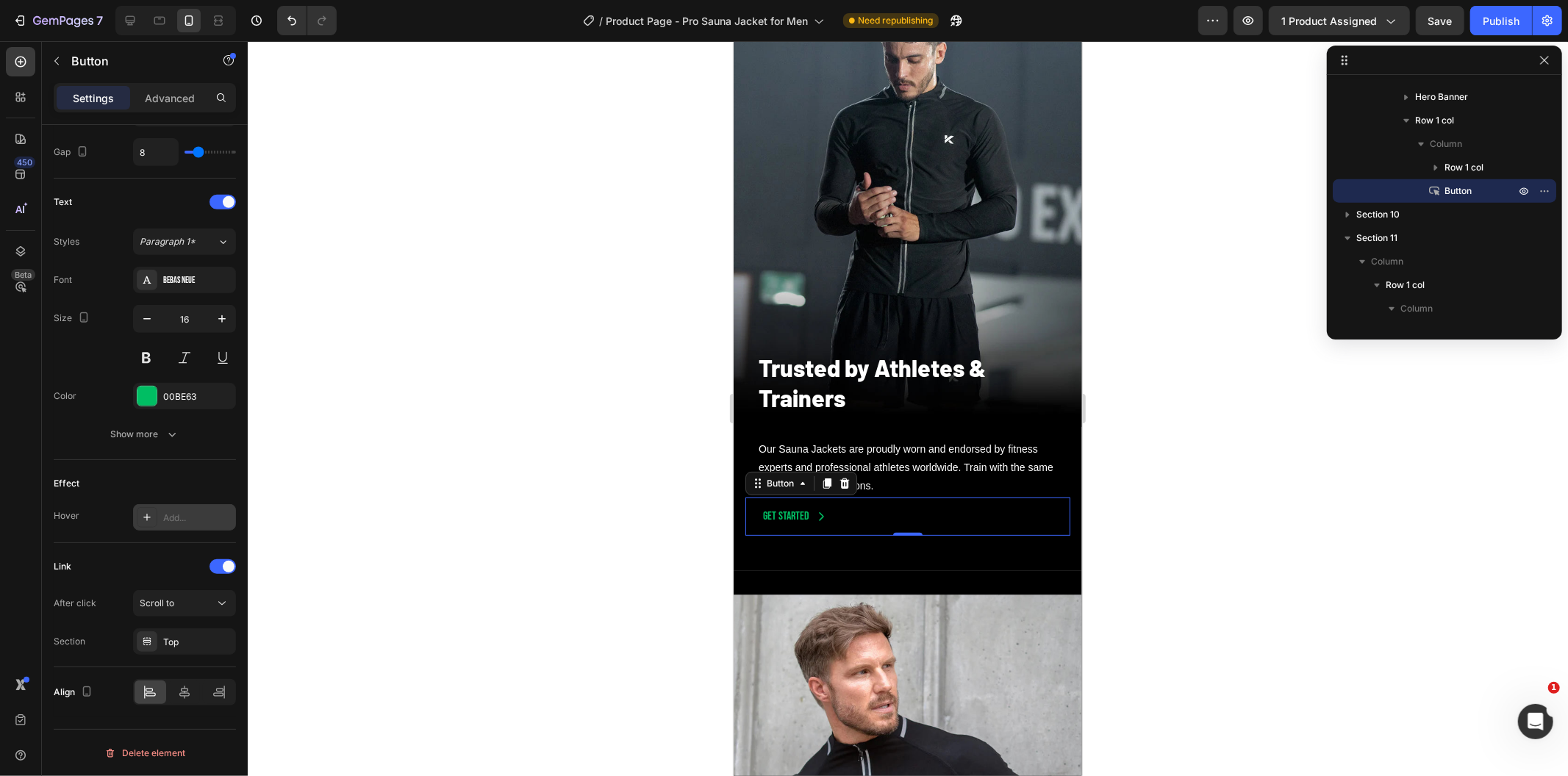
click at [480, 551] on div at bounding box center [908, 408] width 1321 height 735
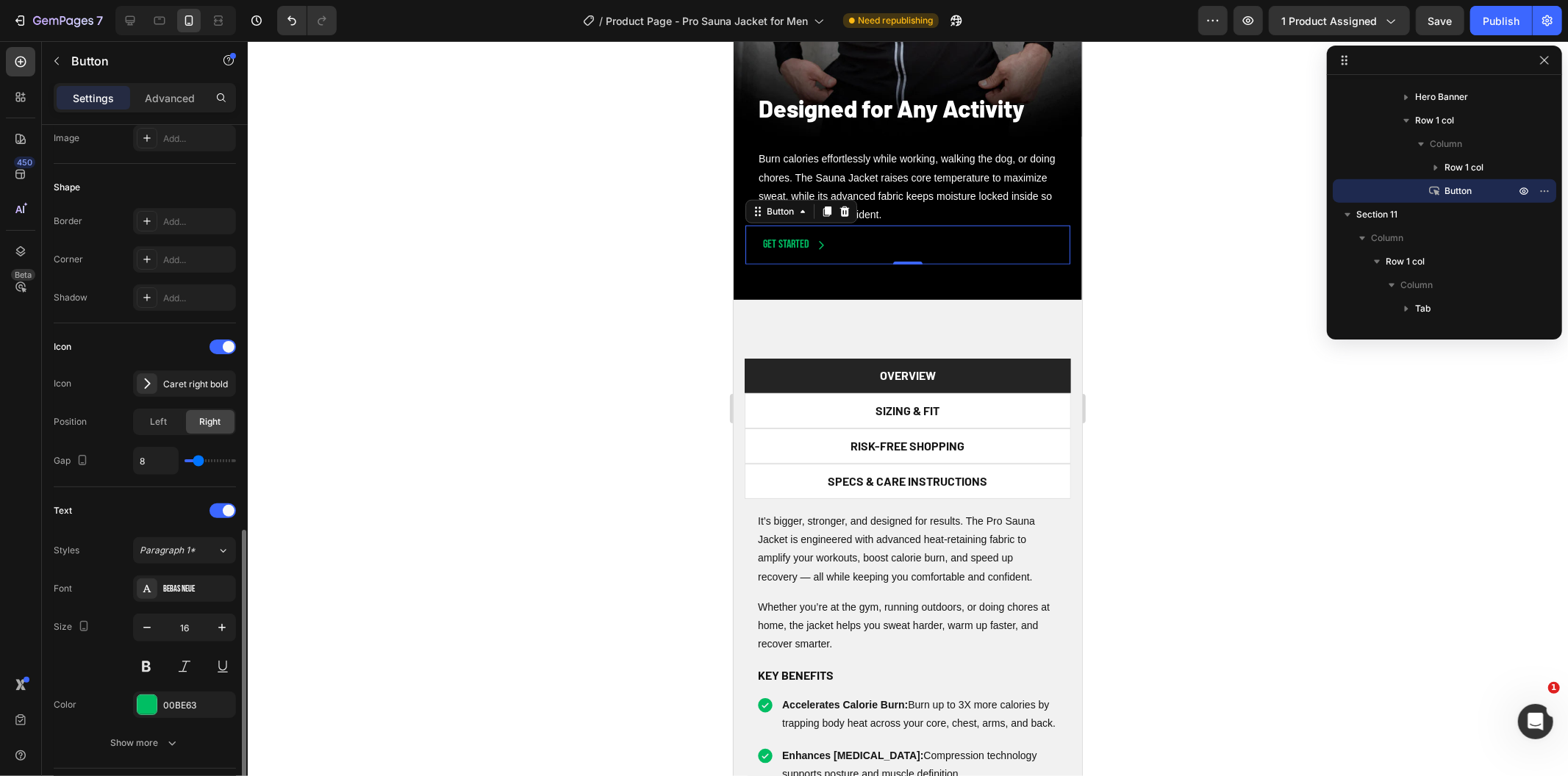
scroll to position [479, 0]
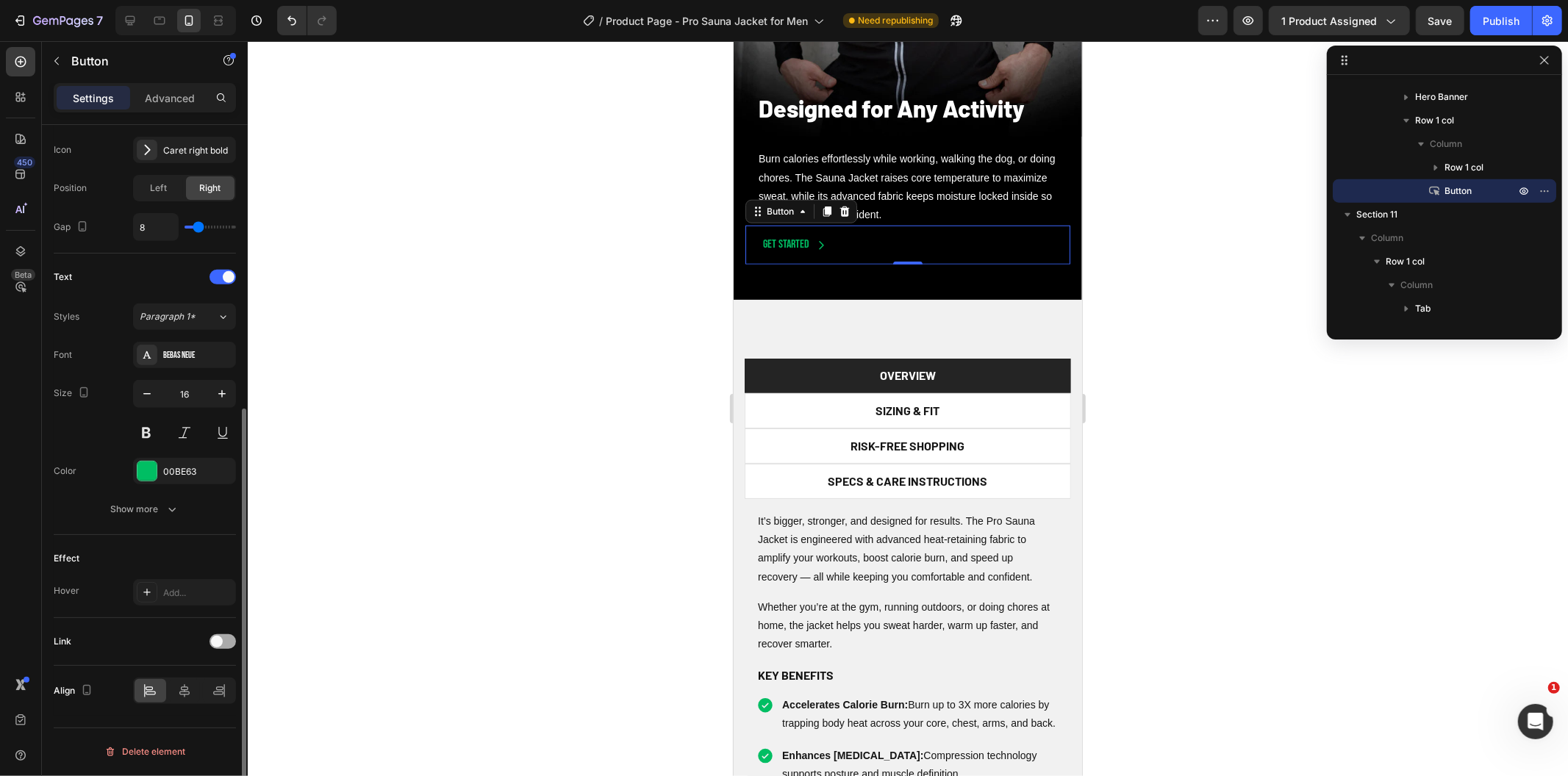
click at [211, 643] on span at bounding box center [216, 641] width 12 height 12
click at [187, 681] on div "Open page" at bounding box center [177, 678] width 75 height 13
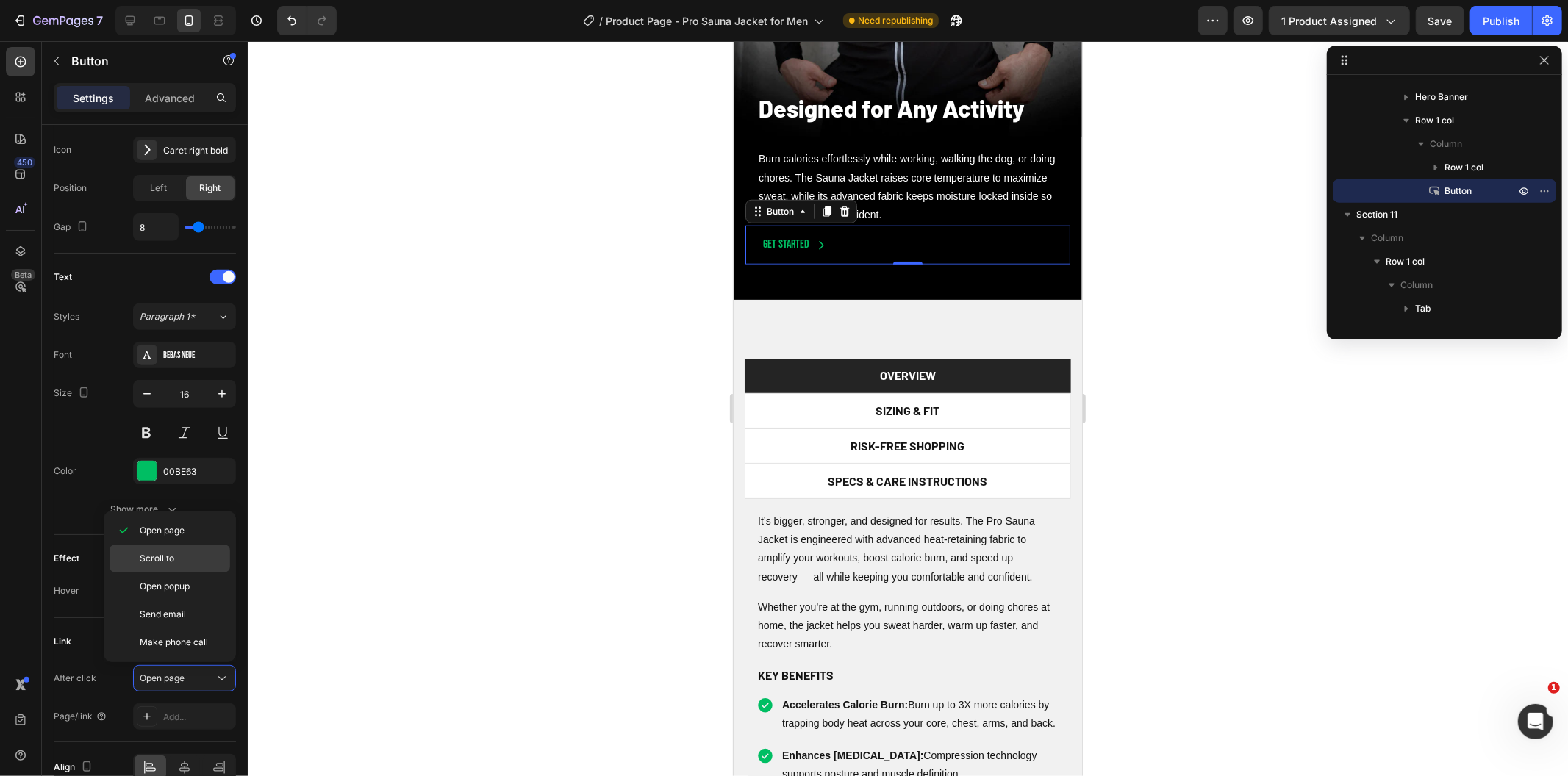
click at [201, 562] on p "Scroll to" at bounding box center [181, 558] width 84 height 13
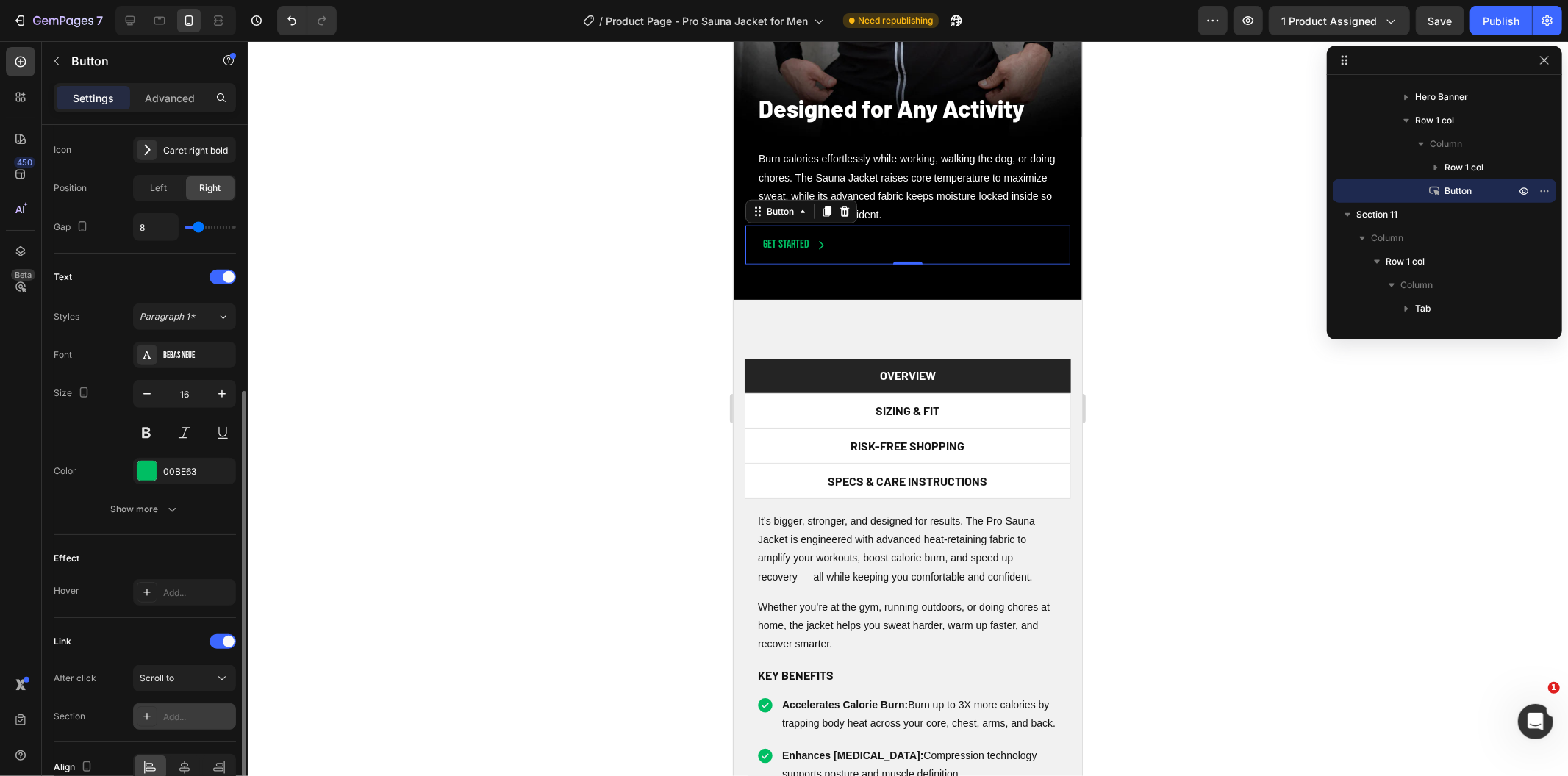
click at [189, 715] on div "Add..." at bounding box center [197, 717] width 69 height 13
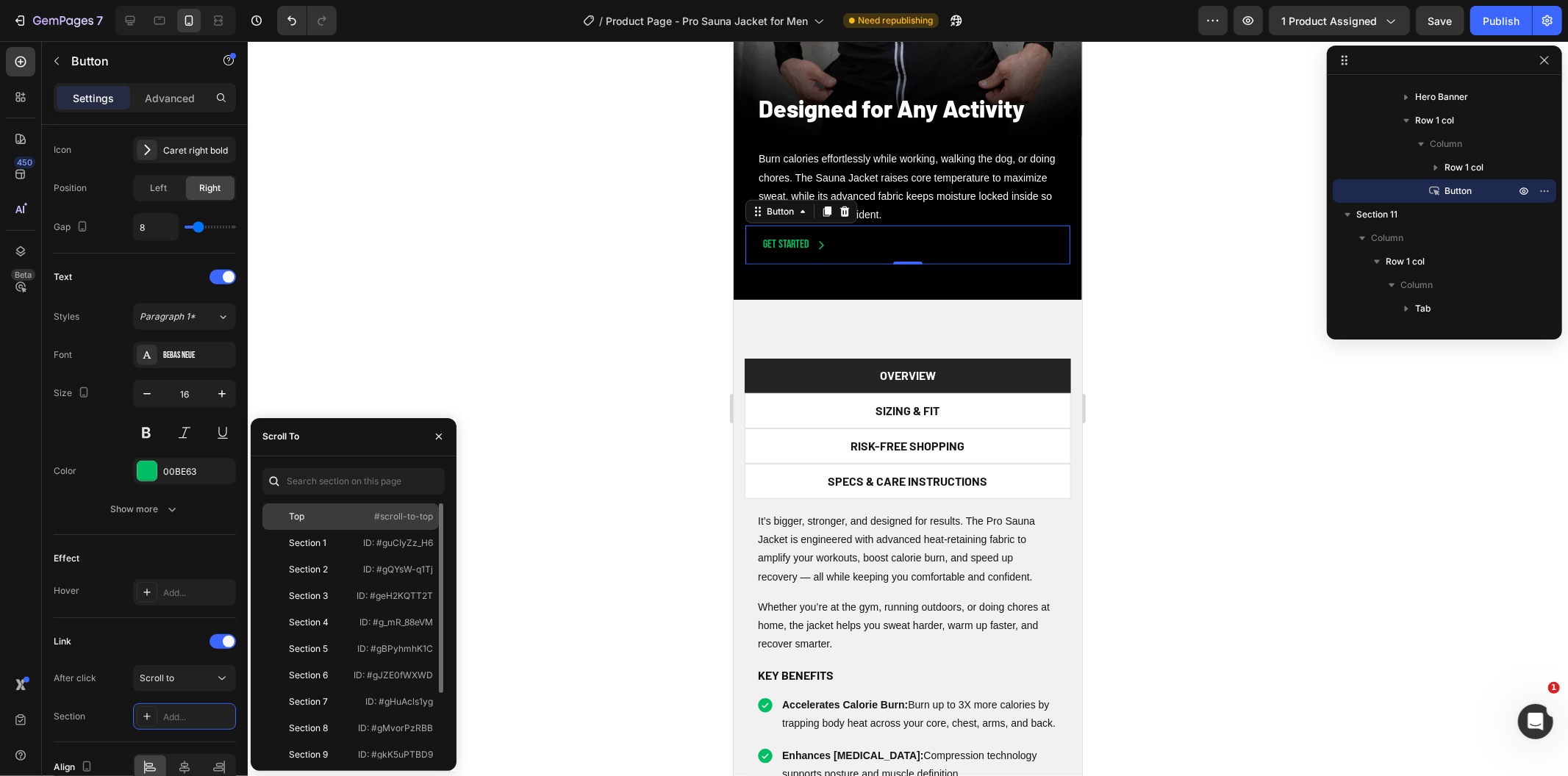
click at [358, 530] on div "Top #scroll-to-top" at bounding box center [350, 543] width 176 height 27
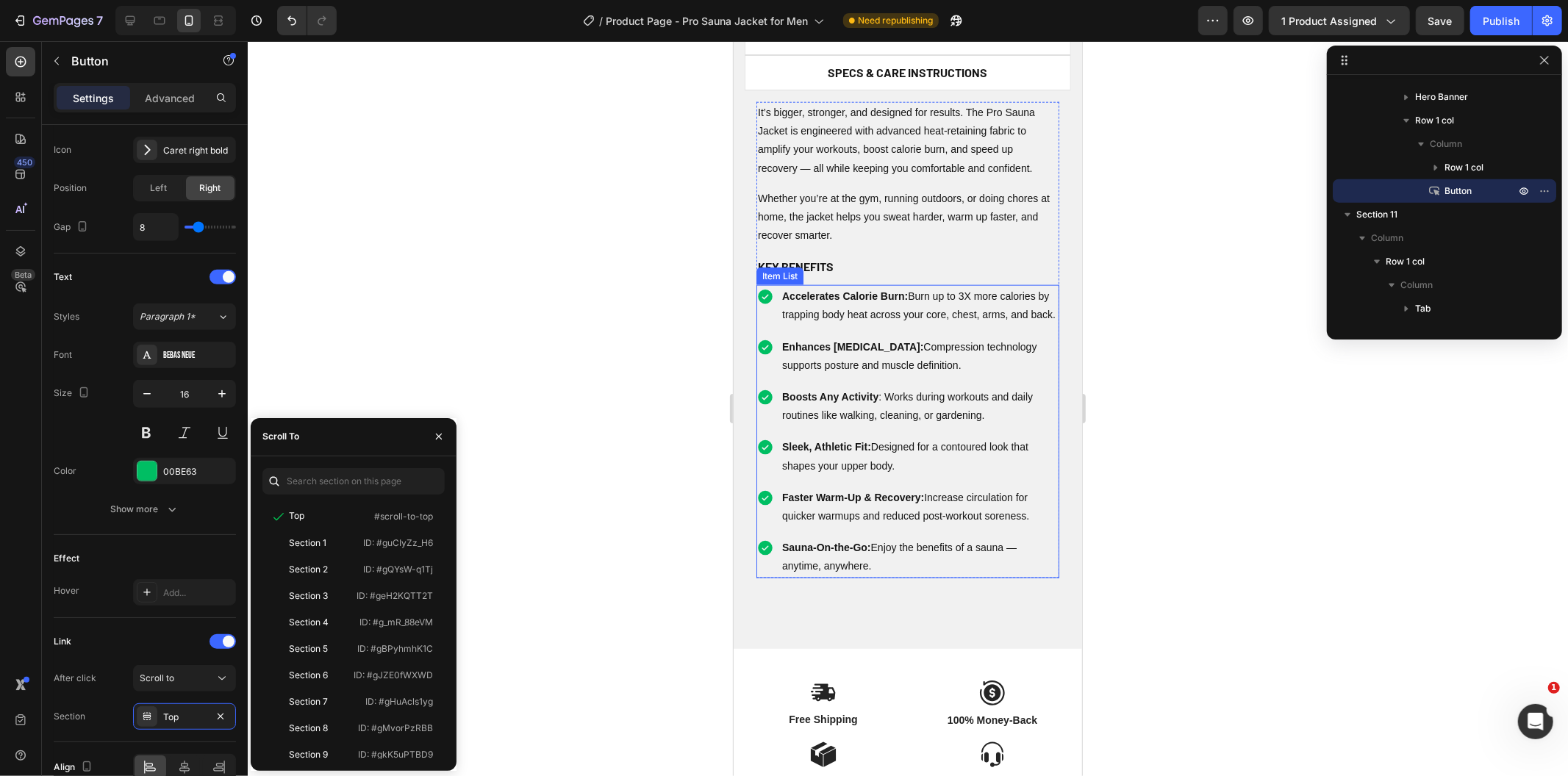
scroll to position [6505, 0]
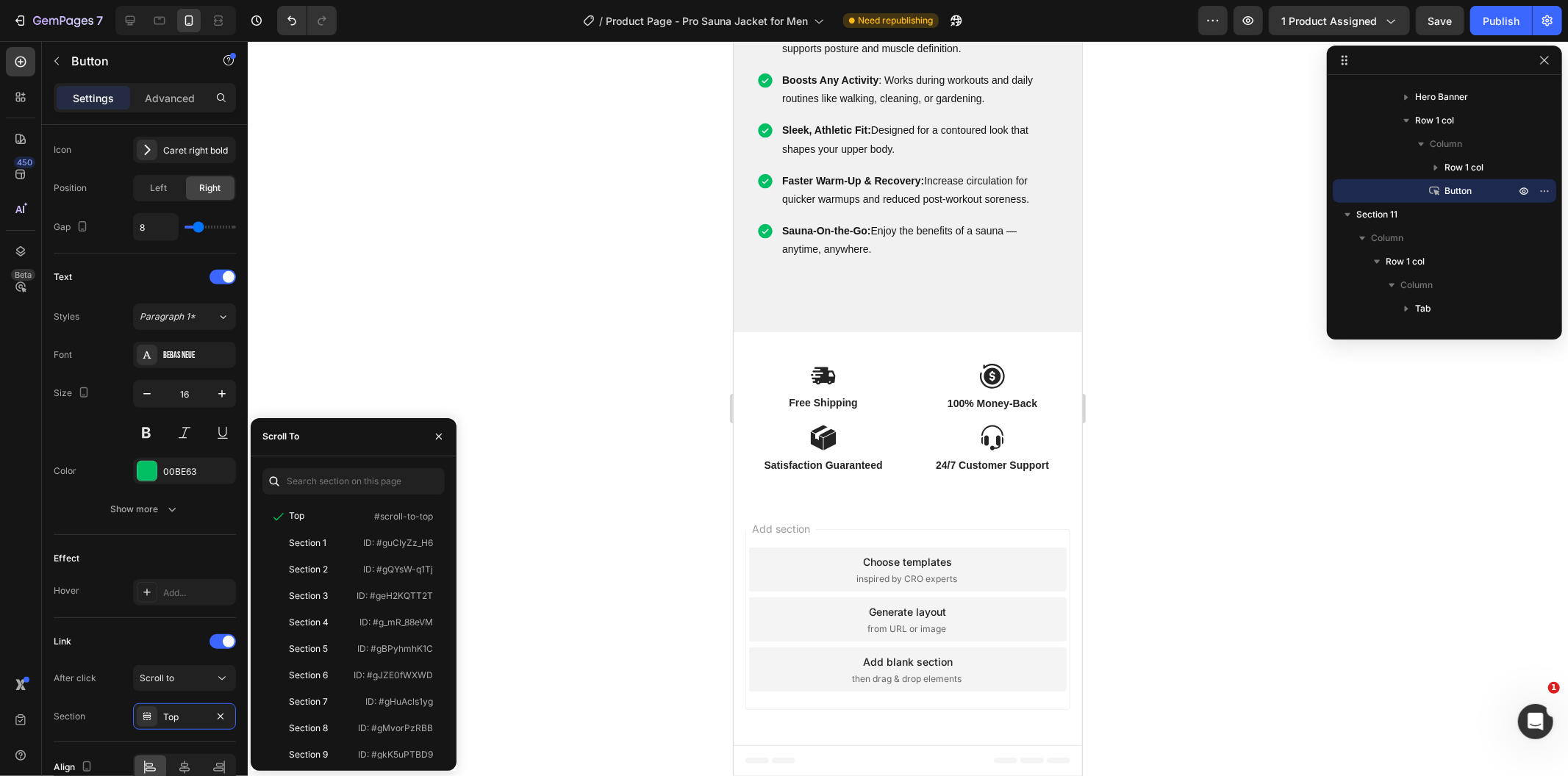
click at [1413, 23] on div "Preview 1 product assigned Save Publish" at bounding box center [1379, 21] width 364 height 29
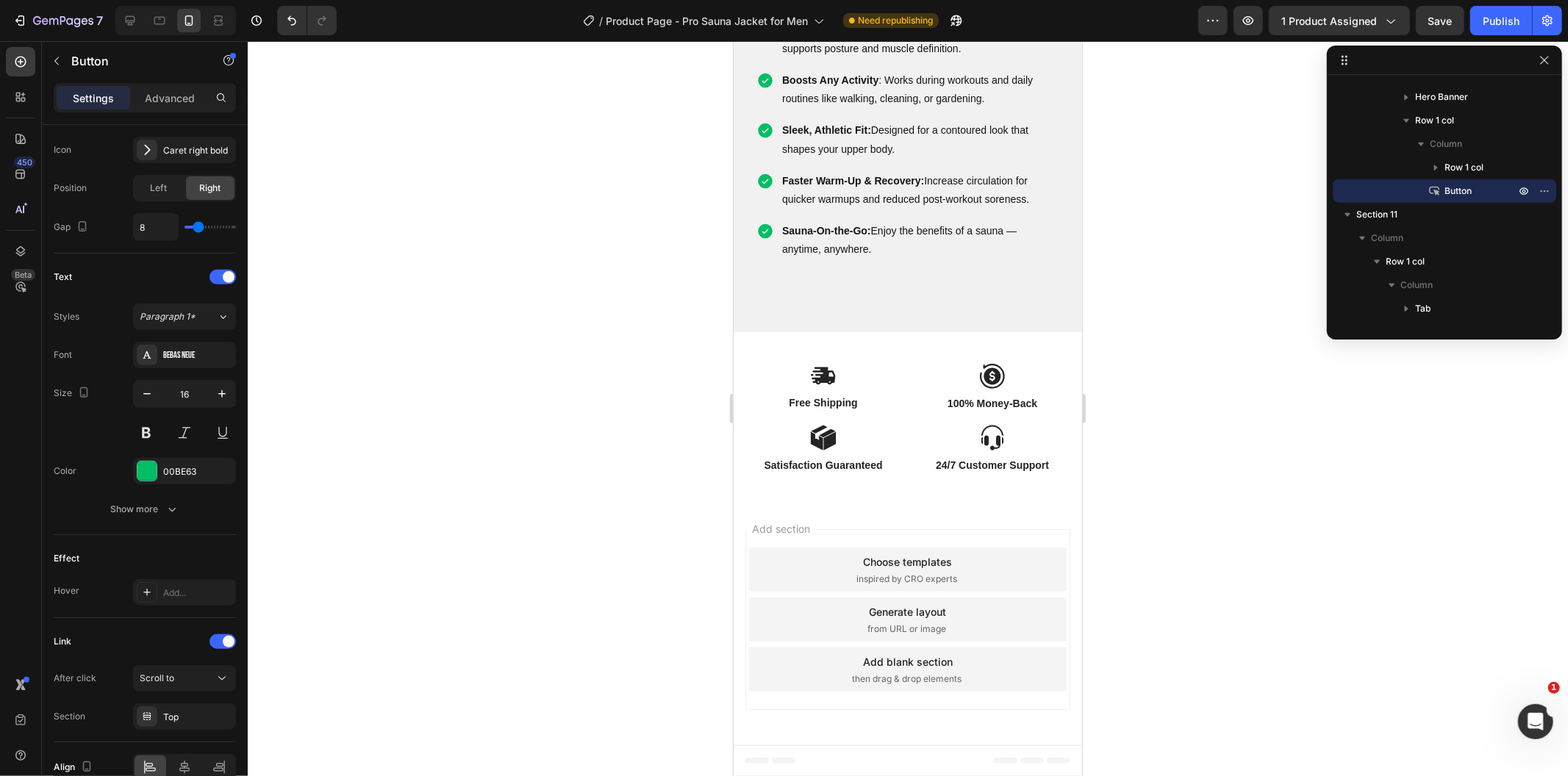
click at [1413, 14] on div "Preview 1 product assigned Save Publish" at bounding box center [1379, 21] width 364 height 29
click at [1422, 16] on button "button" at bounding box center [1440, 21] width 48 height 29
click at [1447, 18] on icon "button" at bounding box center [1440, 21] width 14 height 14
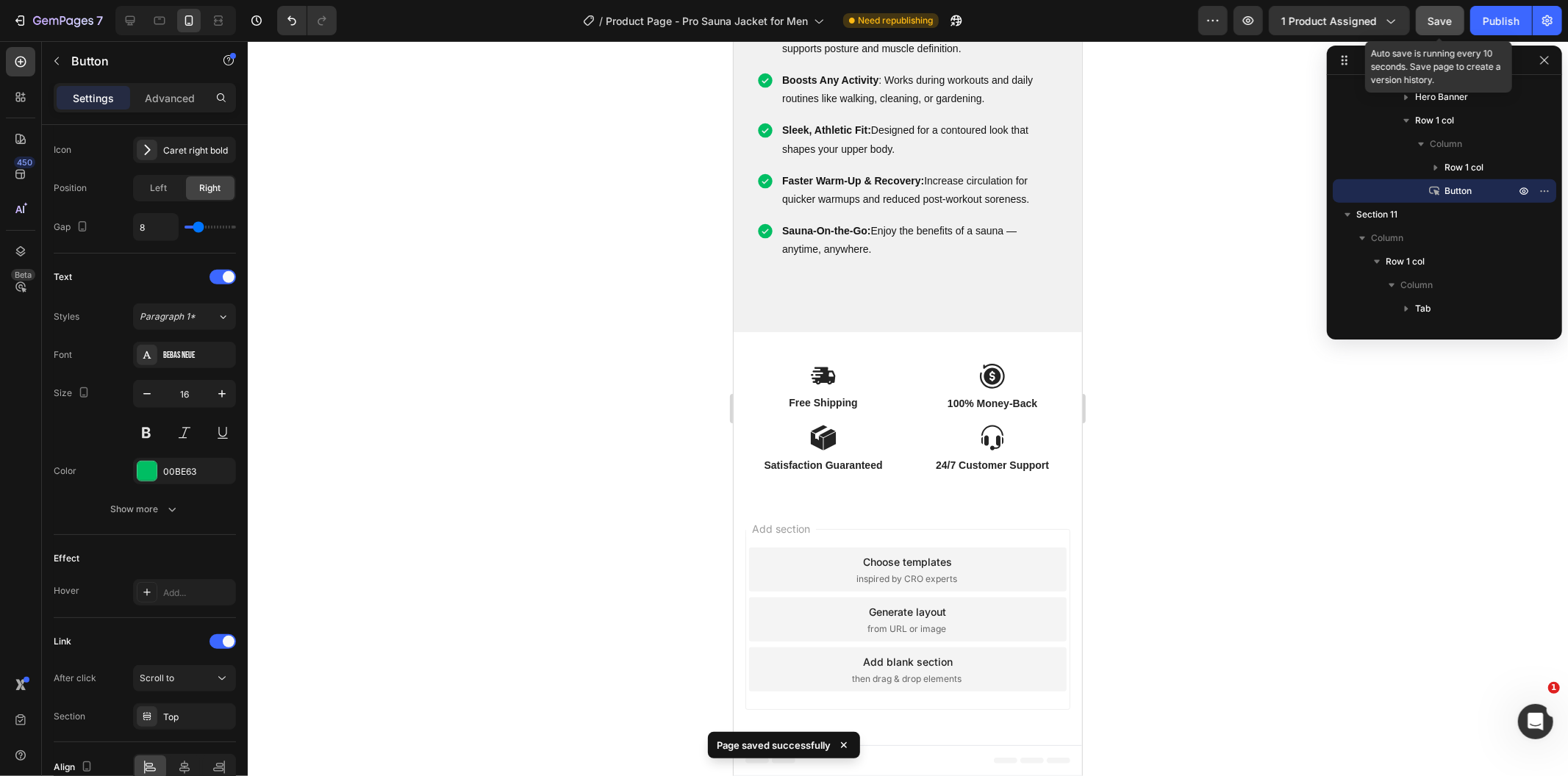
click at [1448, 18] on span "Save" at bounding box center [1440, 21] width 24 height 13
click at [1473, 20] on button "Publish" at bounding box center [1501, 21] width 62 height 29
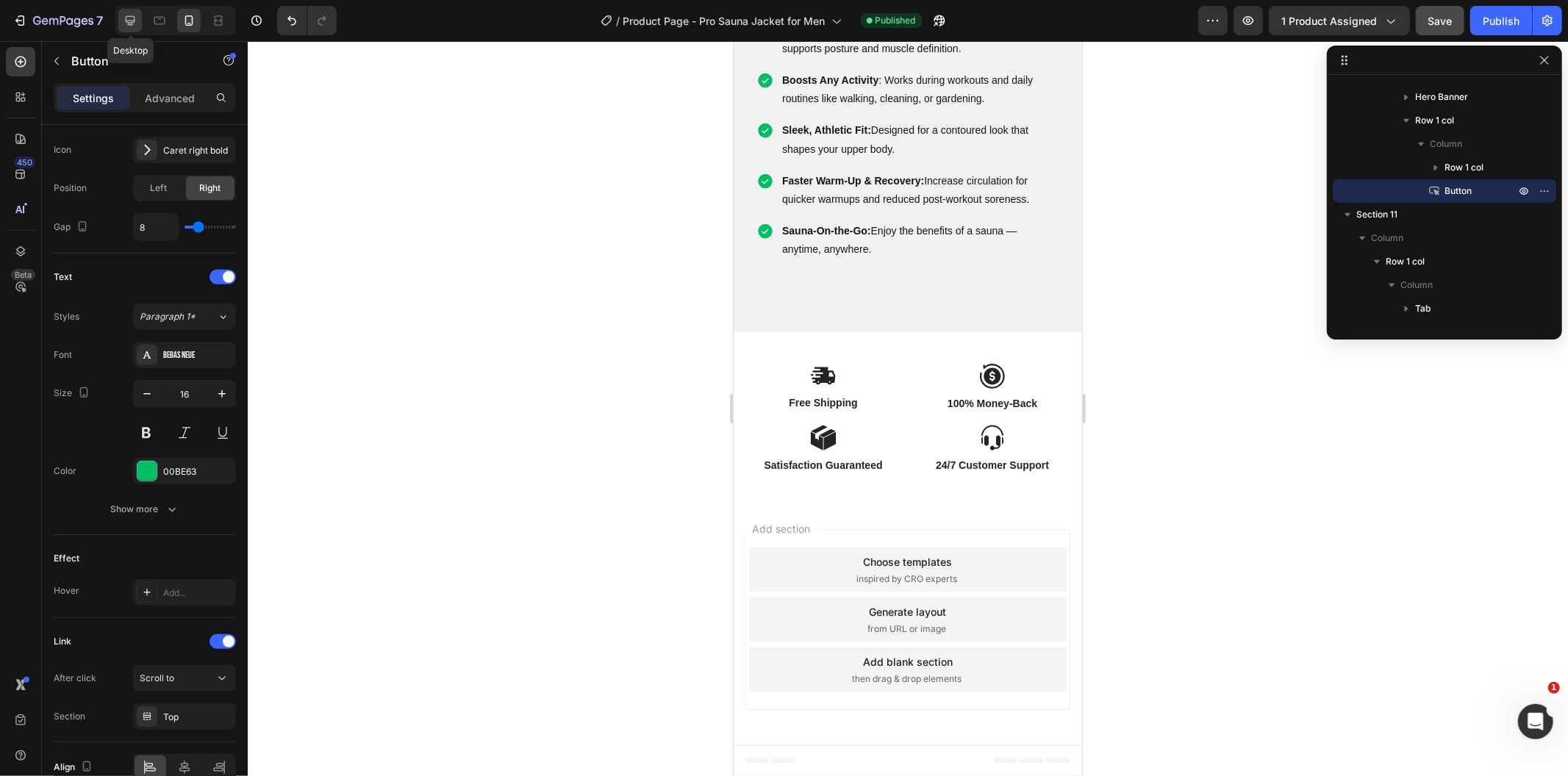
click at [130, 14] on icon at bounding box center [130, 21] width 14 height 14
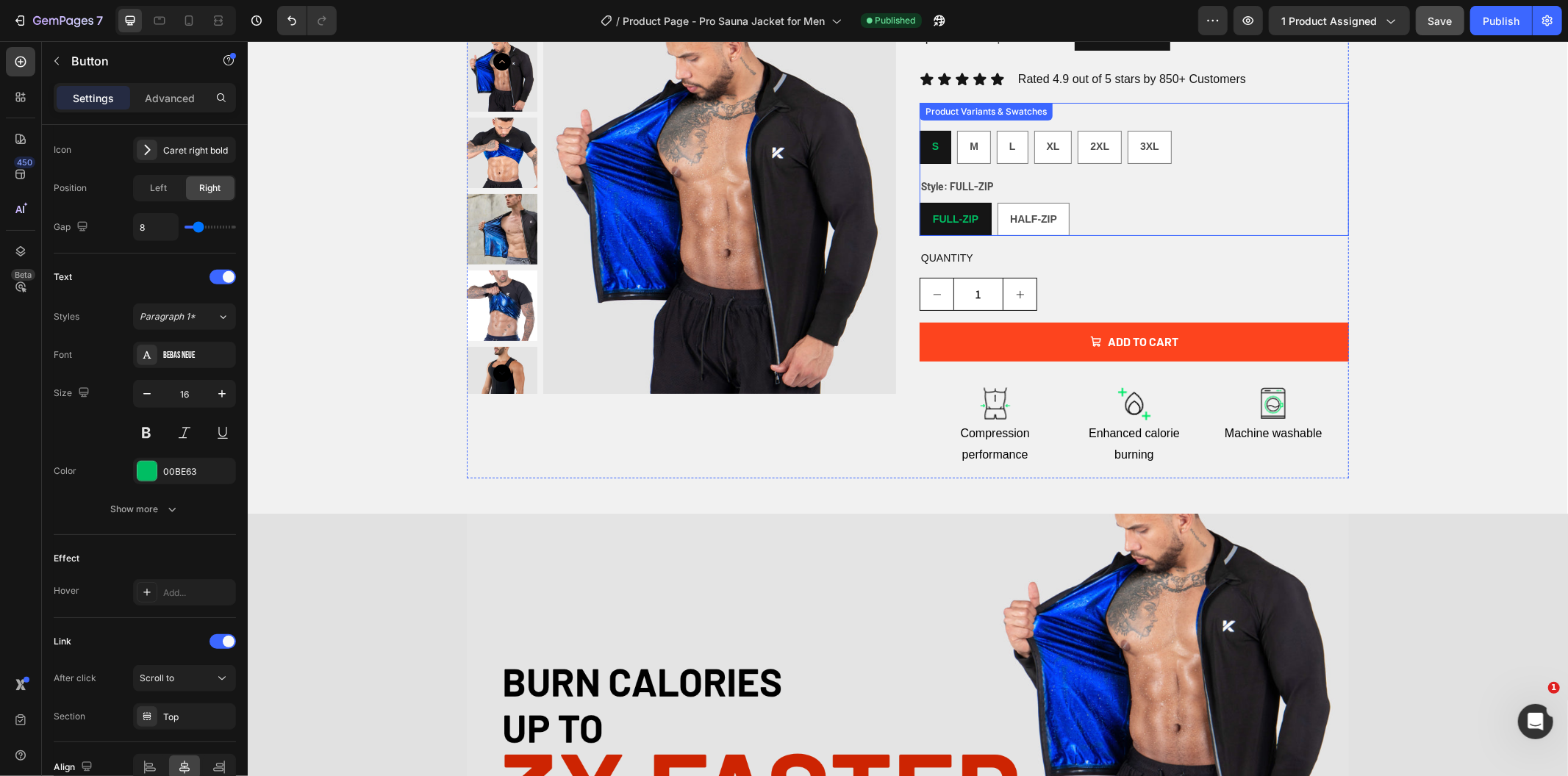
scroll to position [296, 0]
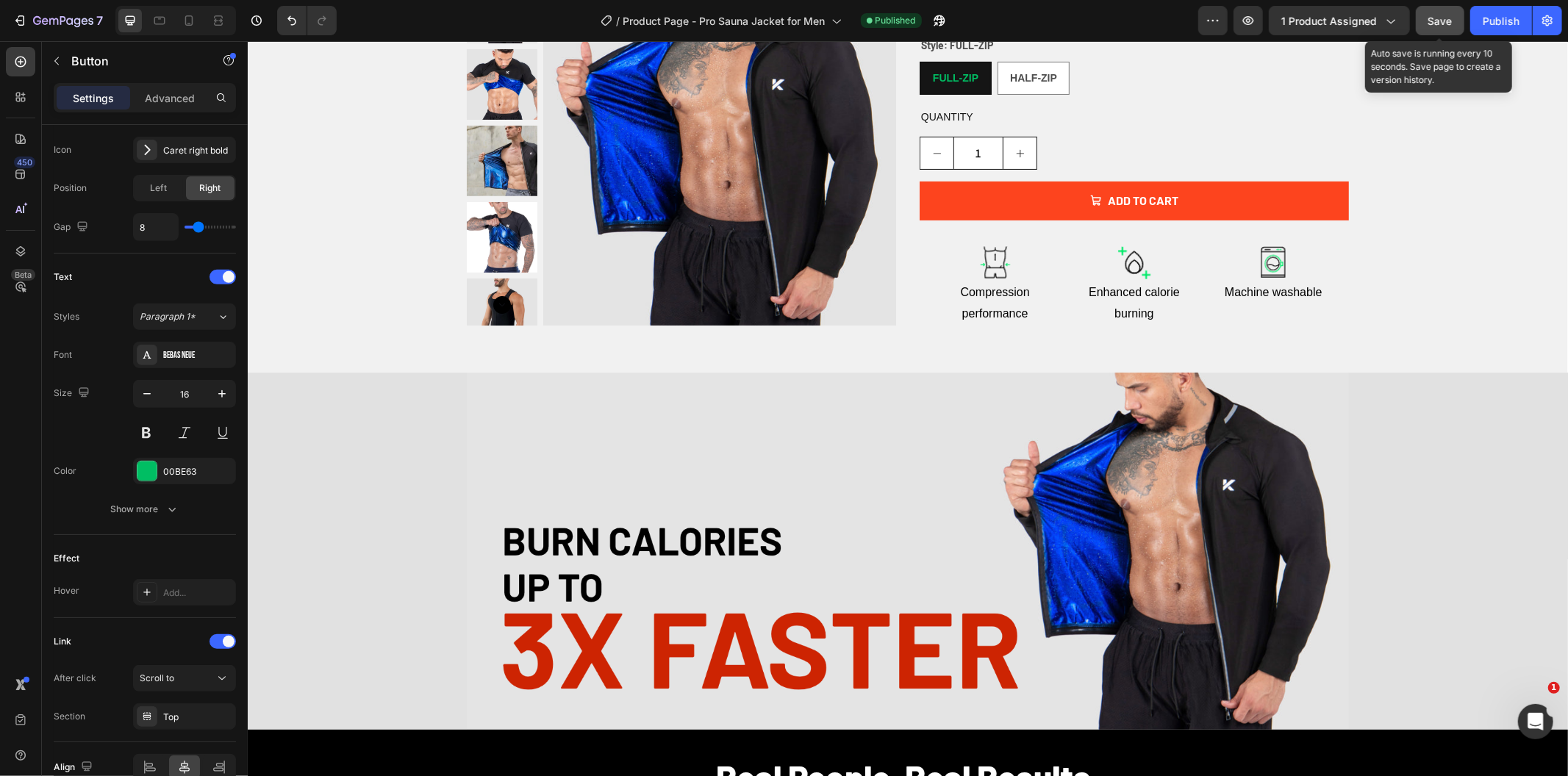
click at [1435, 19] on span "Save" at bounding box center [1440, 21] width 24 height 13
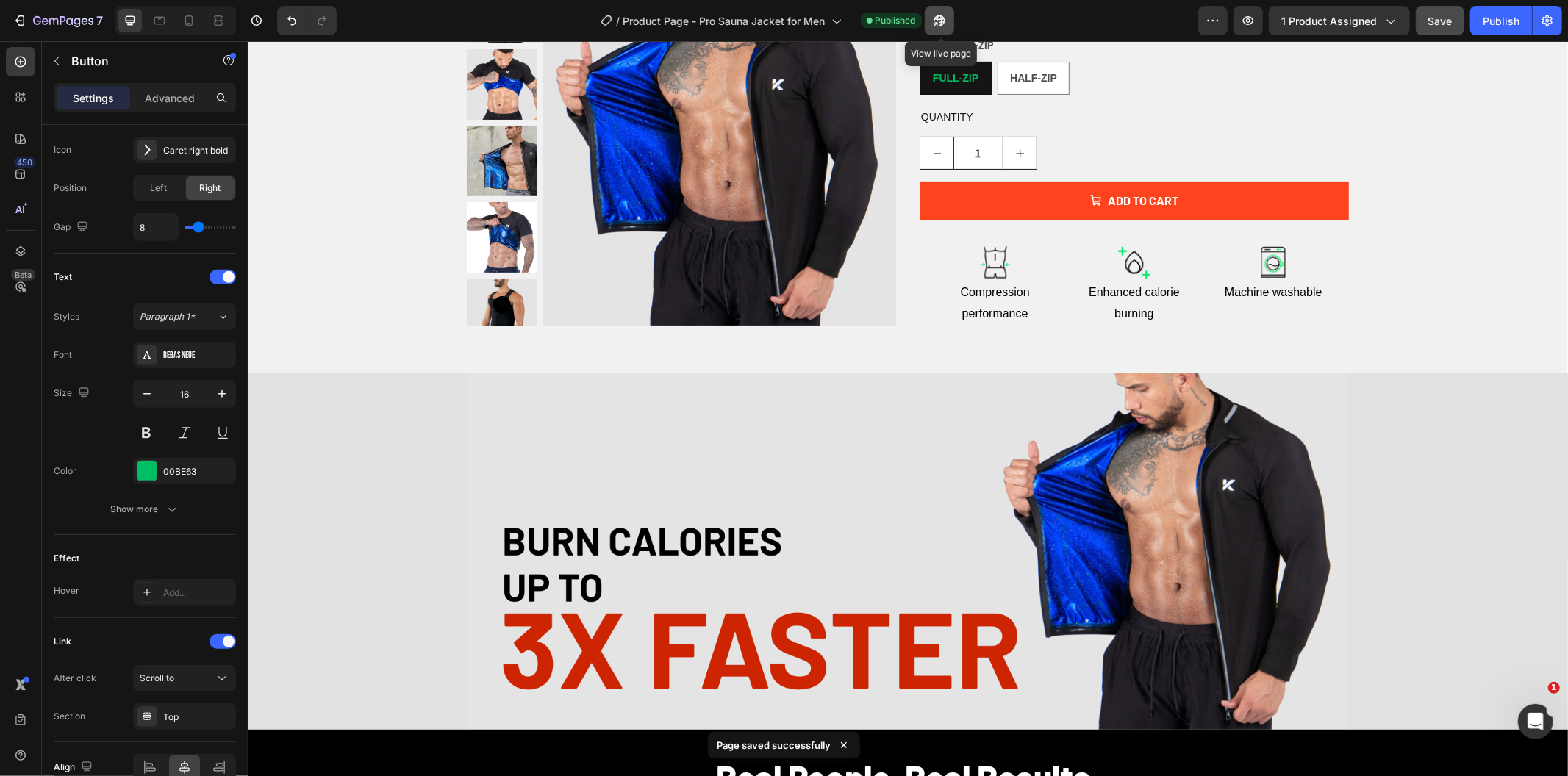
click at [937, 19] on icon "button" at bounding box center [939, 21] width 14 height 14
